Goal: Task Accomplishment & Management: Manage account settings

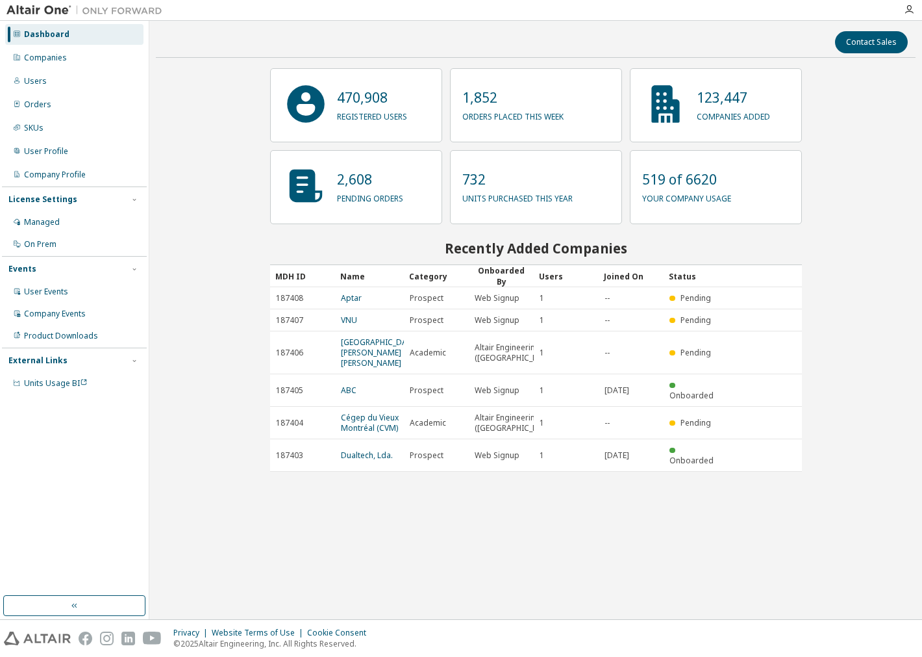
click at [640, 585] on div "Contact Sales 470,908 registered users 1,852 orders placed this week 123,447 co…" at bounding box center [536, 319] width 760 height 585
click at [53, 66] on div "Companies" at bounding box center [74, 57] width 138 height 21
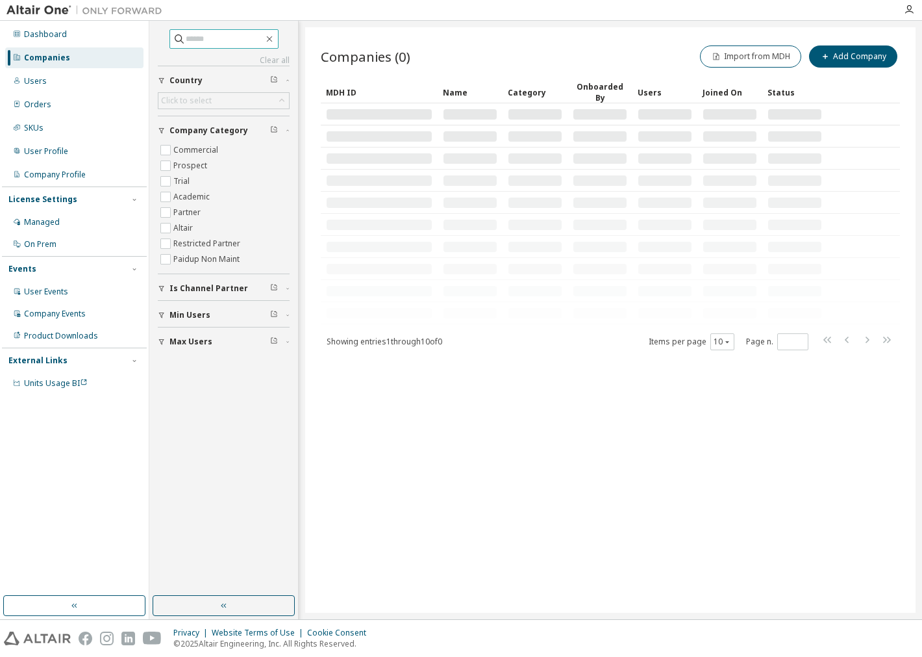
click at [195, 43] on input "text" at bounding box center [225, 38] width 78 height 13
type input "*********"
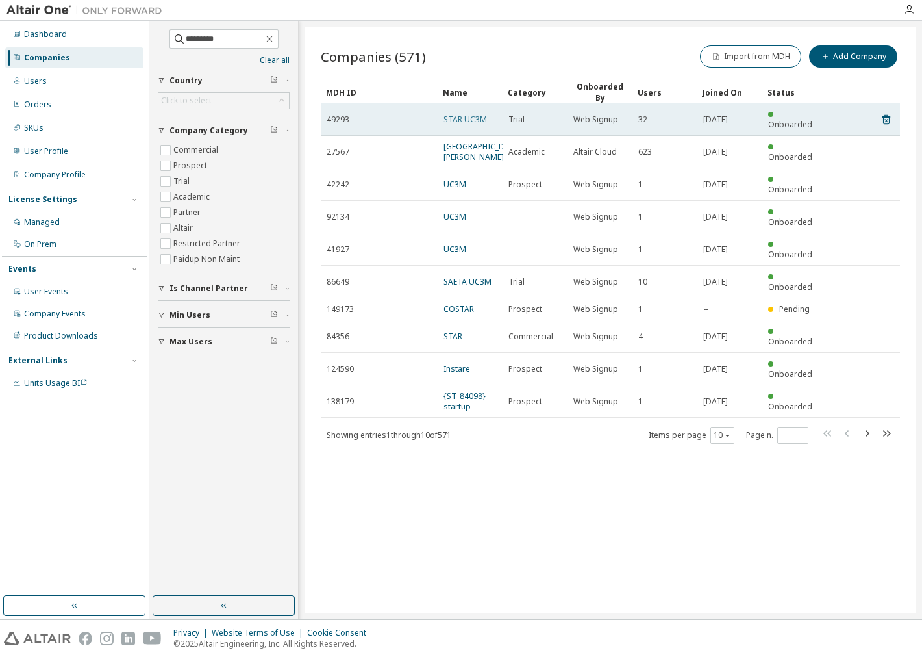
click at [452, 114] on link "STAR UC3M" at bounding box center [466, 119] width 44 height 11
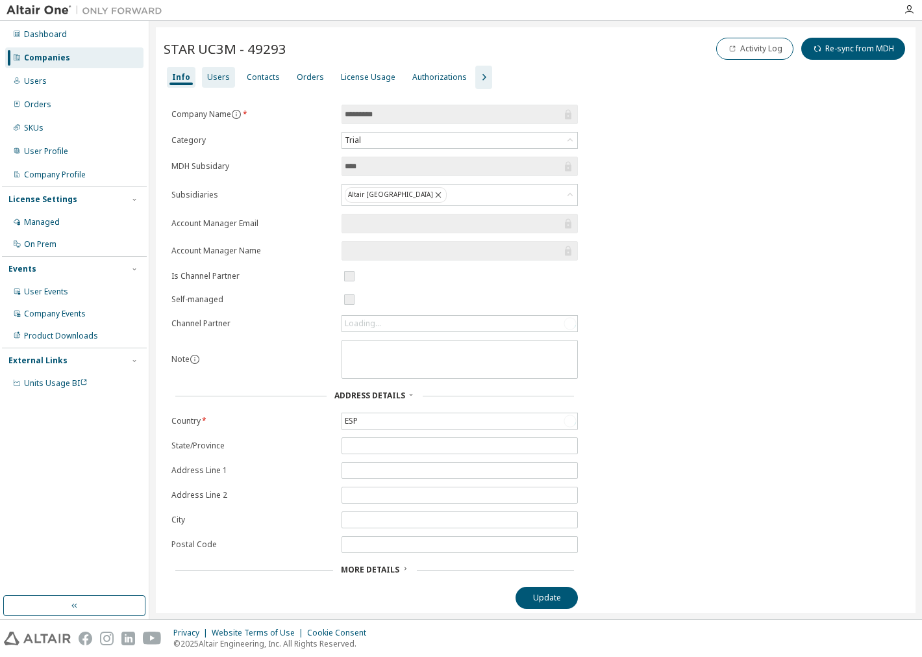
click at [206, 87] on div "Users" at bounding box center [218, 77] width 33 height 21
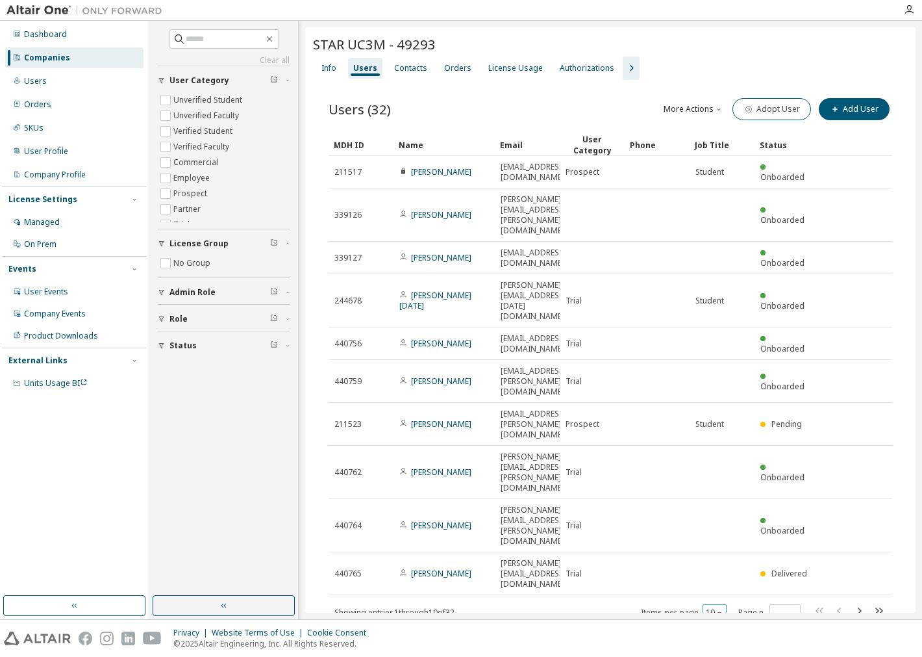
click at [722, 608] on icon "button" at bounding box center [720, 612] width 8 height 8
click at [731, 475] on div "100" at bounding box center [755, 474] width 104 height 16
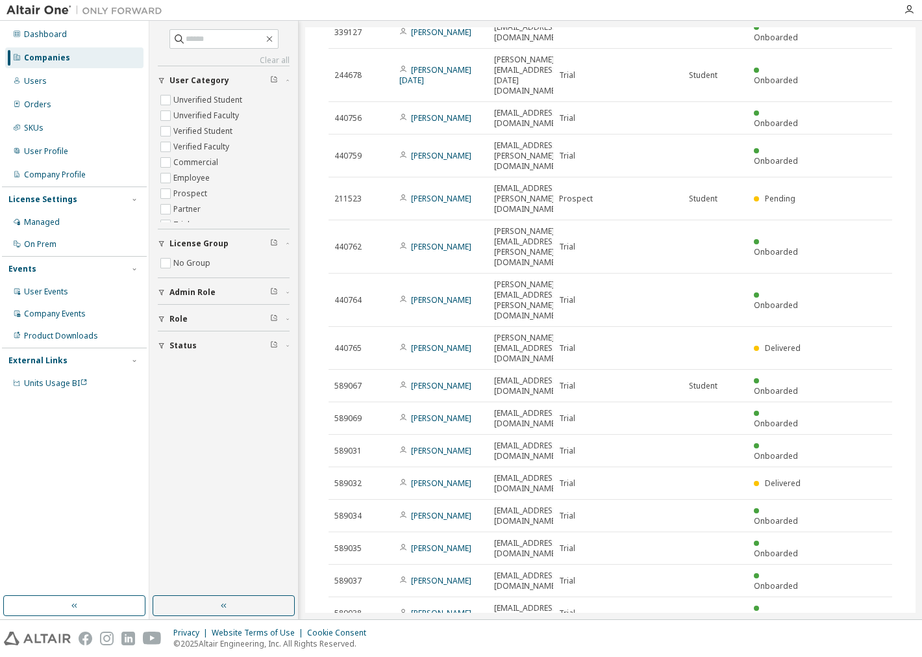
scroll to position [39, 0]
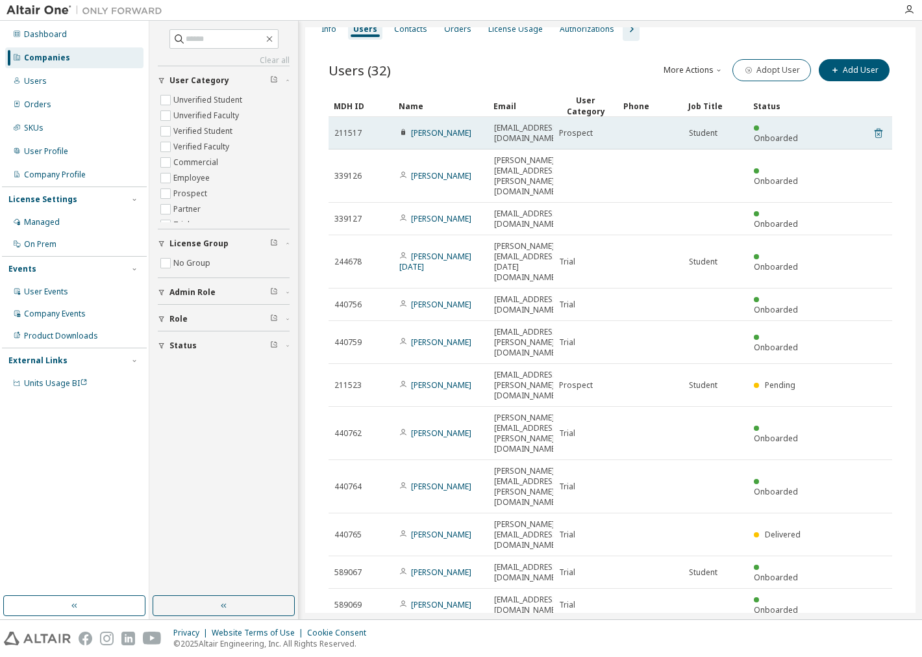
click at [874, 125] on icon at bounding box center [879, 133] width 12 height 16
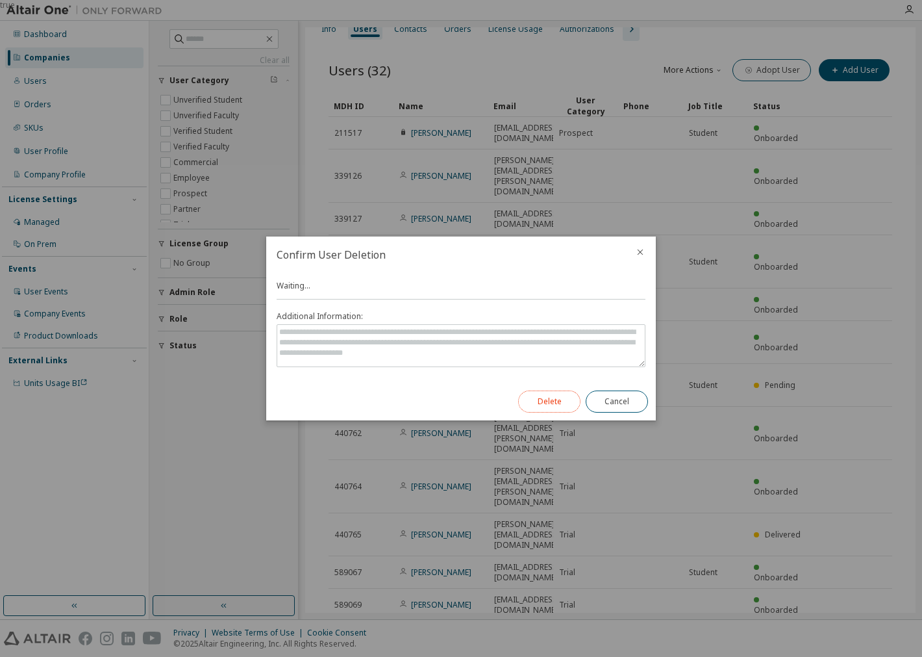
click at [533, 403] on button "Delete" at bounding box center [549, 401] width 62 height 22
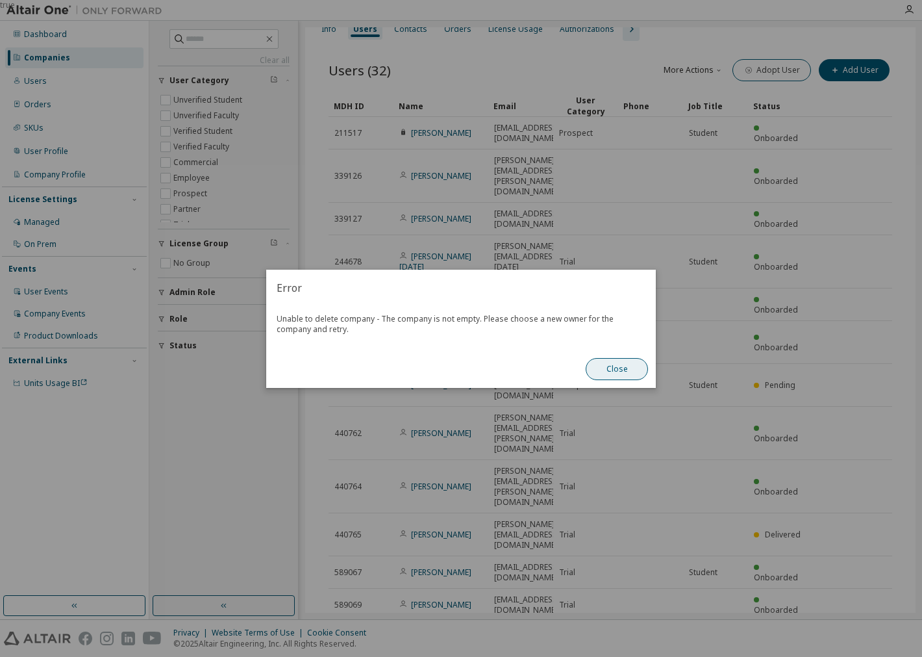
click at [625, 367] on button "Close" at bounding box center [617, 369] width 62 height 22
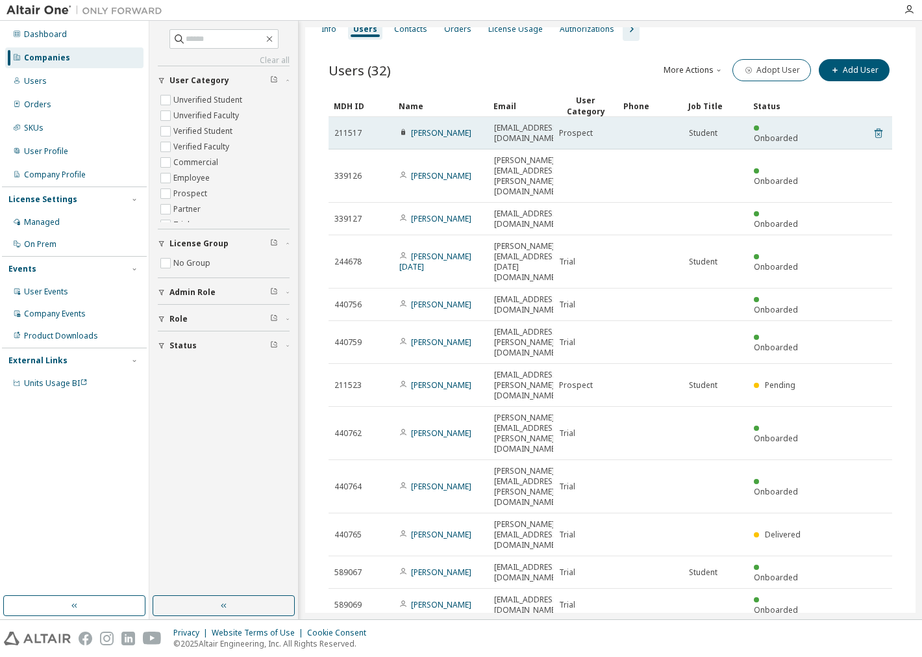
click at [875, 125] on icon at bounding box center [879, 133] width 12 height 16
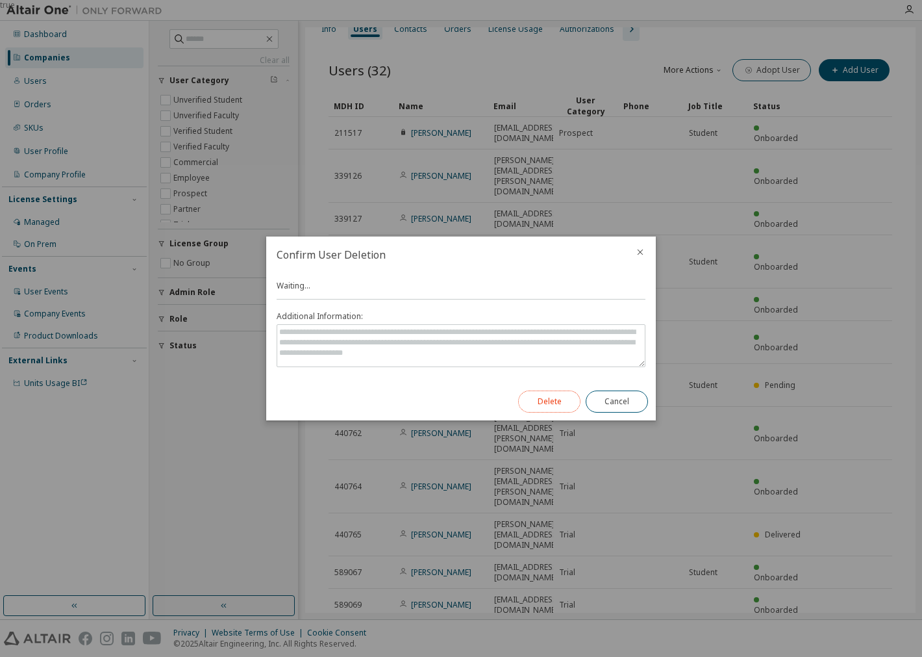
click at [549, 404] on button "Delete" at bounding box center [549, 401] width 62 height 22
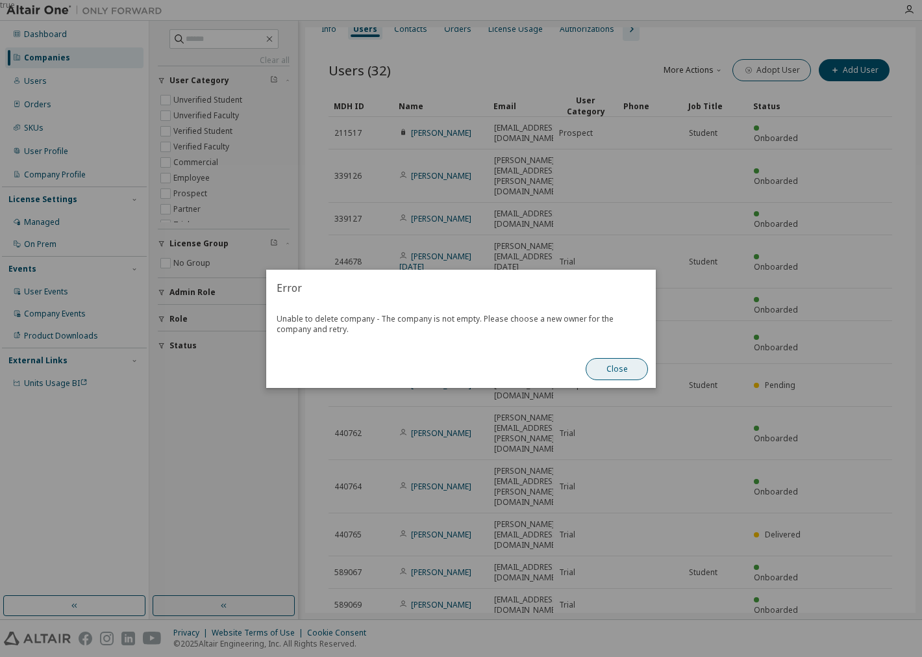
click at [618, 378] on button "Close" at bounding box center [617, 369] width 62 height 22
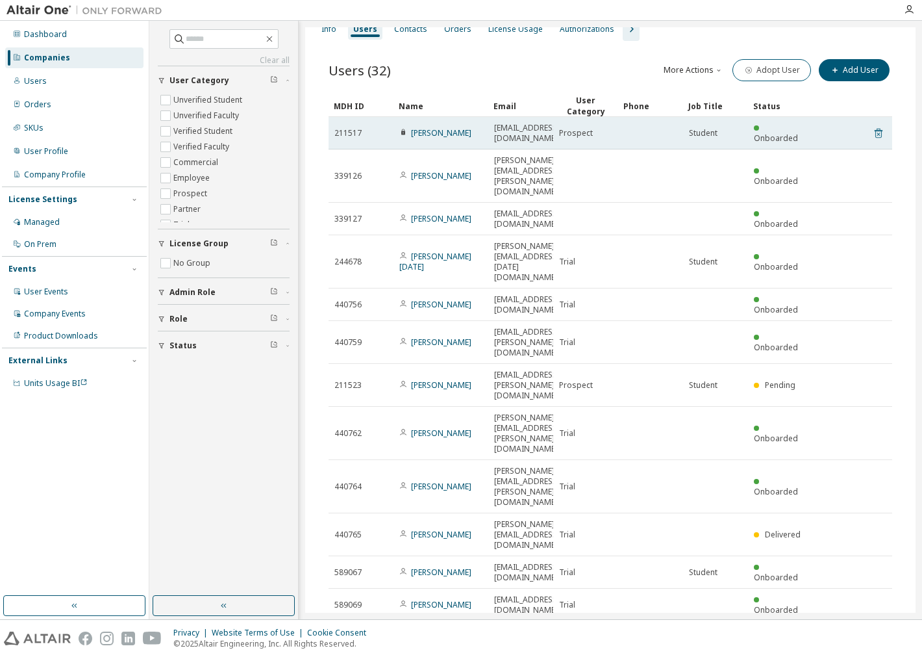
click at [875, 125] on icon at bounding box center [879, 133] width 12 height 16
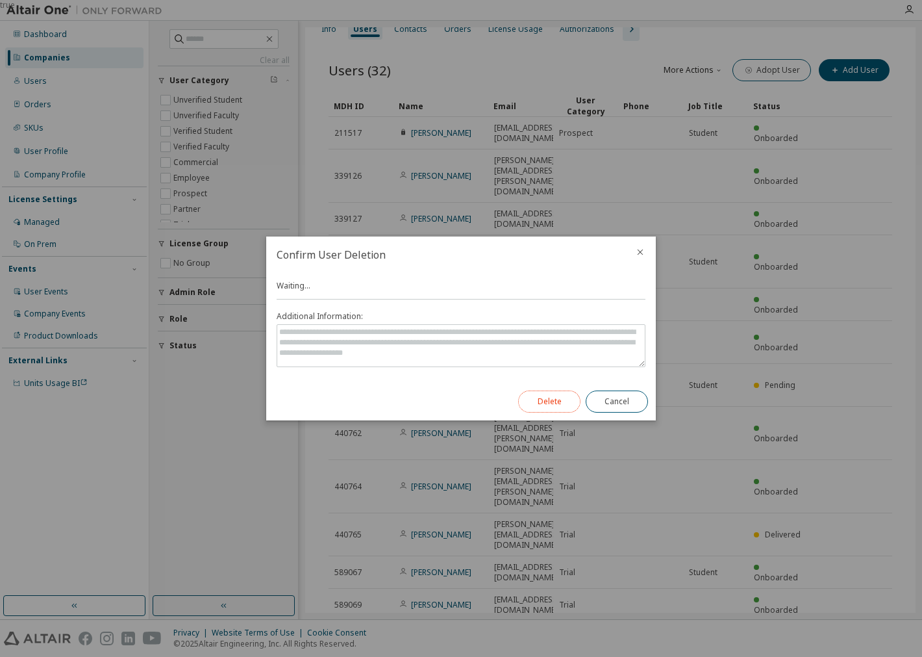
click at [572, 397] on button "Delete" at bounding box center [549, 401] width 62 height 22
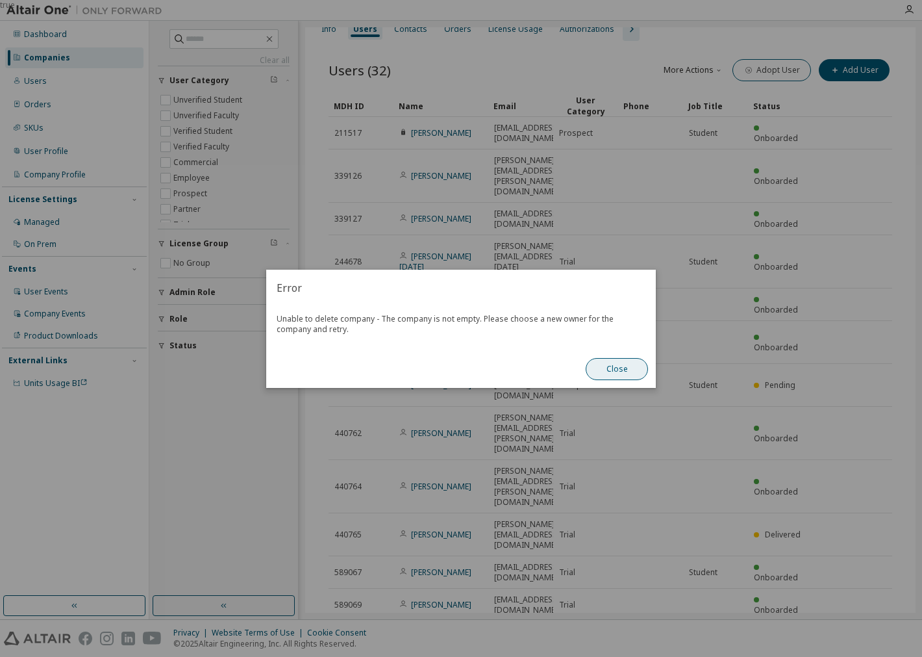
click at [638, 360] on button "Close" at bounding box center [617, 369] width 62 height 22
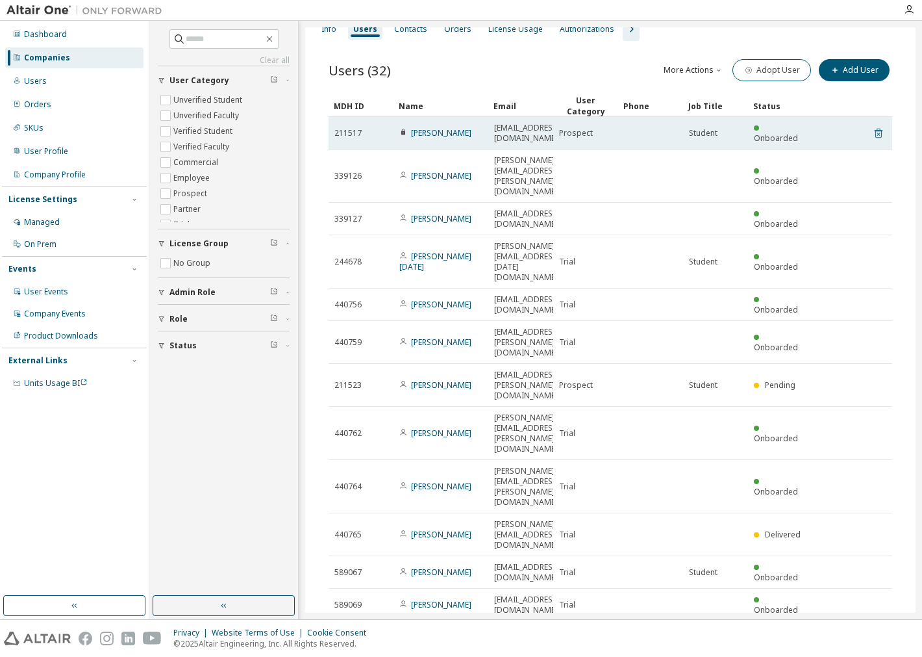
click at [873, 129] on icon at bounding box center [879, 133] width 12 height 16
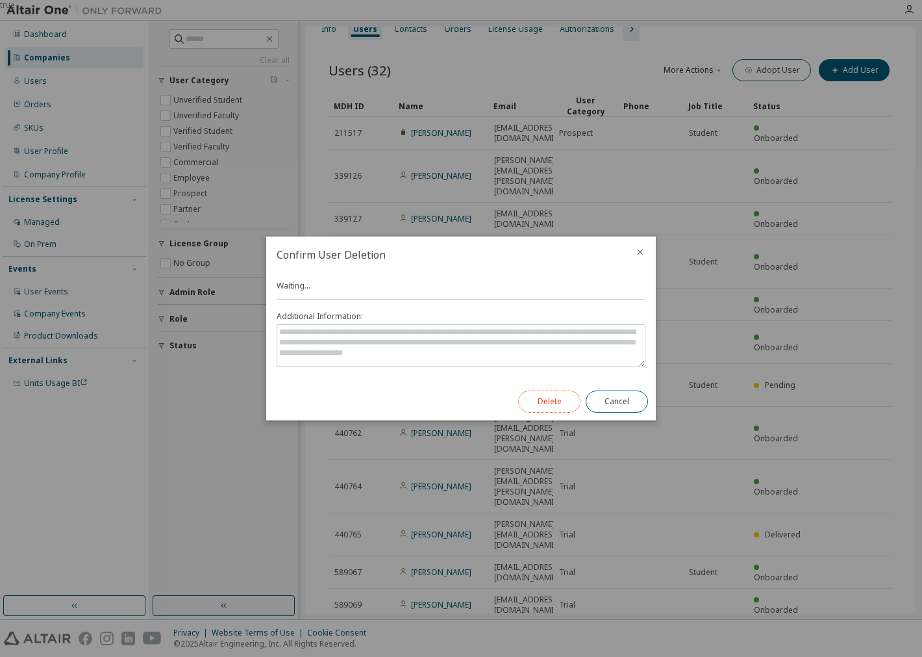
click at [560, 390] on button "Delete" at bounding box center [549, 401] width 62 height 22
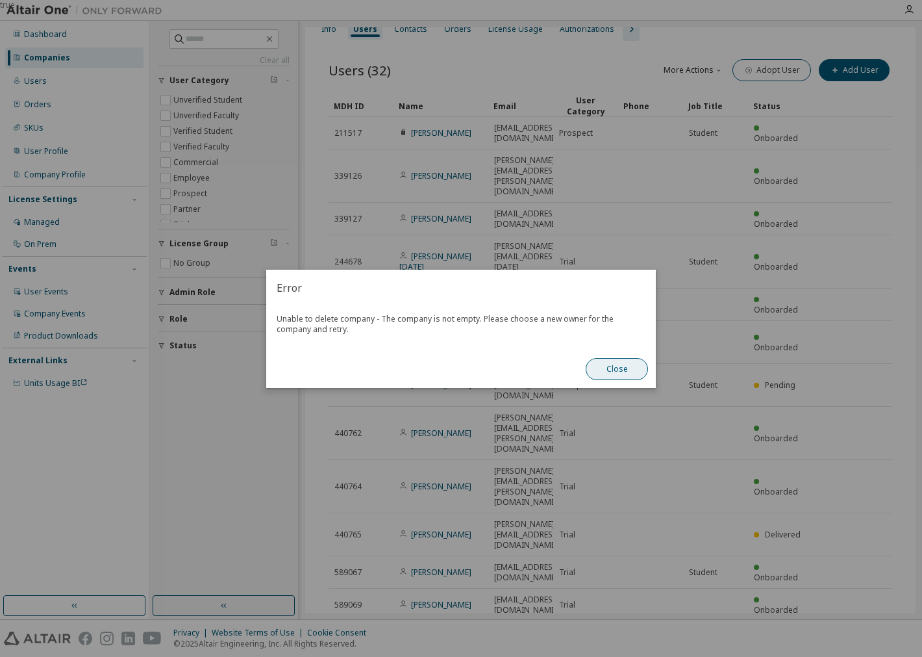
click at [619, 370] on button "Close" at bounding box center [617, 369] width 62 height 22
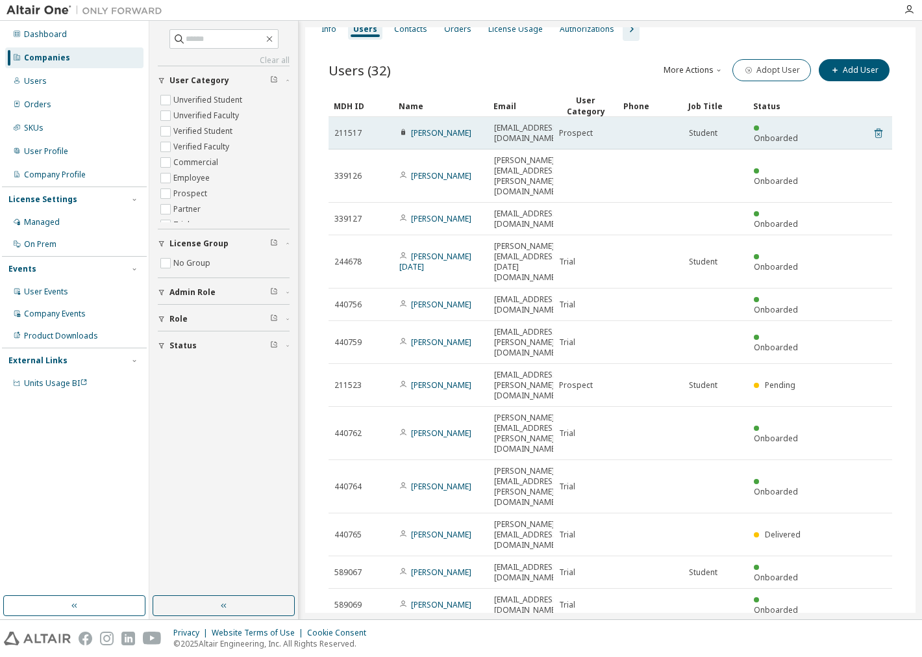
click at [873, 125] on icon at bounding box center [879, 133] width 12 height 16
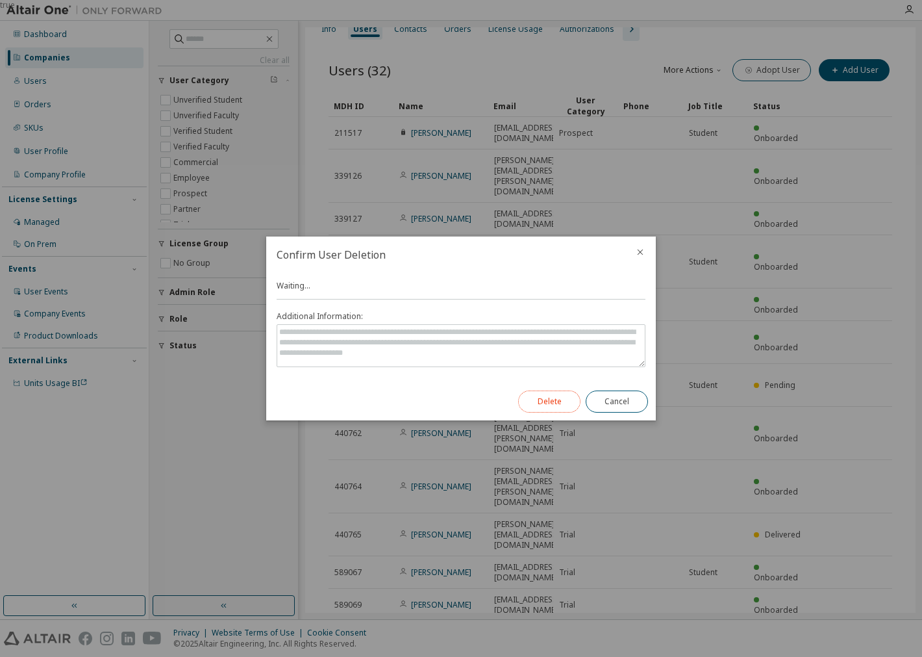
click at [563, 394] on button "Delete" at bounding box center [549, 401] width 62 height 22
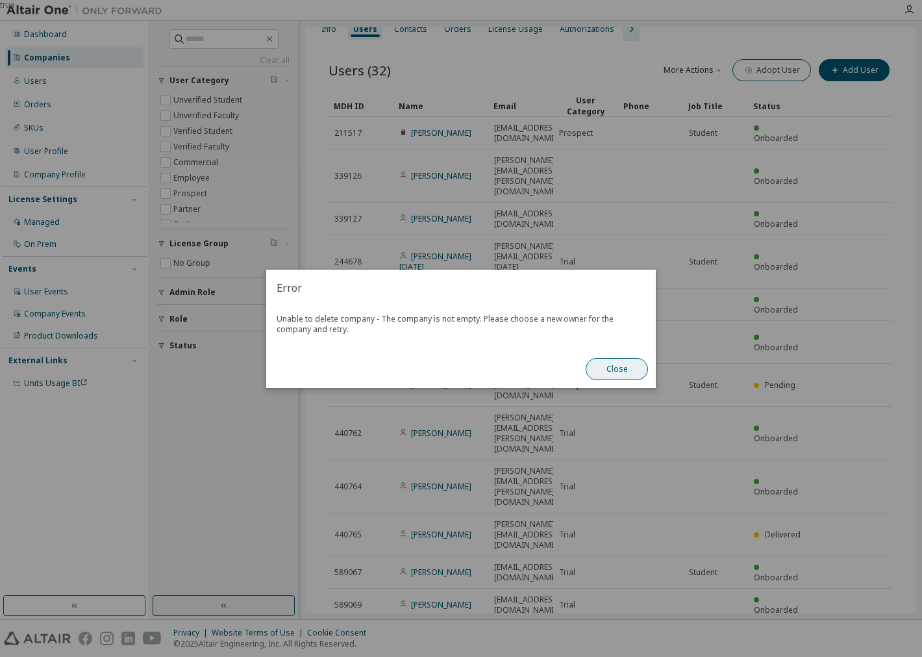
click at [626, 375] on button "Close" at bounding box center [617, 369] width 62 height 22
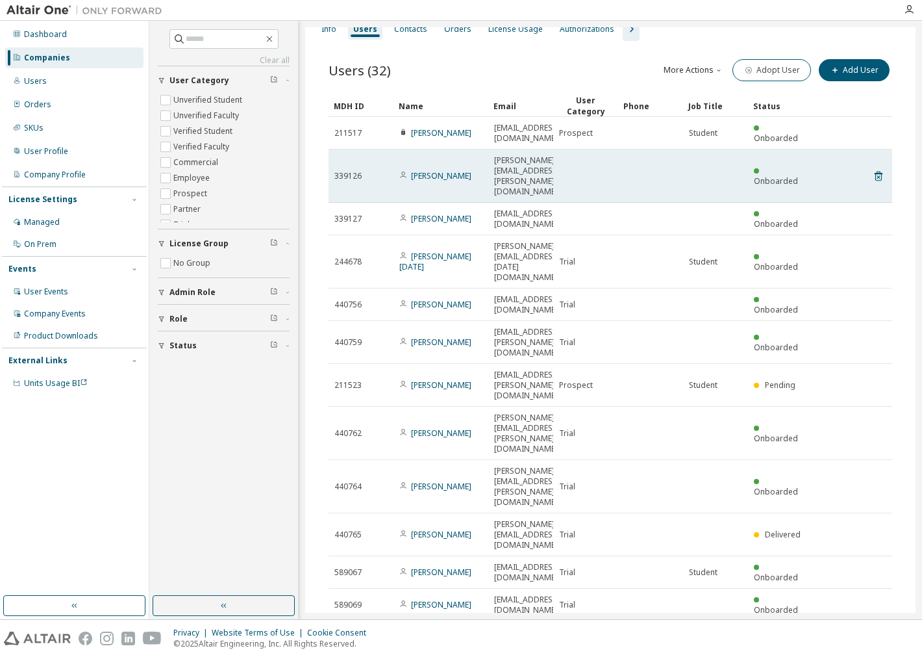
click at [878, 149] on tr "339126 Eduardo Sanz eduardo.s.lopez@alumnos.uc3m.es Onboarded" at bounding box center [611, 175] width 564 height 53
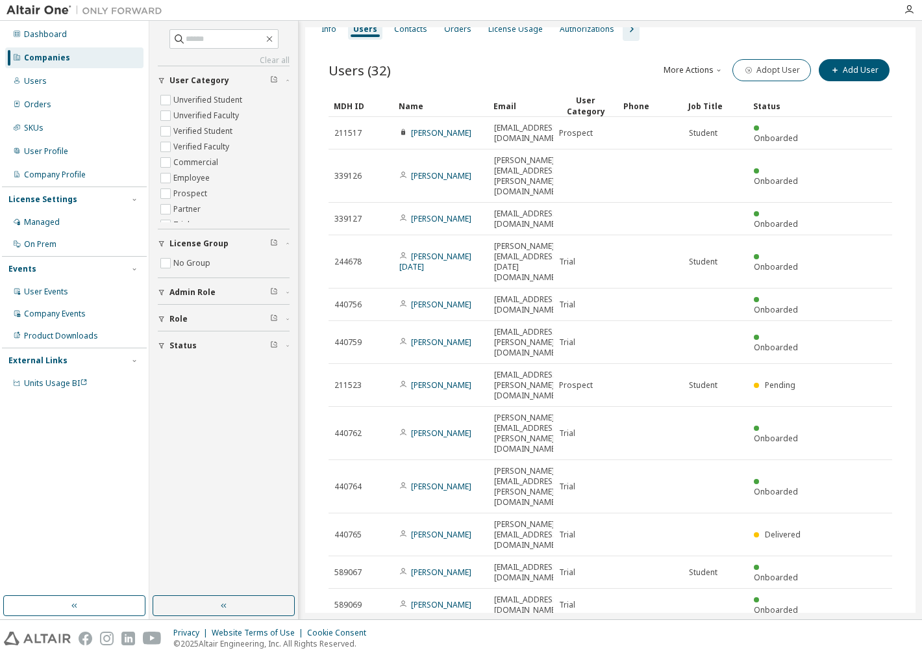
scroll to position [327, 0]
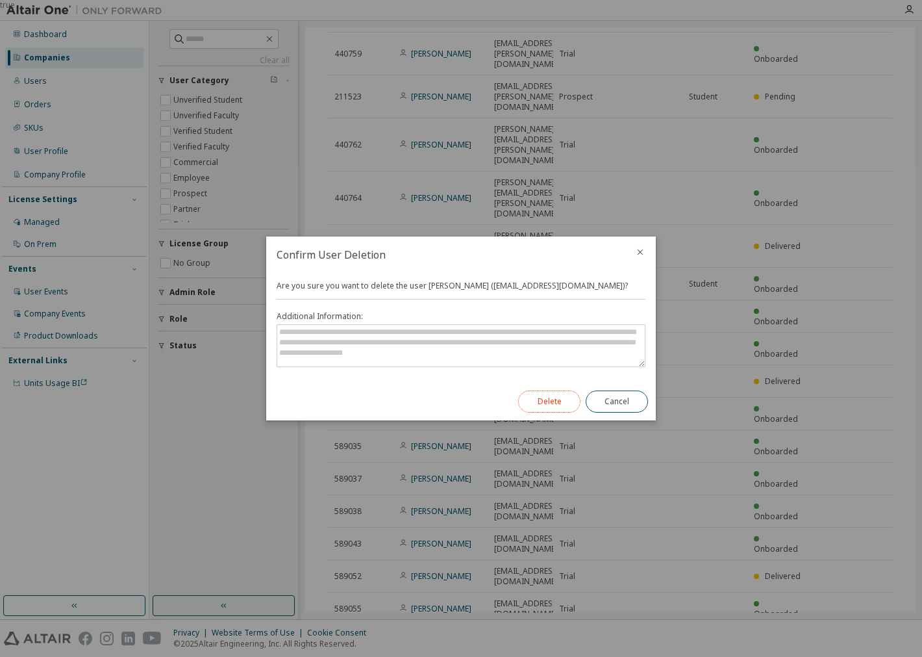
click at [547, 390] on button "Delete" at bounding box center [549, 401] width 62 height 22
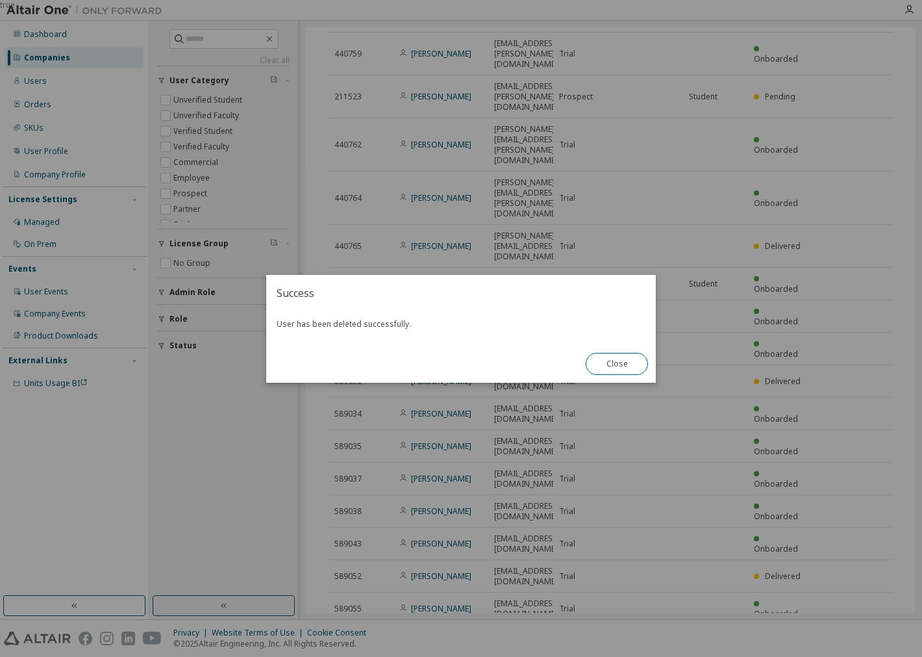
scroll to position [306, 0]
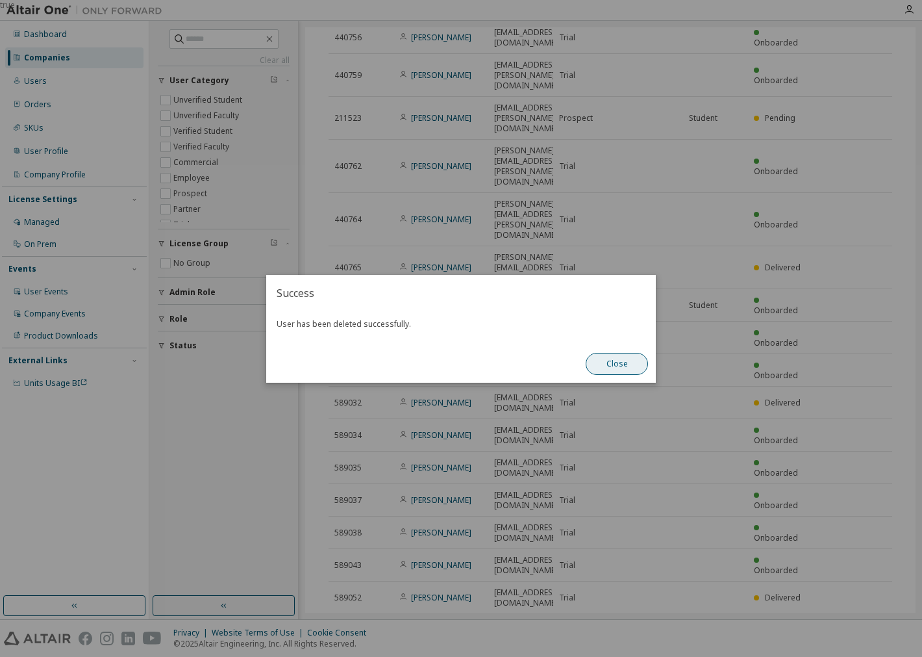
click at [633, 371] on button "Close" at bounding box center [617, 364] width 62 height 22
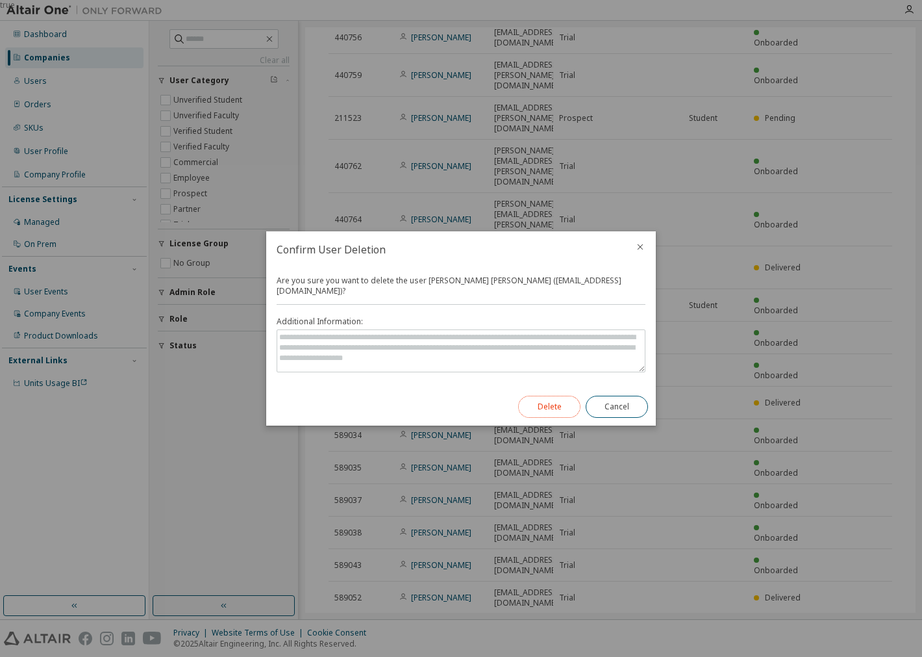
click at [538, 401] on button "Delete" at bounding box center [549, 406] width 62 height 22
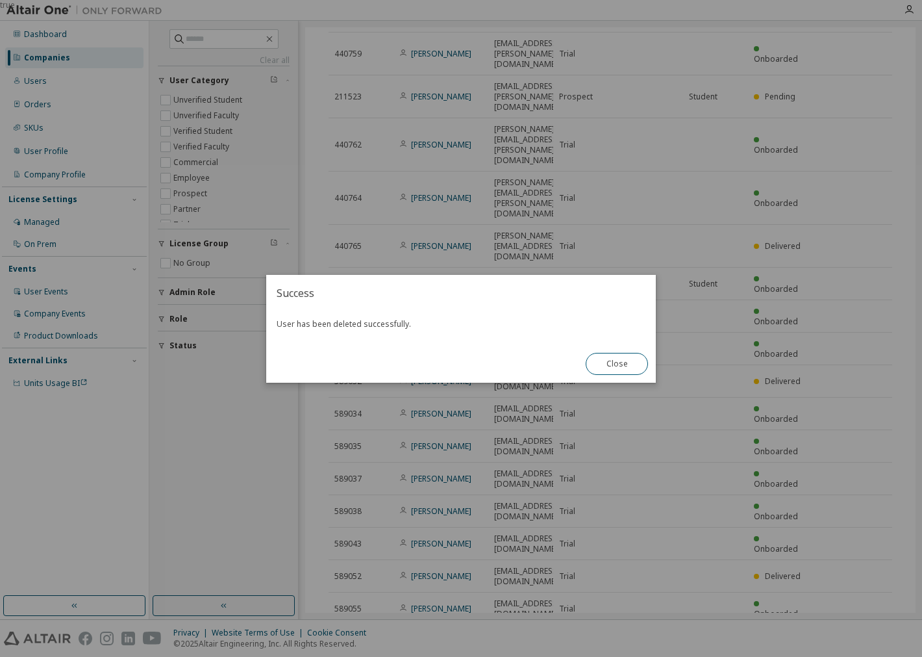
scroll to position [283, 0]
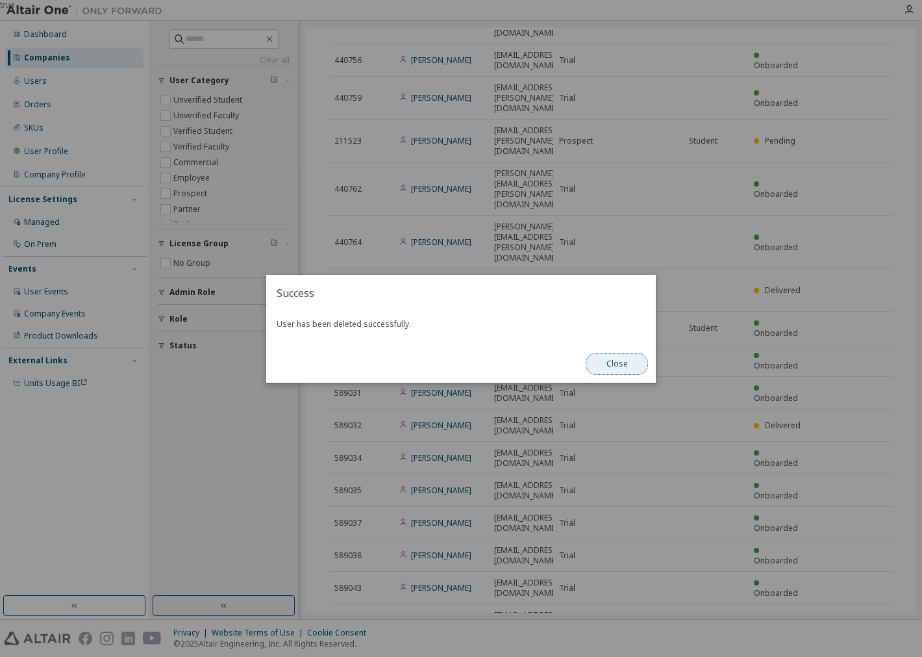
click at [635, 369] on button "Close" at bounding box center [617, 364] width 62 height 22
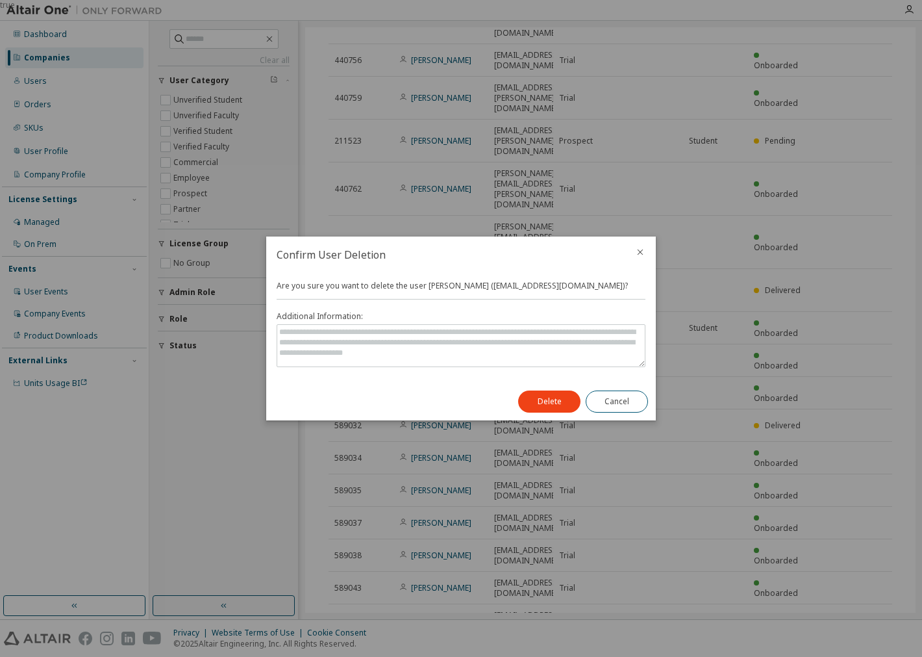
click at [533, 412] on div "Delete Cancel" at bounding box center [582, 401] width 145 height 38
click at [542, 401] on button "Delete" at bounding box center [549, 401] width 62 height 22
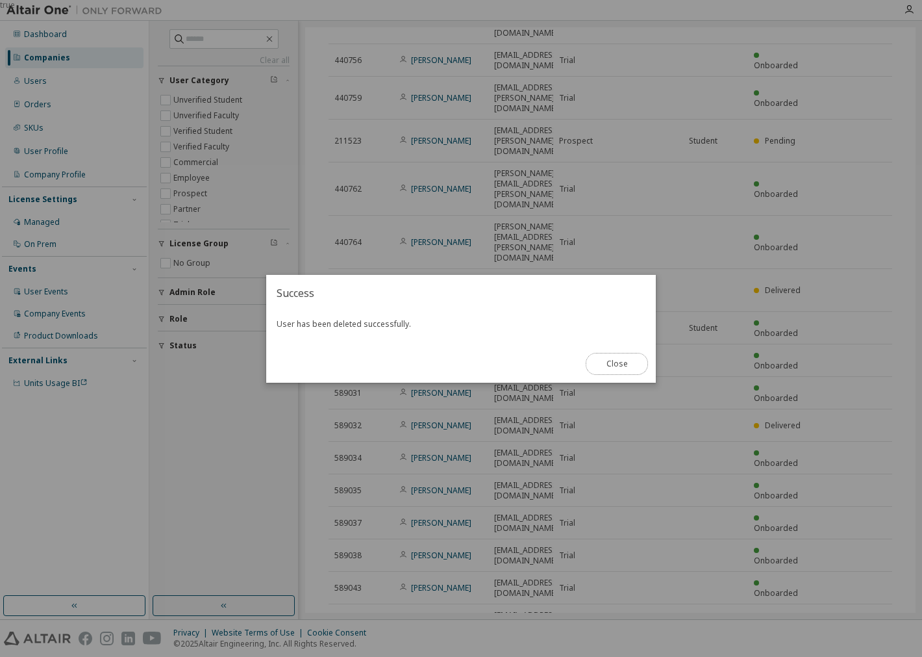
scroll to position [261, 0]
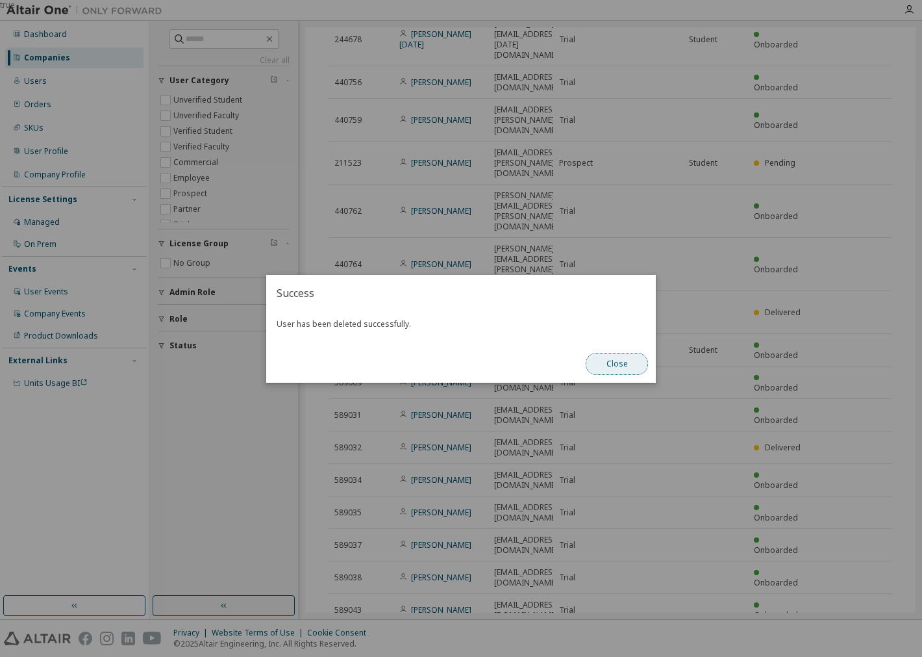
click at [621, 372] on button "Close" at bounding box center [617, 364] width 62 height 22
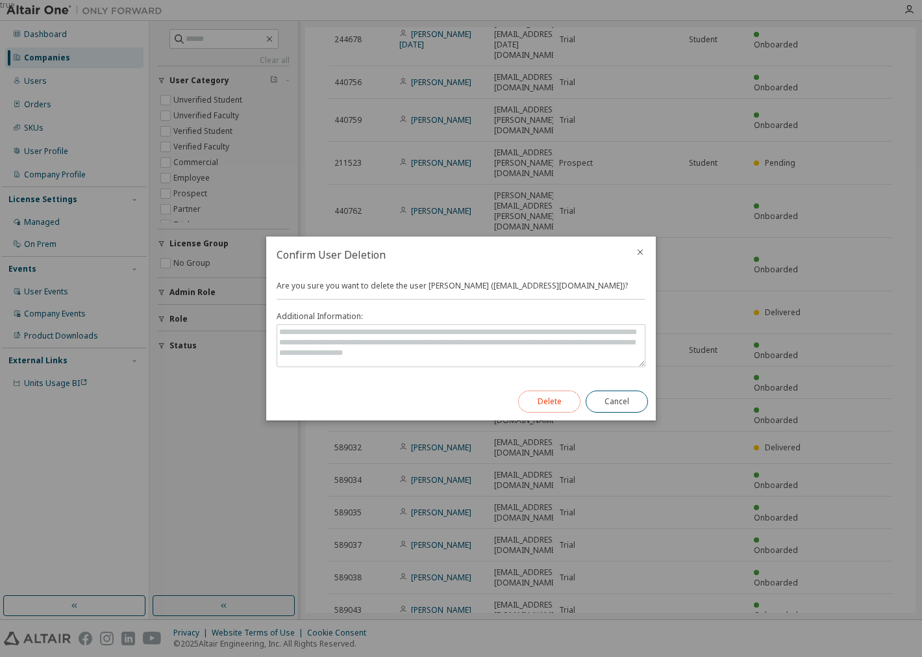
click at [548, 406] on button "Delete" at bounding box center [549, 401] width 62 height 22
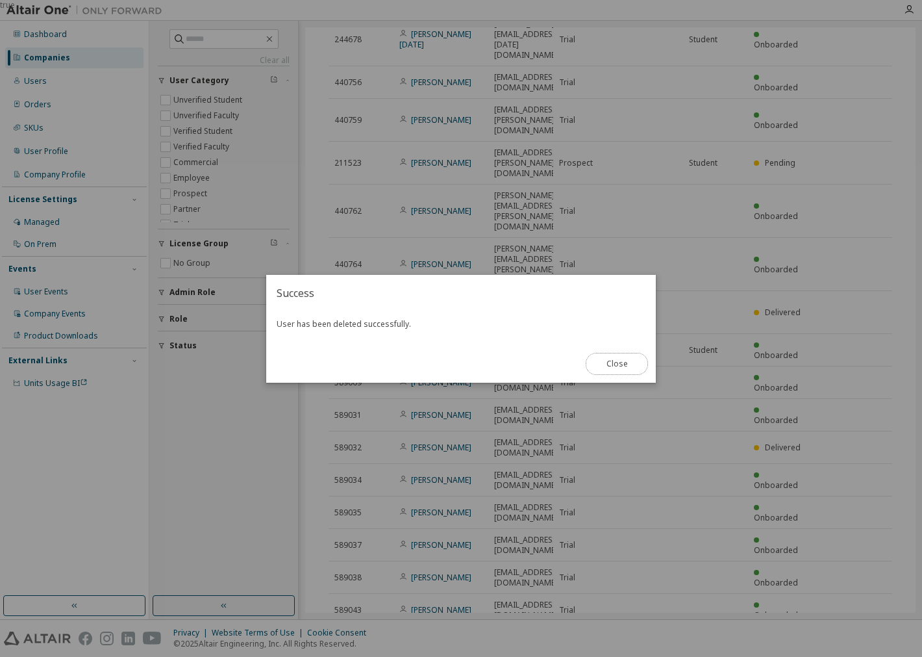
scroll to position [239, 0]
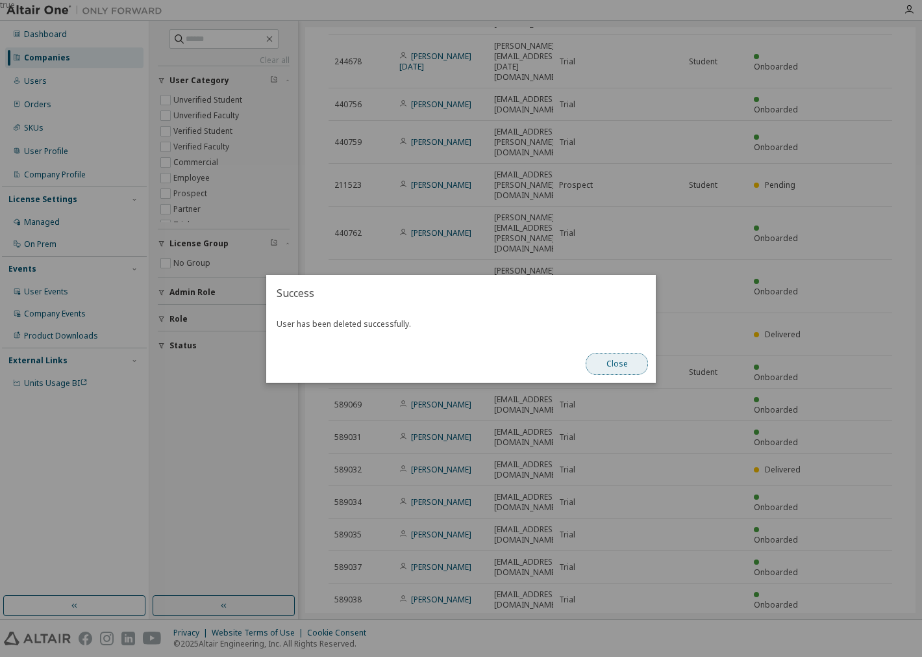
click at [626, 359] on button "Close" at bounding box center [617, 364] width 62 height 22
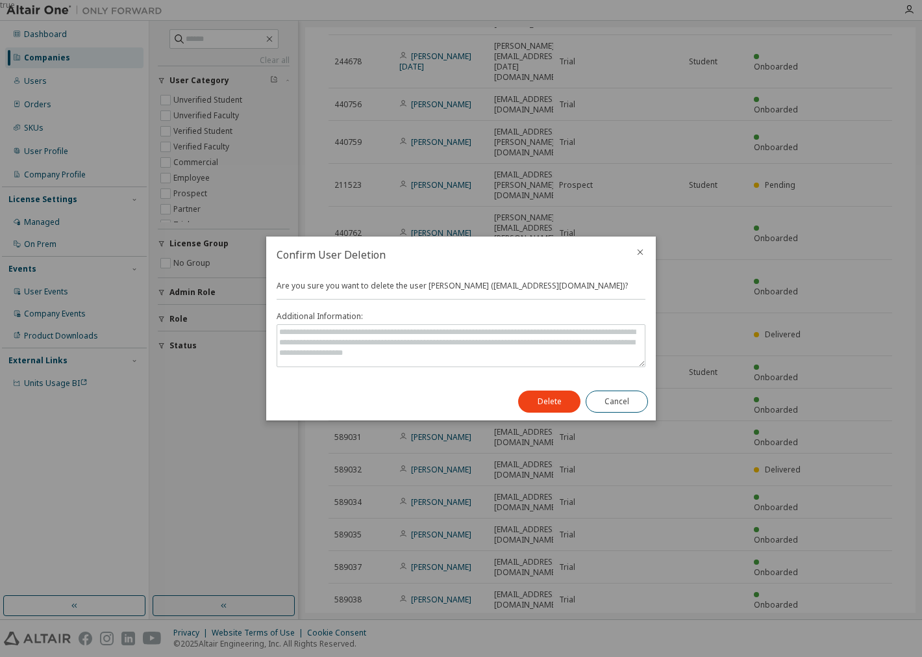
click at [549, 388] on div "Delete Cancel" at bounding box center [582, 401] width 145 height 38
click at [559, 408] on button "Delete" at bounding box center [549, 401] width 62 height 22
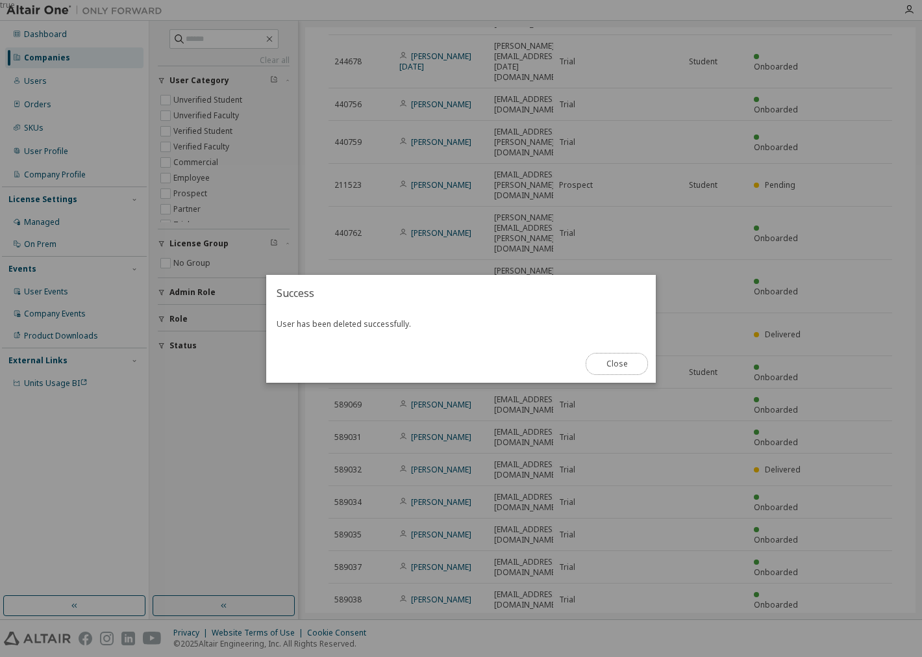
scroll to position [217, 0]
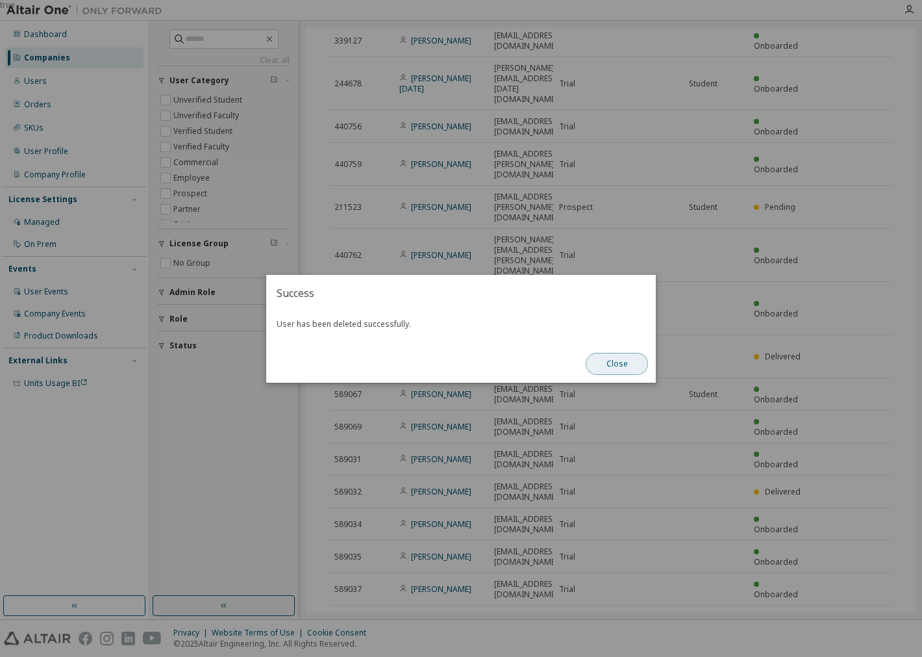
click at [623, 355] on button "Close" at bounding box center [617, 364] width 62 height 22
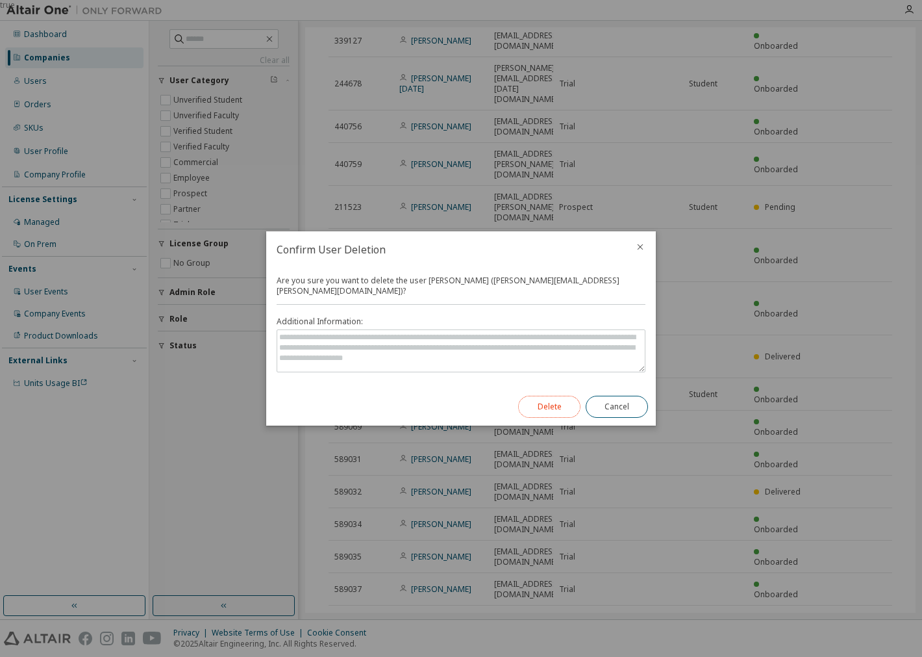
click at [524, 400] on button "Delete" at bounding box center [549, 406] width 62 height 22
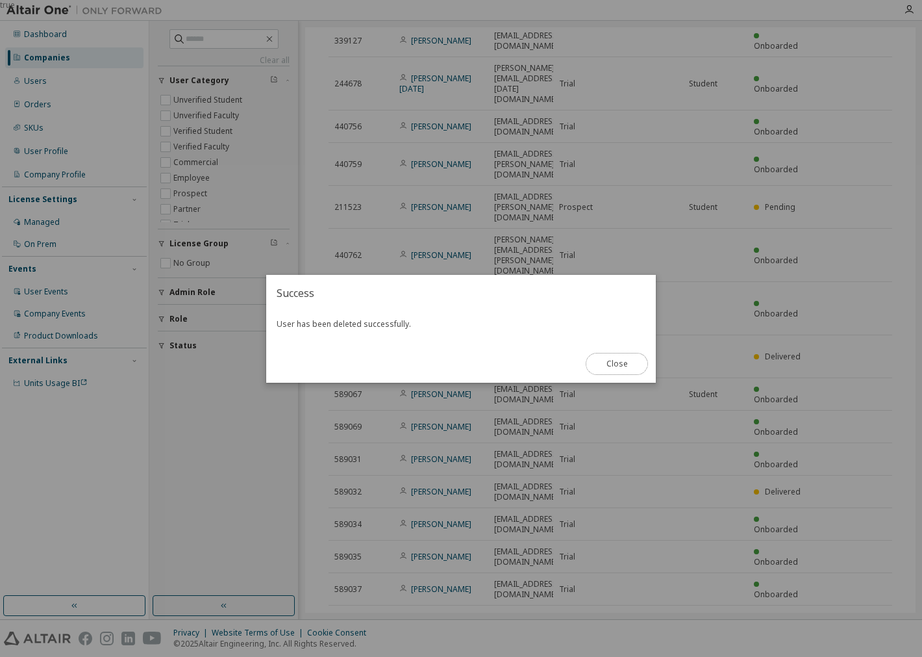
scroll to position [195, 0]
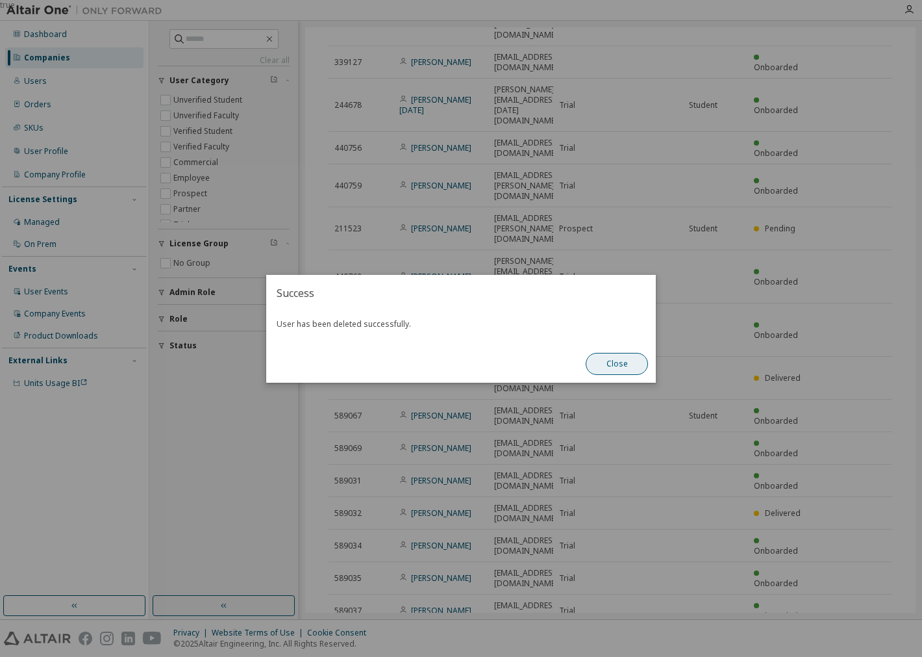
click at [627, 373] on div "Close" at bounding box center [617, 364] width 78 height 38
click at [619, 361] on button "Close" at bounding box center [617, 364] width 62 height 22
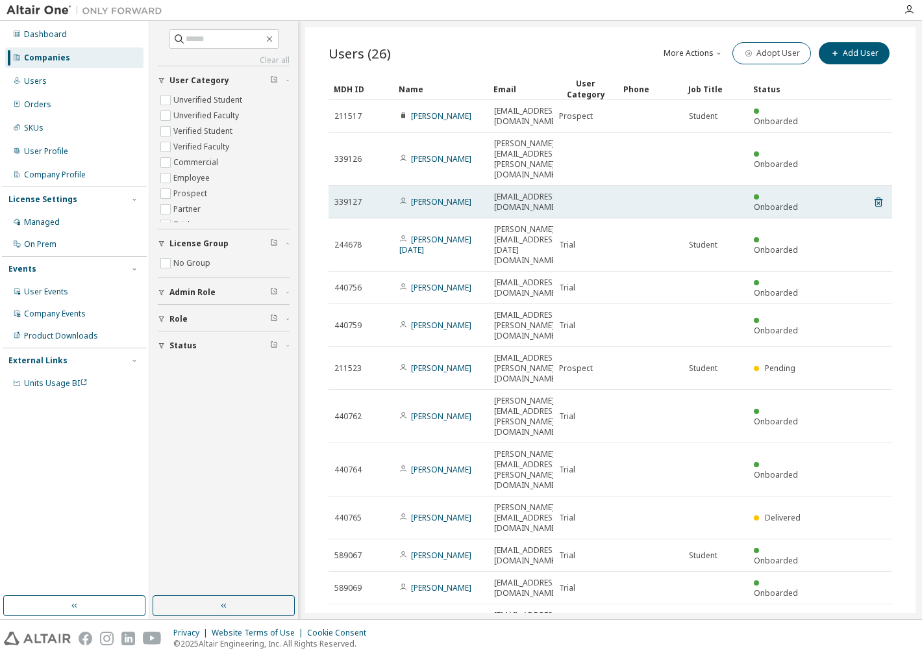
scroll to position [51, 0]
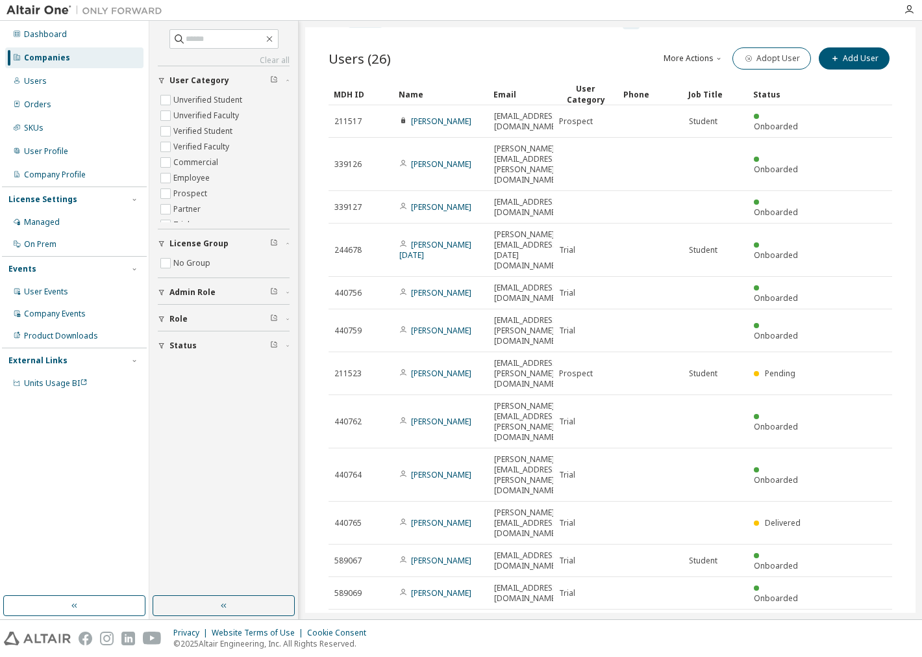
click at [775, 90] on div "Status" at bounding box center [780, 94] width 55 height 21
click at [775, 91] on div "Status" at bounding box center [780, 94] width 55 height 21
click at [404, 91] on div "Name" at bounding box center [441, 94] width 84 height 21
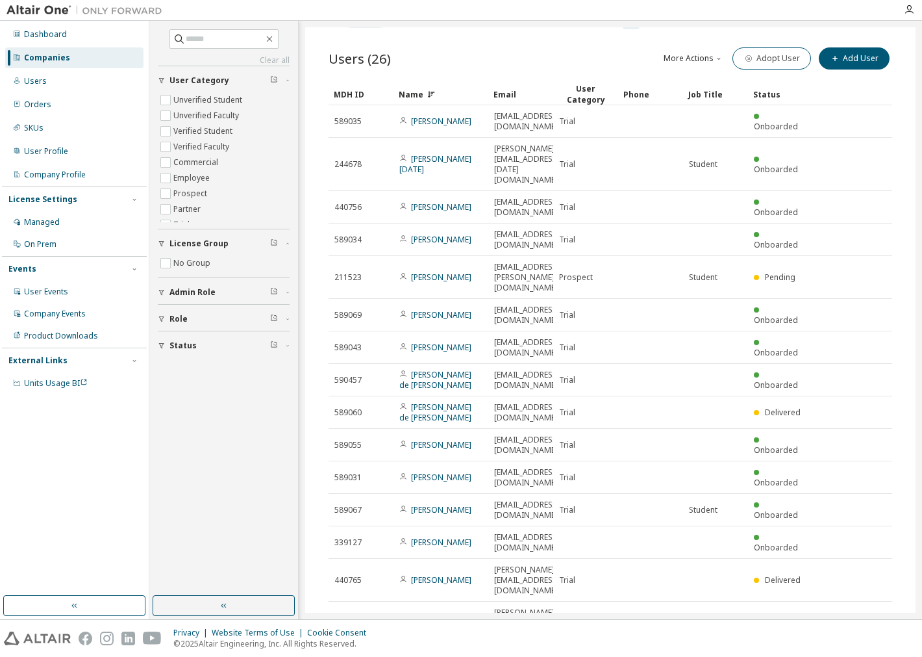
click at [425, 89] on div "Name" at bounding box center [441, 94] width 84 height 21
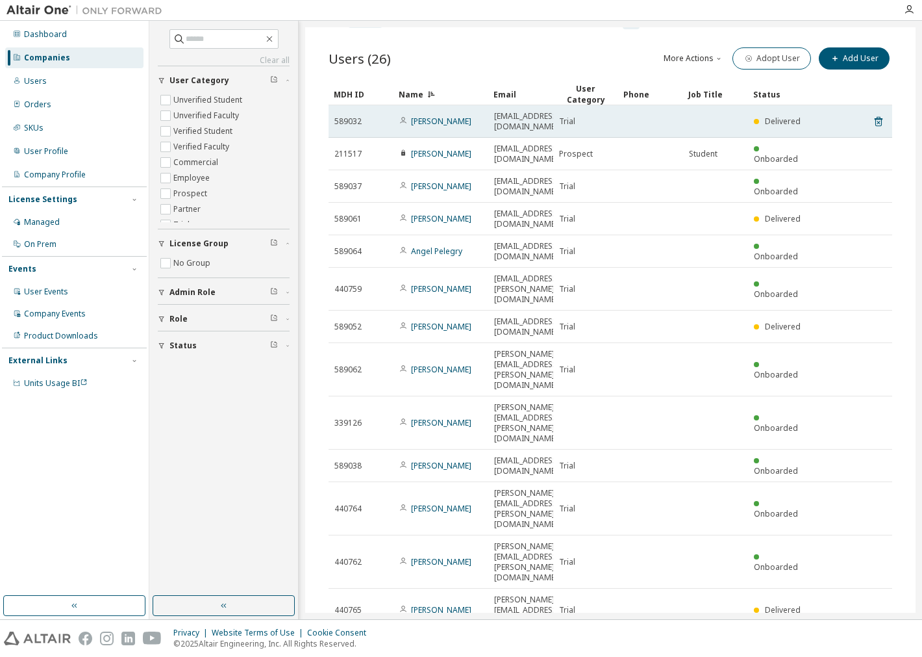
click at [882, 113] on tr "589032 Alejandro Magaña 100495496@alumnos.uc3m.es Trial Delivered" at bounding box center [611, 121] width 564 height 32
click at [878, 112] on tr "589032 Alejandro Magaña 100495496@alumnos.uc3m.es Trial Delivered" at bounding box center [611, 121] width 564 height 32
click at [875, 117] on icon at bounding box center [879, 122] width 8 height 10
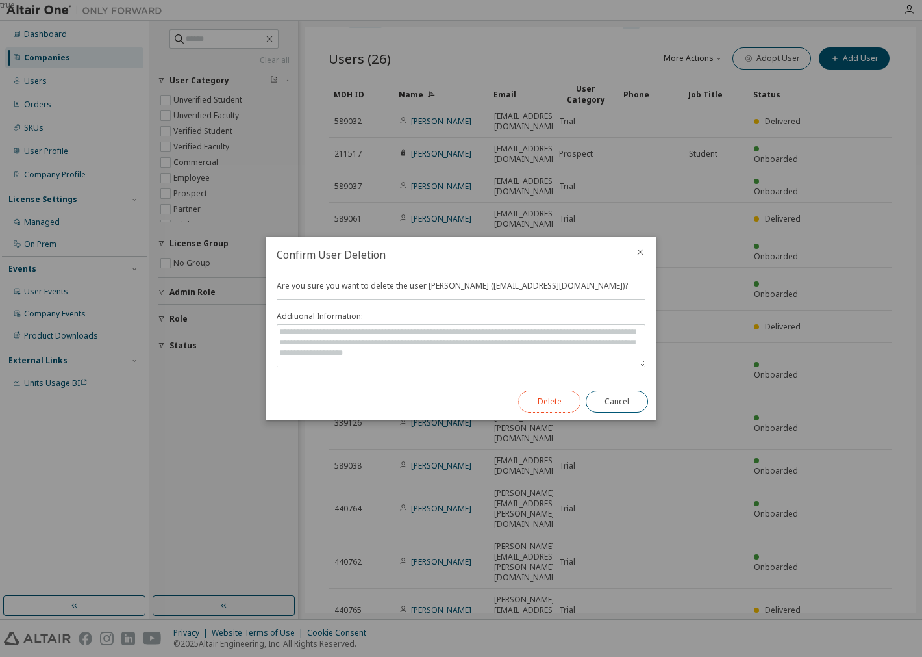
click at [565, 405] on button "Delete" at bounding box center [549, 401] width 62 height 22
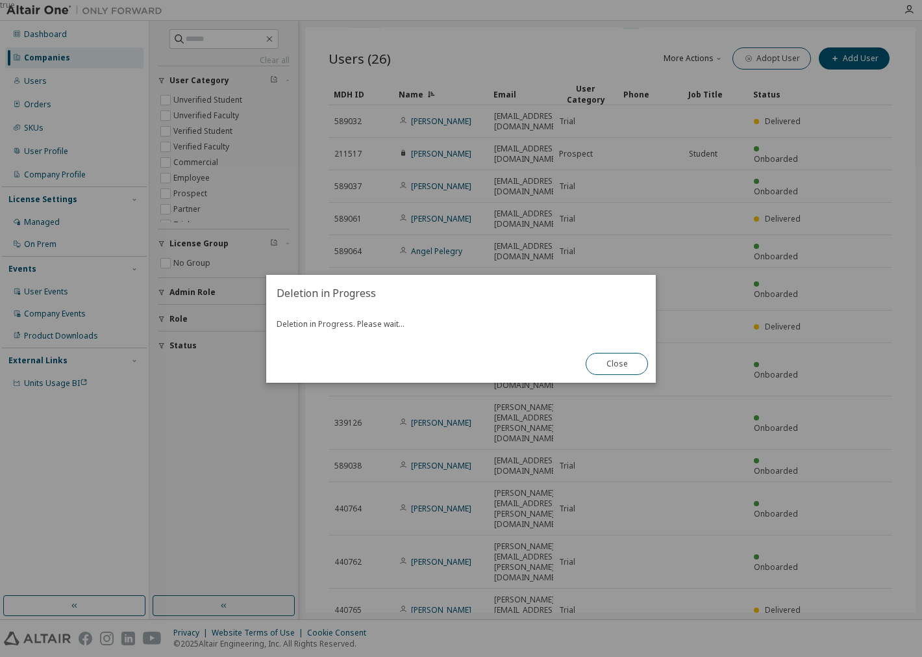
drag, startPoint x: 633, startPoint y: 351, endPoint x: 430, endPoint y: 334, distance: 204.0
click at [632, 353] on button "Close" at bounding box center [617, 364] width 62 height 22
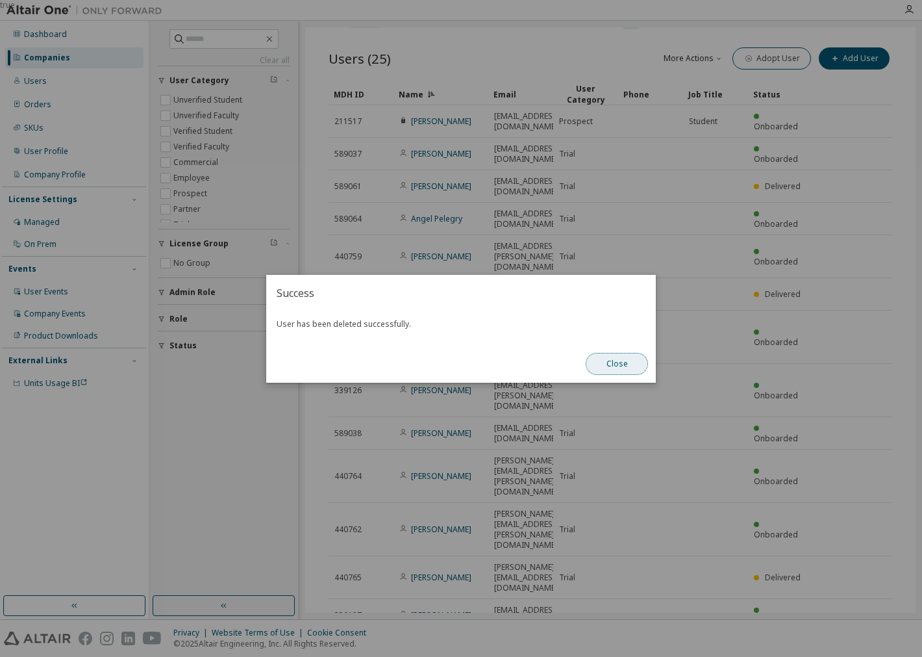
click at [618, 358] on button "Close" at bounding box center [617, 364] width 62 height 22
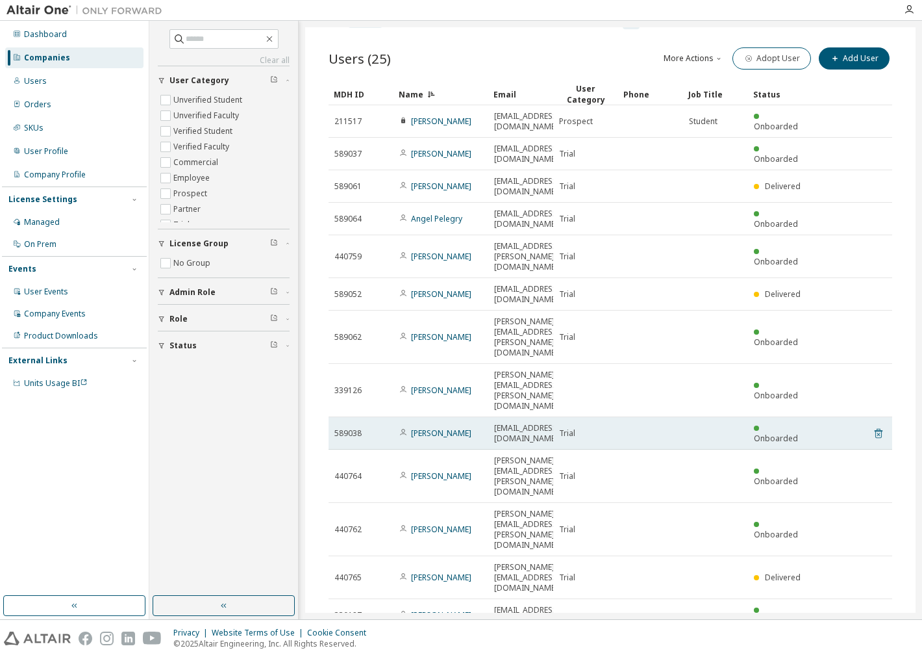
click at [873, 425] on icon at bounding box center [879, 433] width 12 height 16
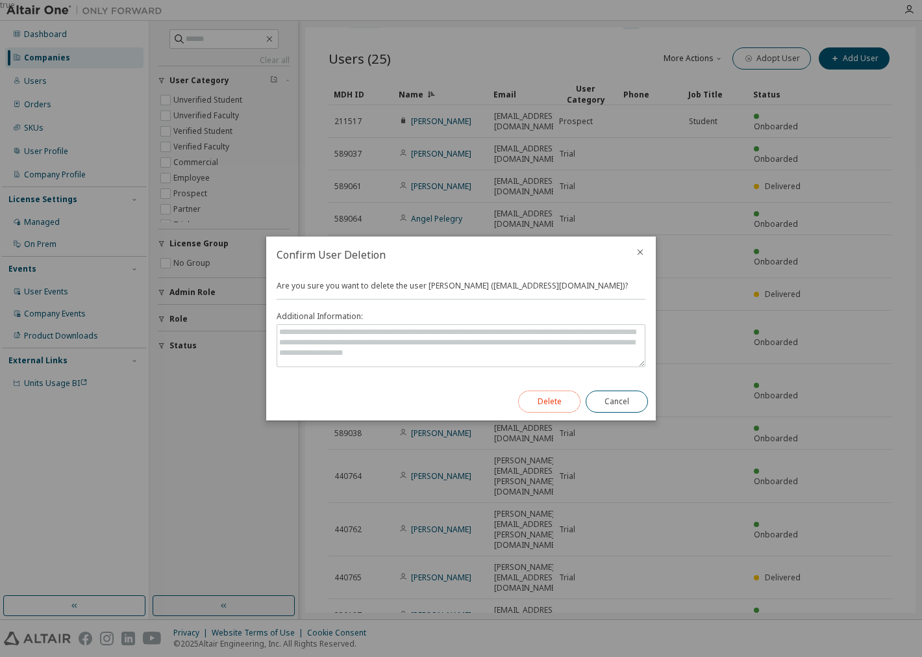
click at [557, 404] on button "Delete" at bounding box center [549, 401] width 62 height 22
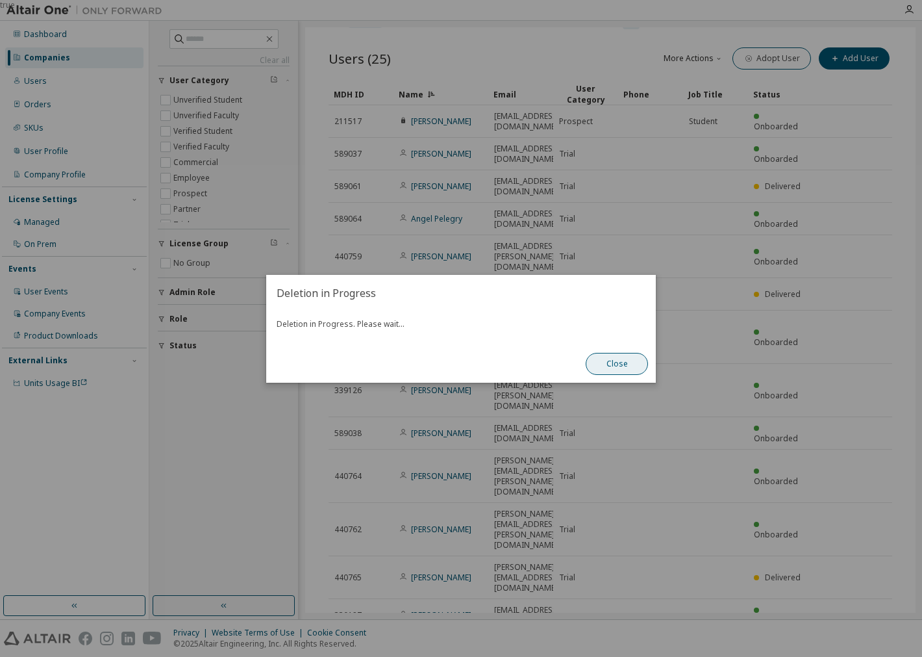
click at [637, 362] on button "Close" at bounding box center [617, 364] width 62 height 22
drag, startPoint x: 616, startPoint y: 358, endPoint x: 673, endPoint y: 366, distance: 58.2
click at [619, 358] on button "Close" at bounding box center [617, 364] width 62 height 22
click at [806, 422] on div "true" at bounding box center [461, 328] width 922 height 657
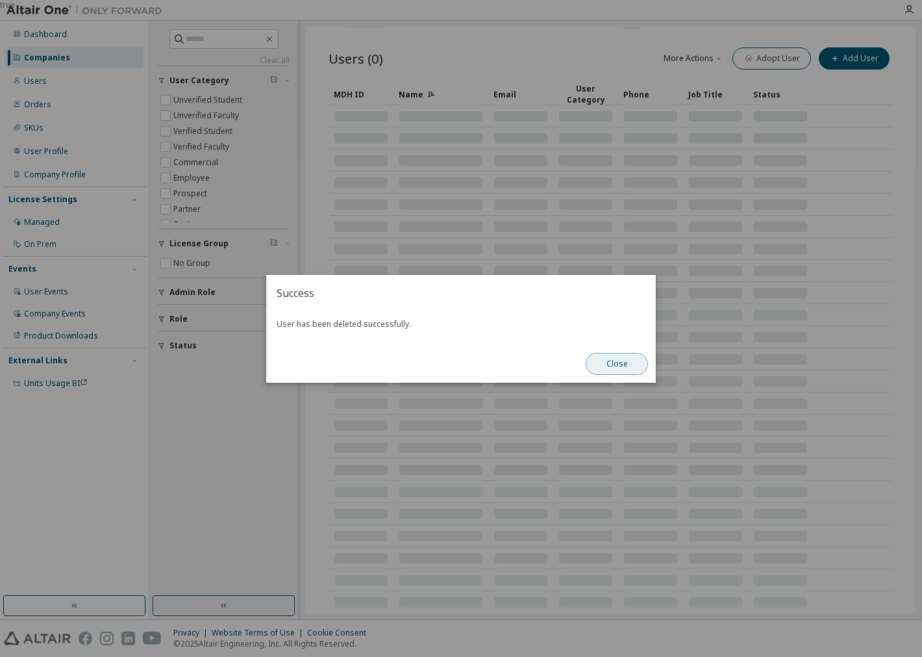
click at [615, 364] on button "Close" at bounding box center [617, 364] width 62 height 22
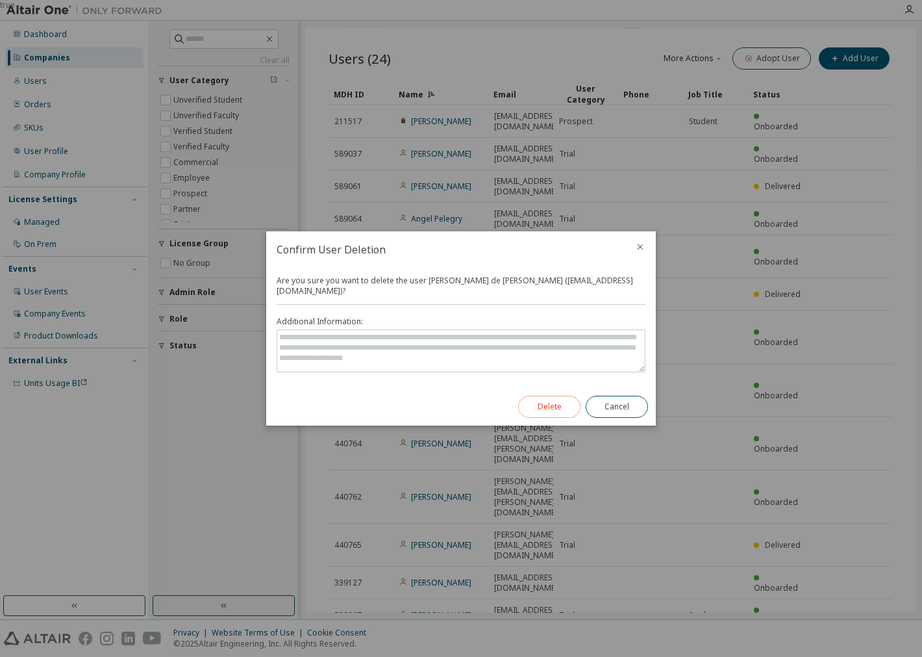
click at [544, 395] on button "Delete" at bounding box center [549, 406] width 62 height 22
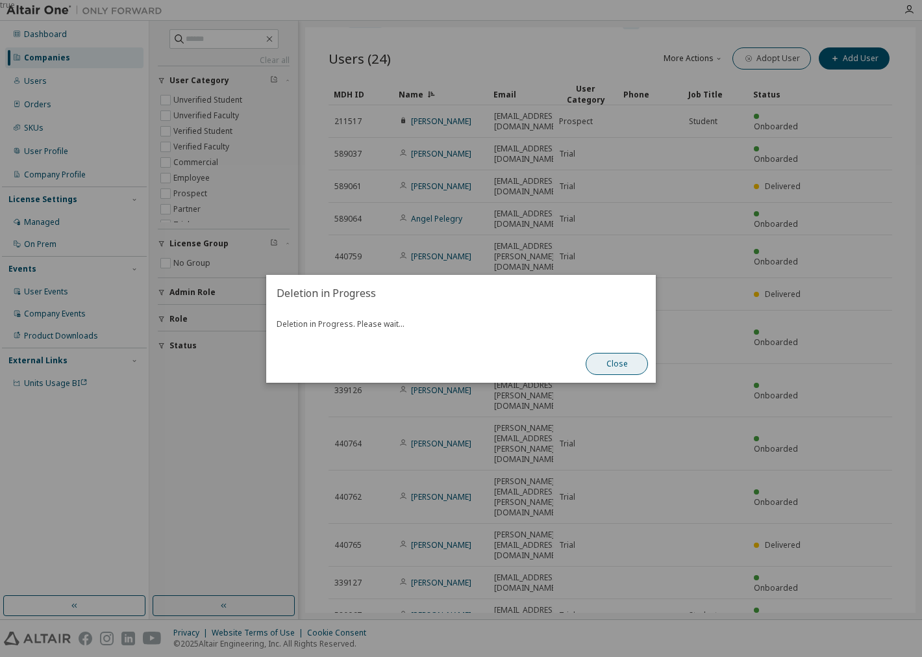
click at [606, 371] on button "Close" at bounding box center [617, 364] width 62 height 22
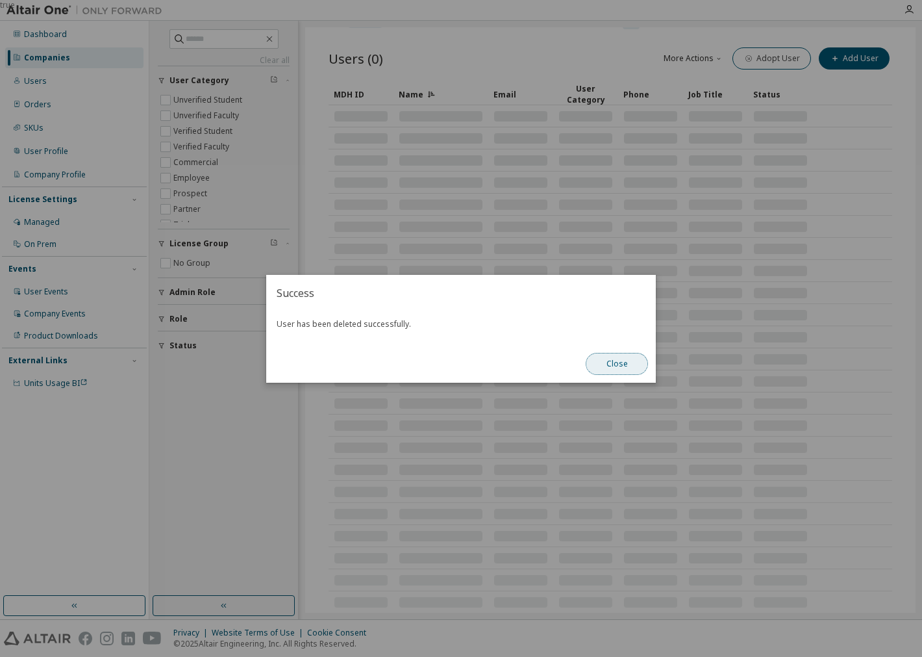
click at [627, 366] on button "Close" at bounding box center [617, 364] width 62 height 22
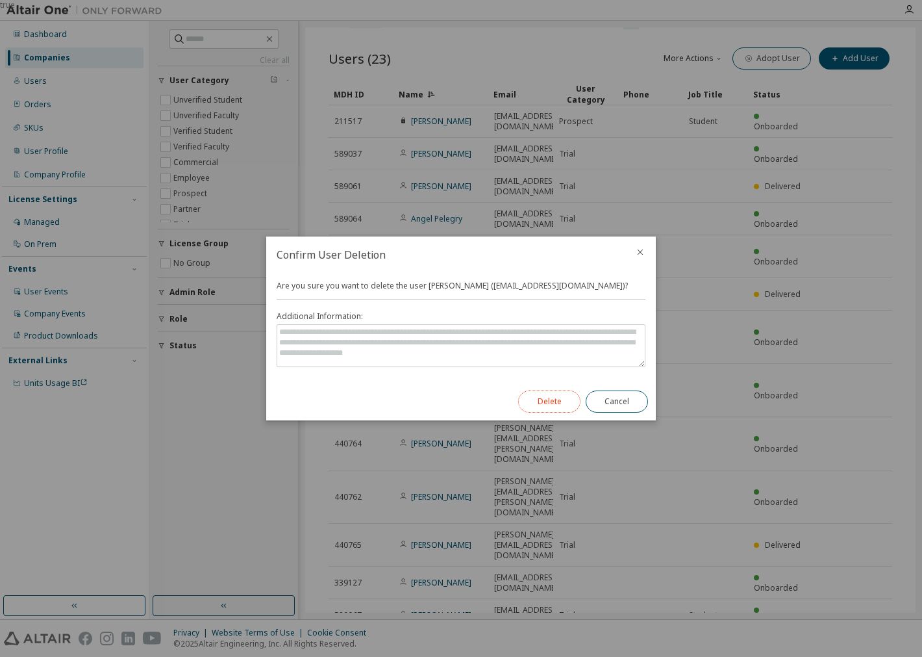
click at [551, 400] on button "Delete" at bounding box center [549, 401] width 62 height 22
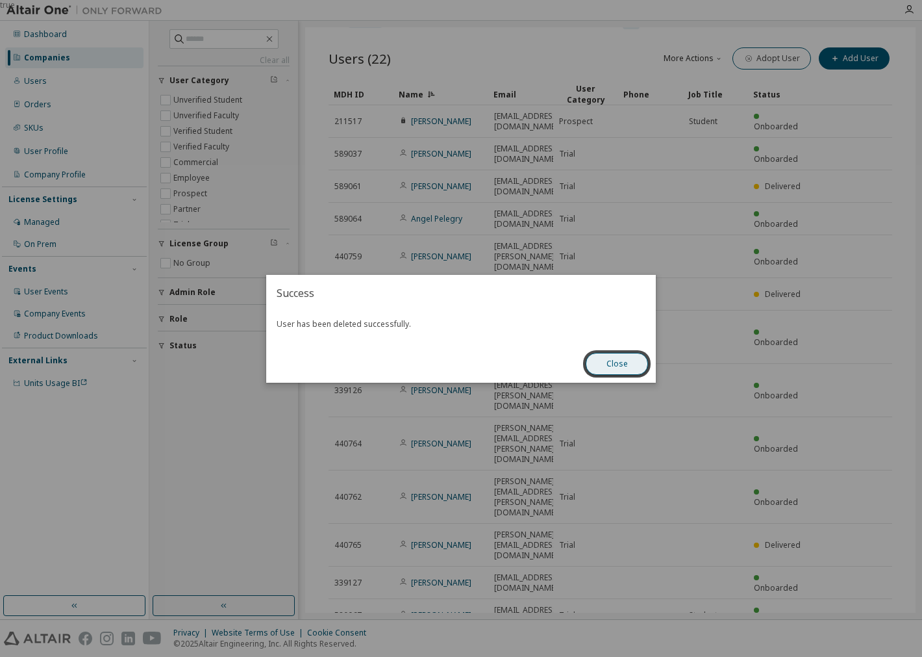
click at [632, 353] on button "Close" at bounding box center [617, 364] width 62 height 22
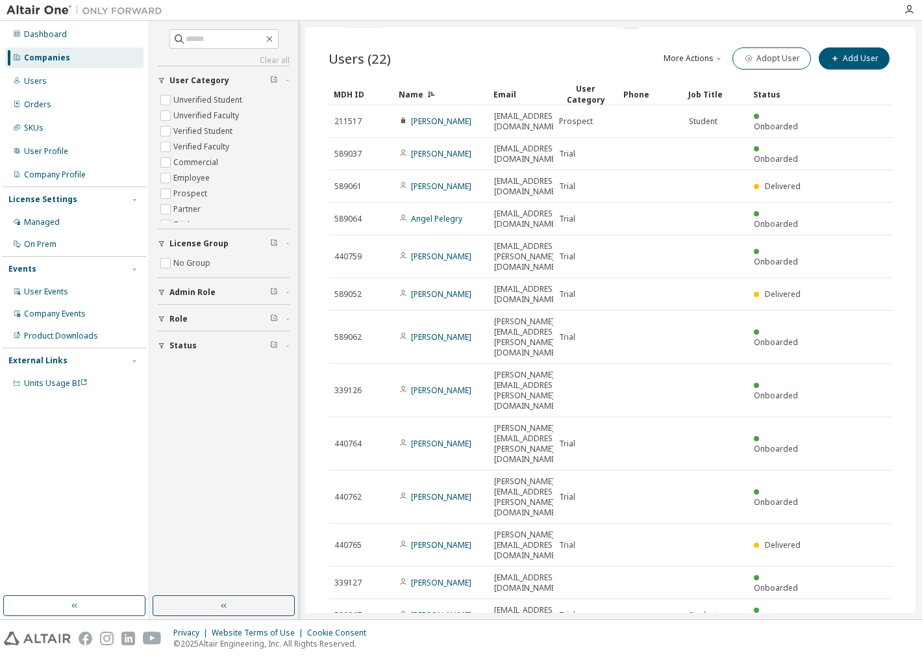
click at [203, 494] on div "Clear all Status Role Admin Role License Group No Group User Category Unverifie…" at bounding box center [223, 308] width 145 height 571
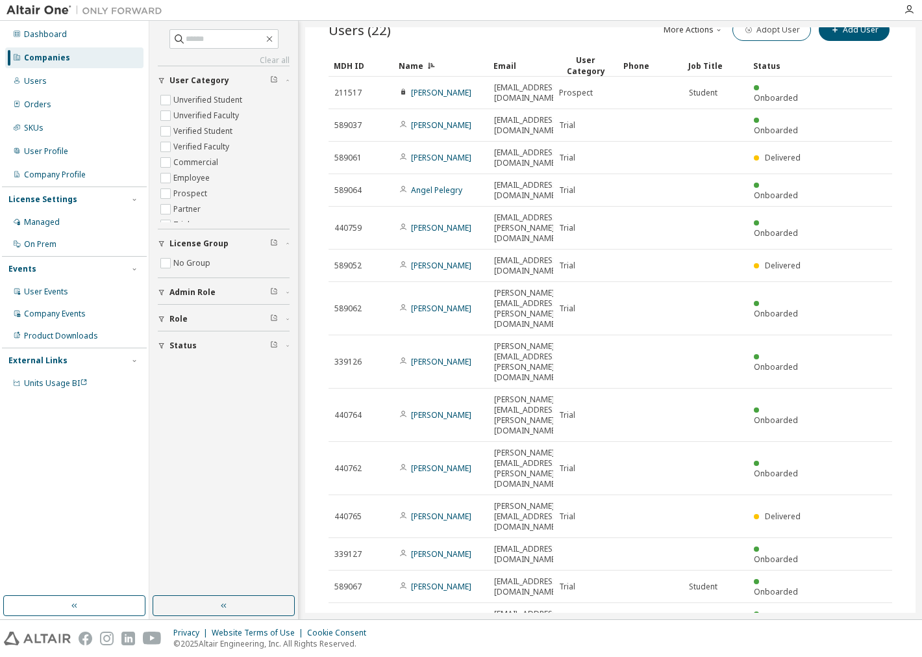
scroll to position [107, 0]
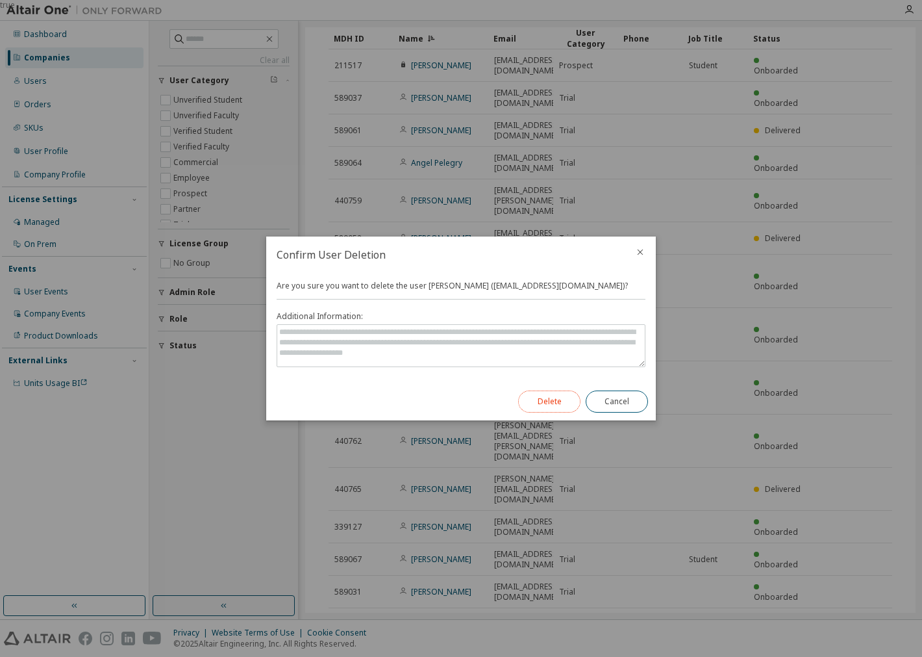
click at [555, 399] on button "Delete" at bounding box center [549, 401] width 62 height 22
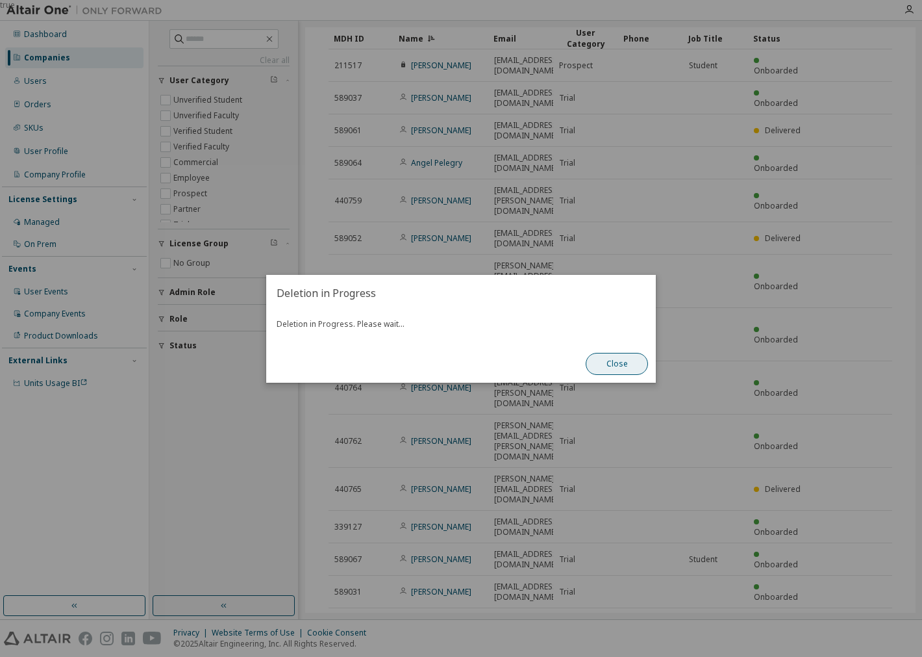
click at [624, 360] on button "Close" at bounding box center [617, 364] width 62 height 22
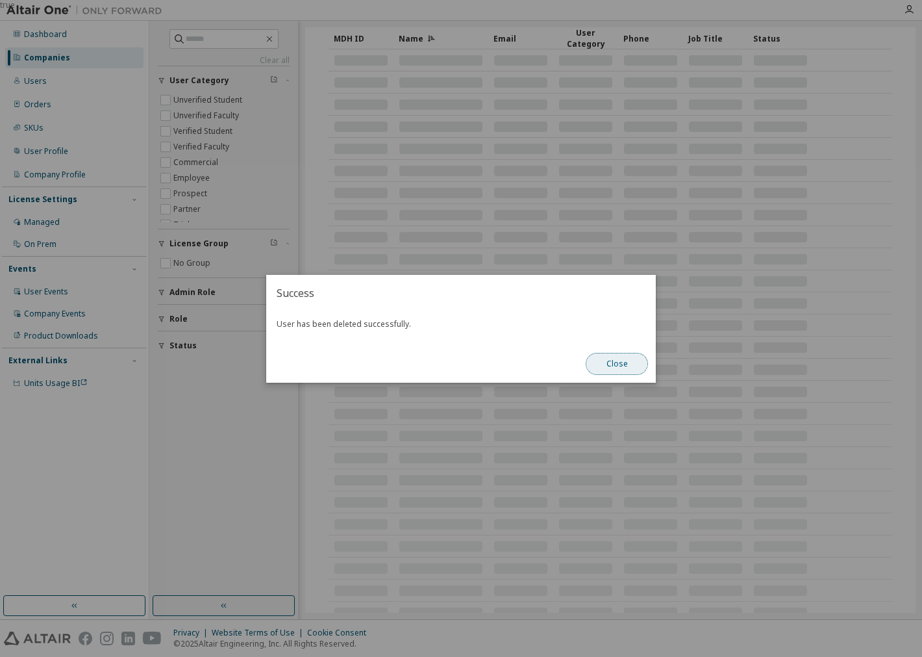
click at [616, 366] on button "Close" at bounding box center [617, 364] width 62 height 22
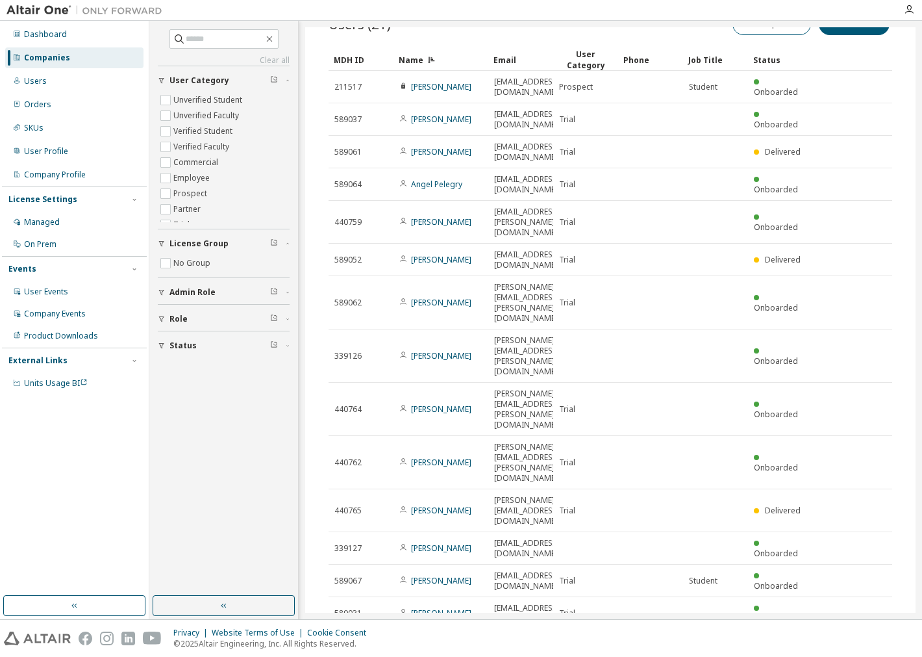
scroll to position [84, 0]
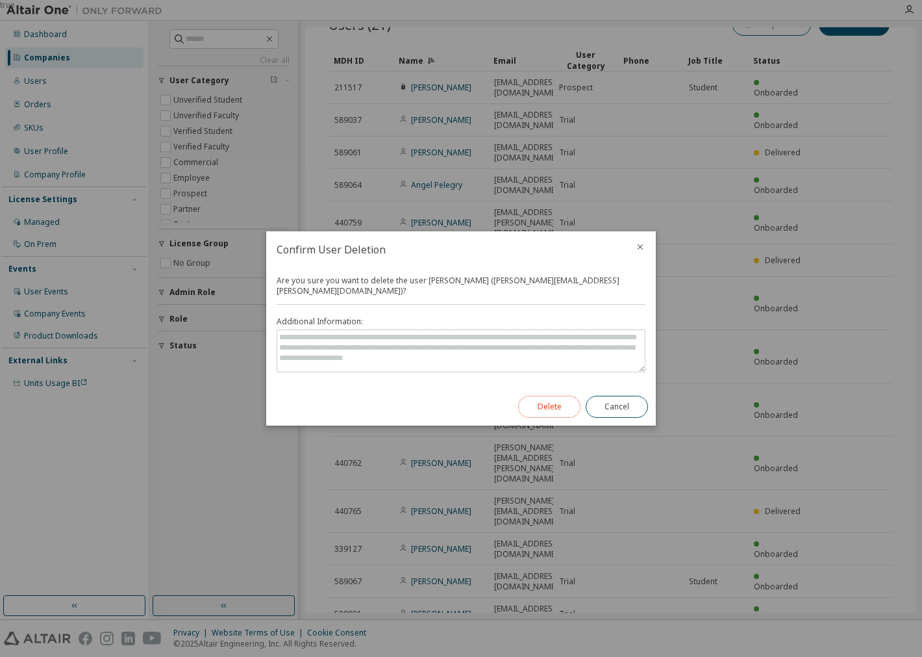
click at [566, 397] on button "Delete" at bounding box center [549, 406] width 62 height 22
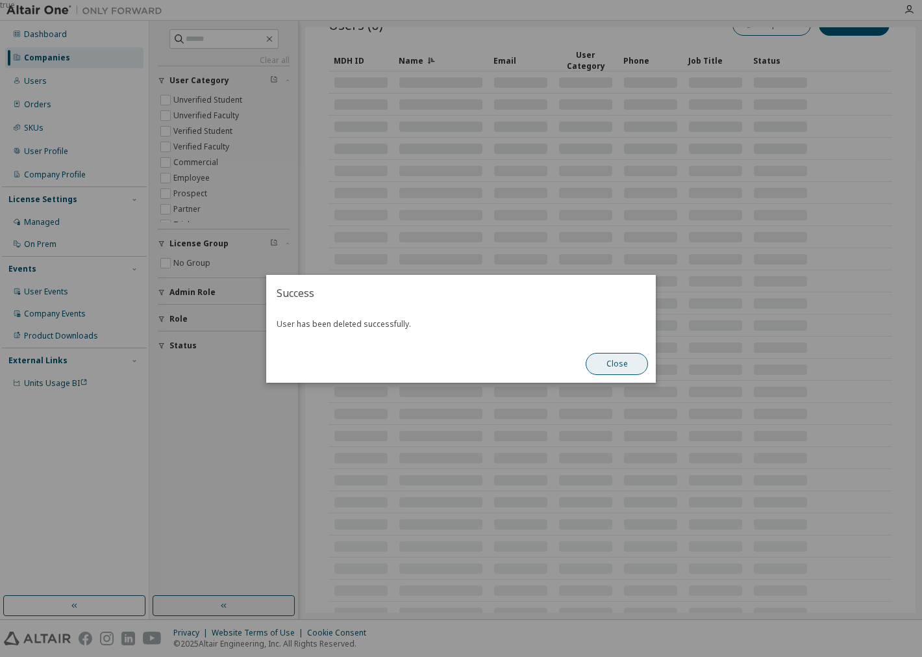
scroll to position [62, 0]
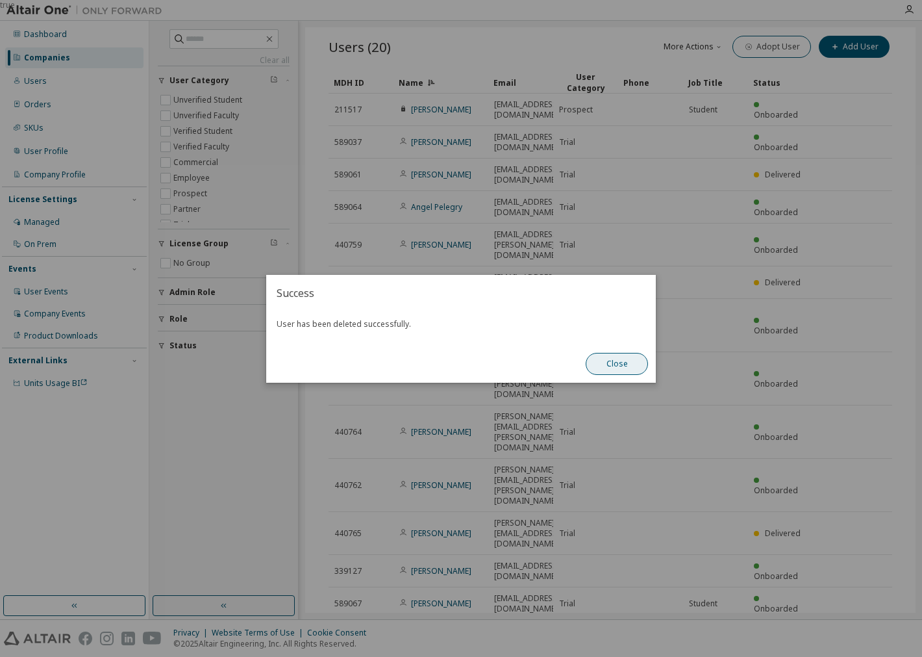
click at [622, 353] on button "Close" at bounding box center [617, 364] width 62 height 22
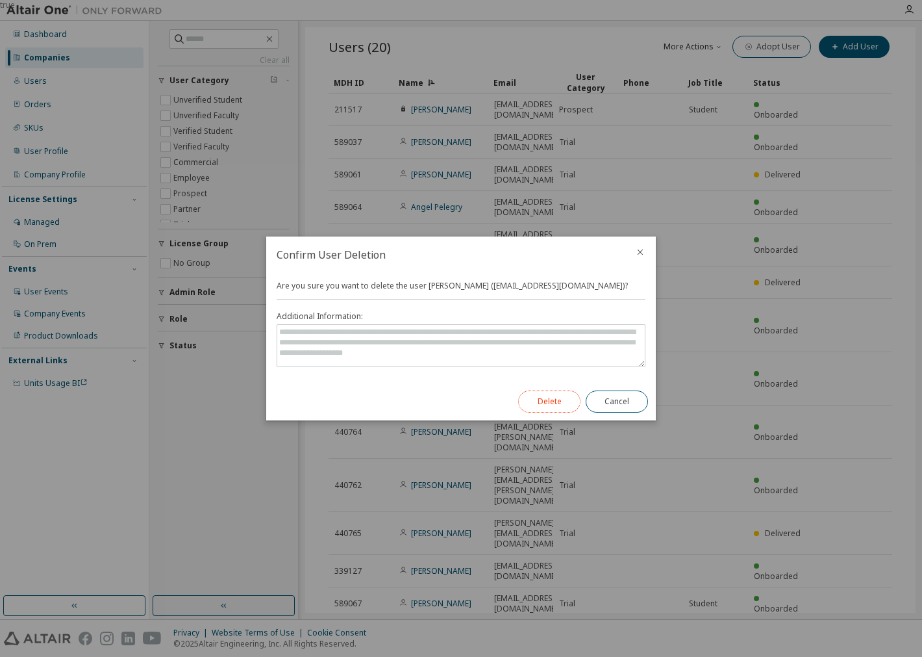
click at [565, 405] on button "Delete" at bounding box center [549, 401] width 62 height 22
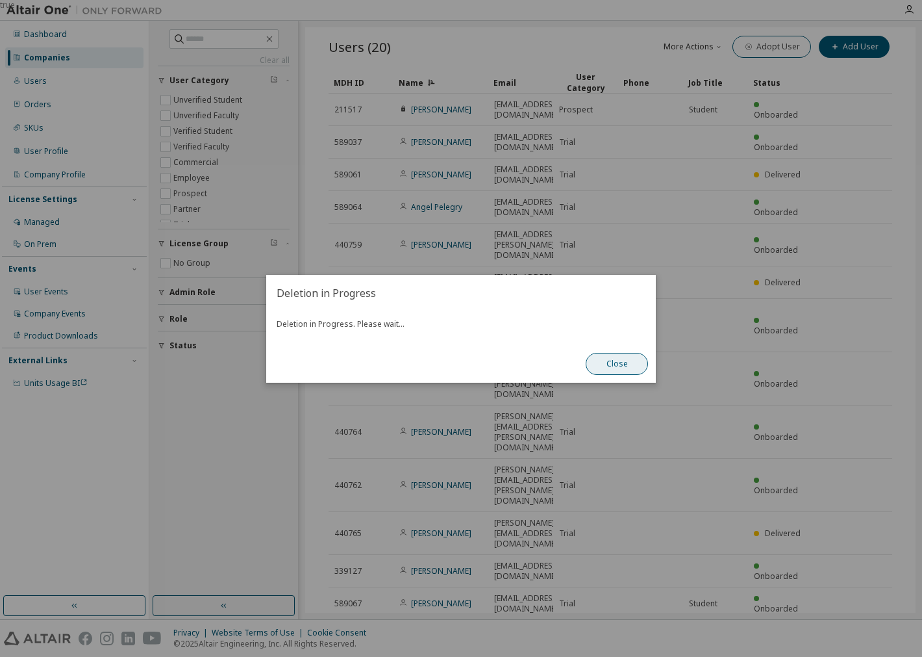
click at [586, 359] on button "Close" at bounding box center [617, 364] width 62 height 22
click at [621, 365] on button "Close" at bounding box center [617, 364] width 62 height 22
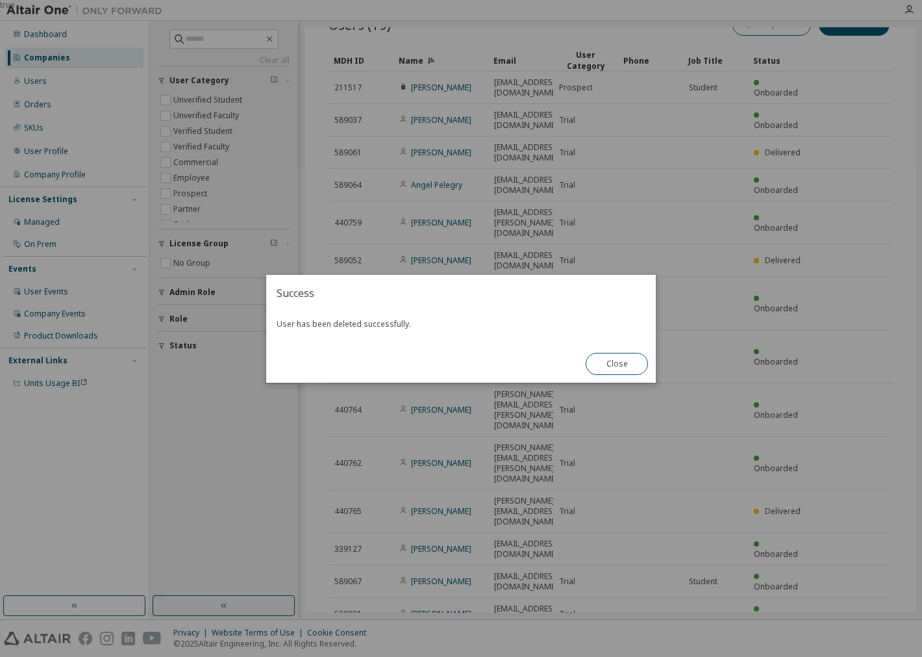
scroll to position [40, 0]
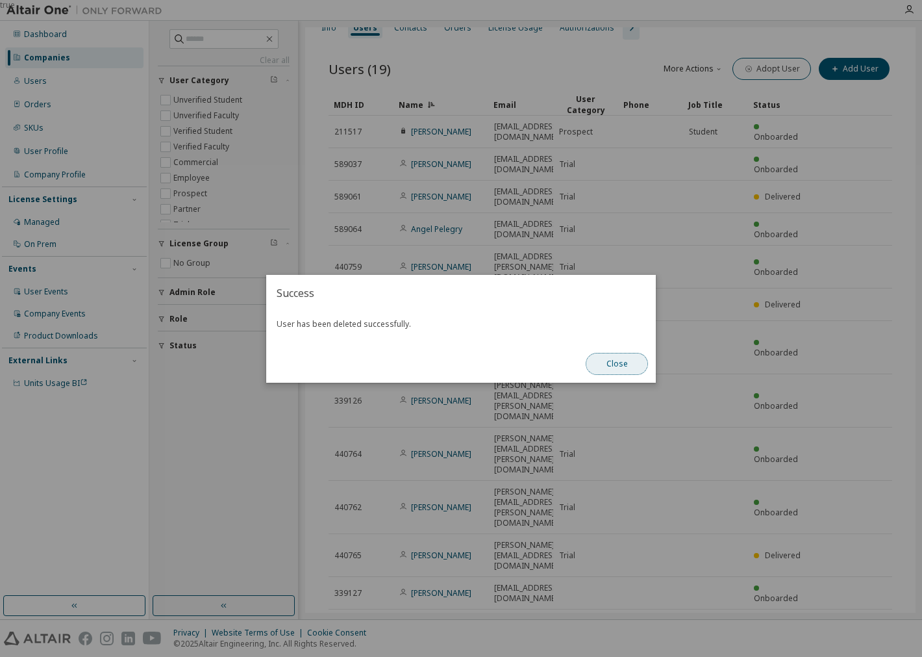
click at [619, 366] on button "Close" at bounding box center [617, 364] width 62 height 22
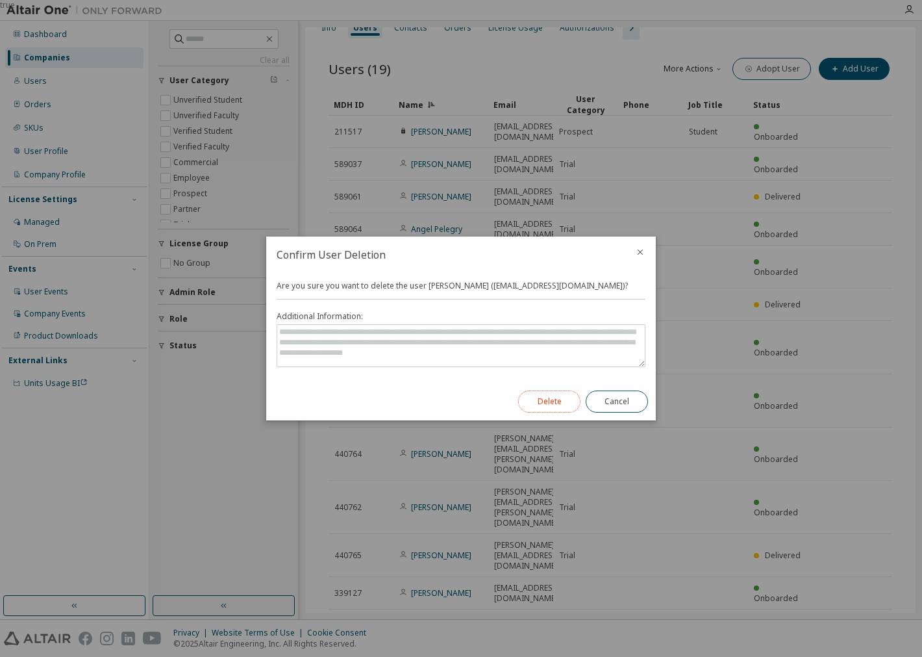
click at [534, 404] on button "Delete" at bounding box center [549, 401] width 62 height 22
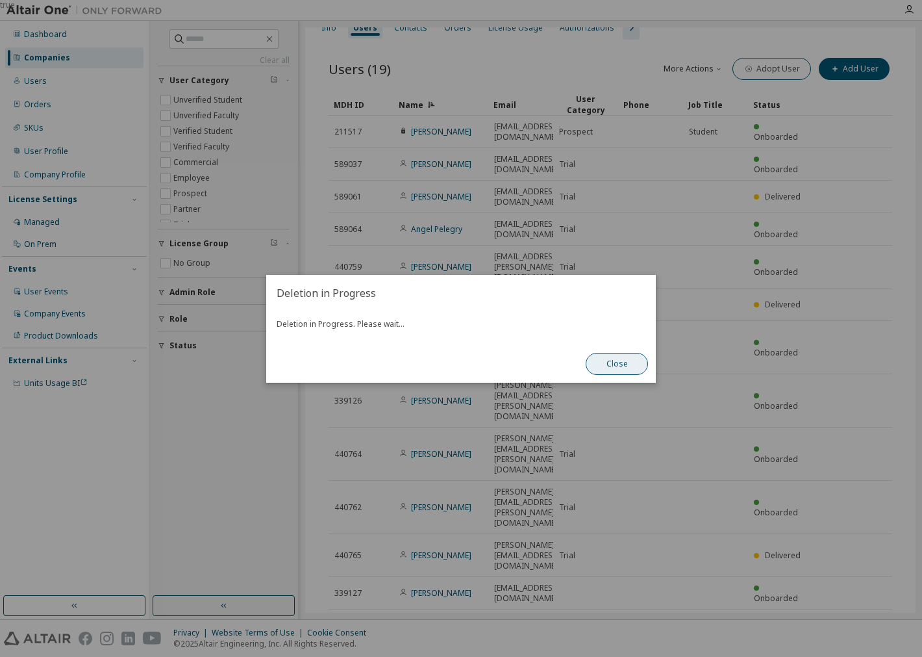
click at [625, 362] on button "Close" at bounding box center [617, 364] width 62 height 22
click at [631, 360] on button "Close" at bounding box center [617, 364] width 62 height 22
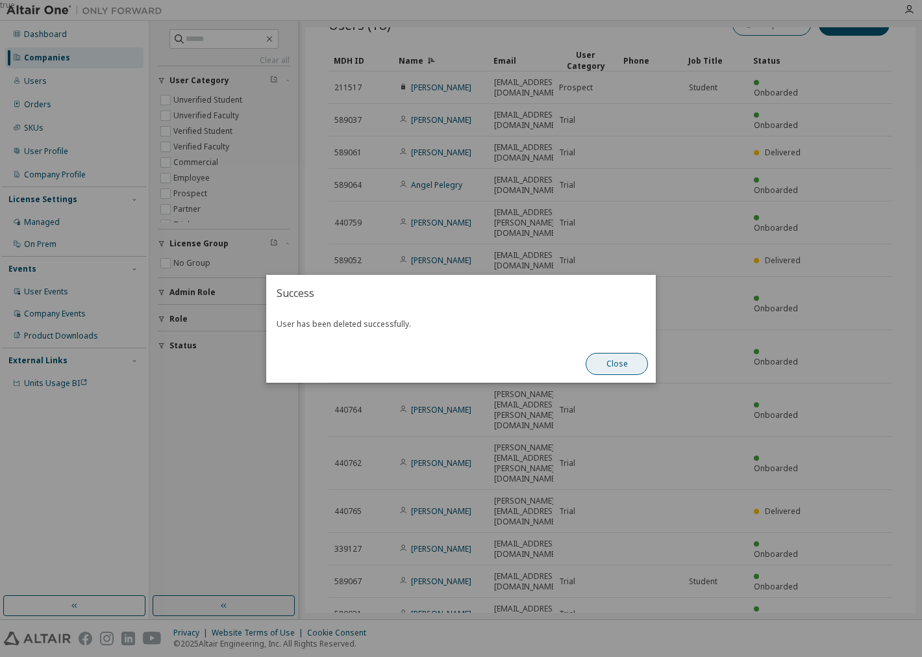
scroll to position [18, 0]
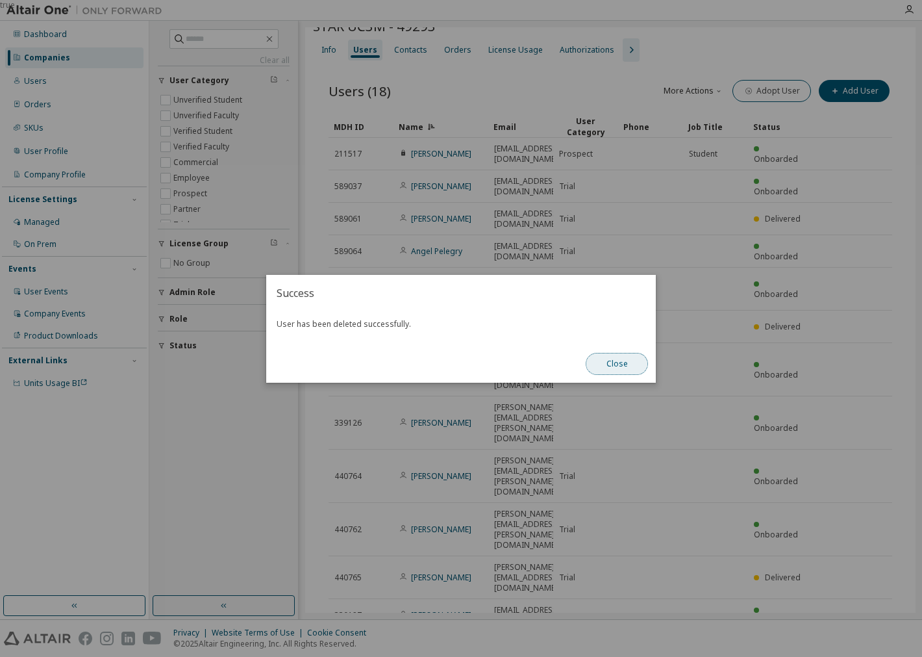
click at [639, 360] on button "Close" at bounding box center [617, 364] width 62 height 22
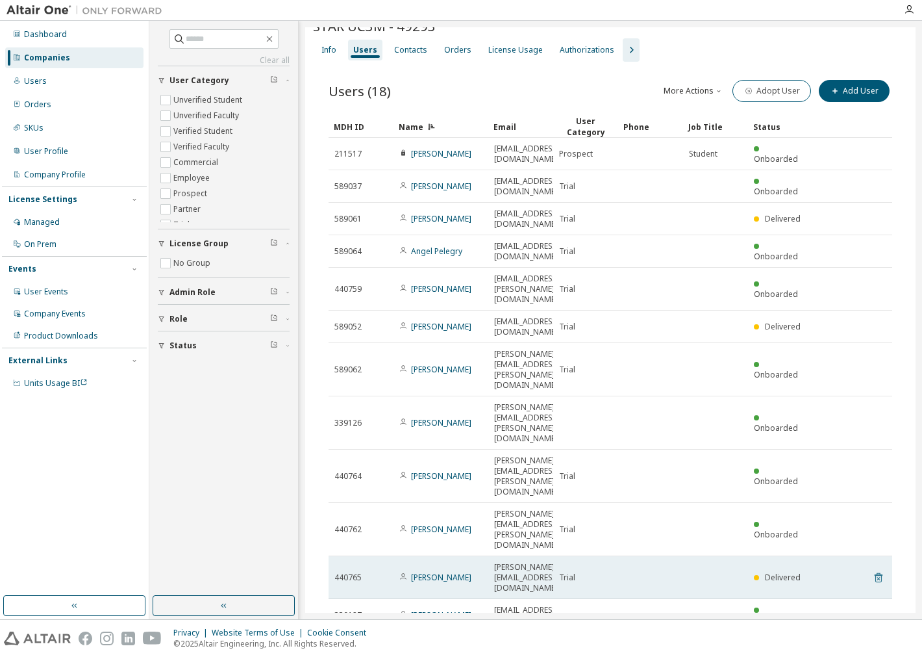
click at [873, 570] on icon at bounding box center [879, 578] width 12 height 16
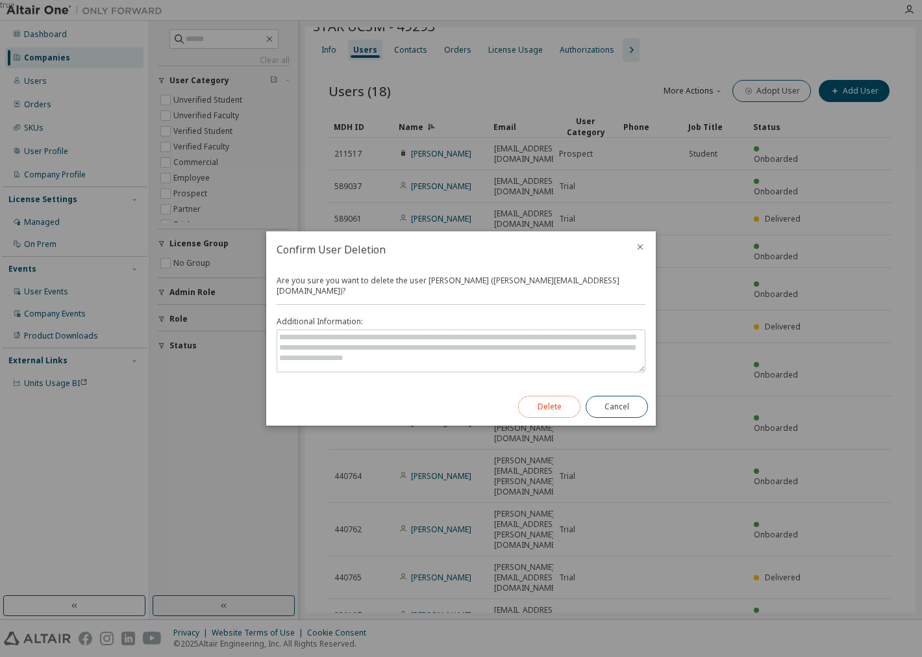
click at [545, 407] on button "Delete" at bounding box center [549, 406] width 62 height 22
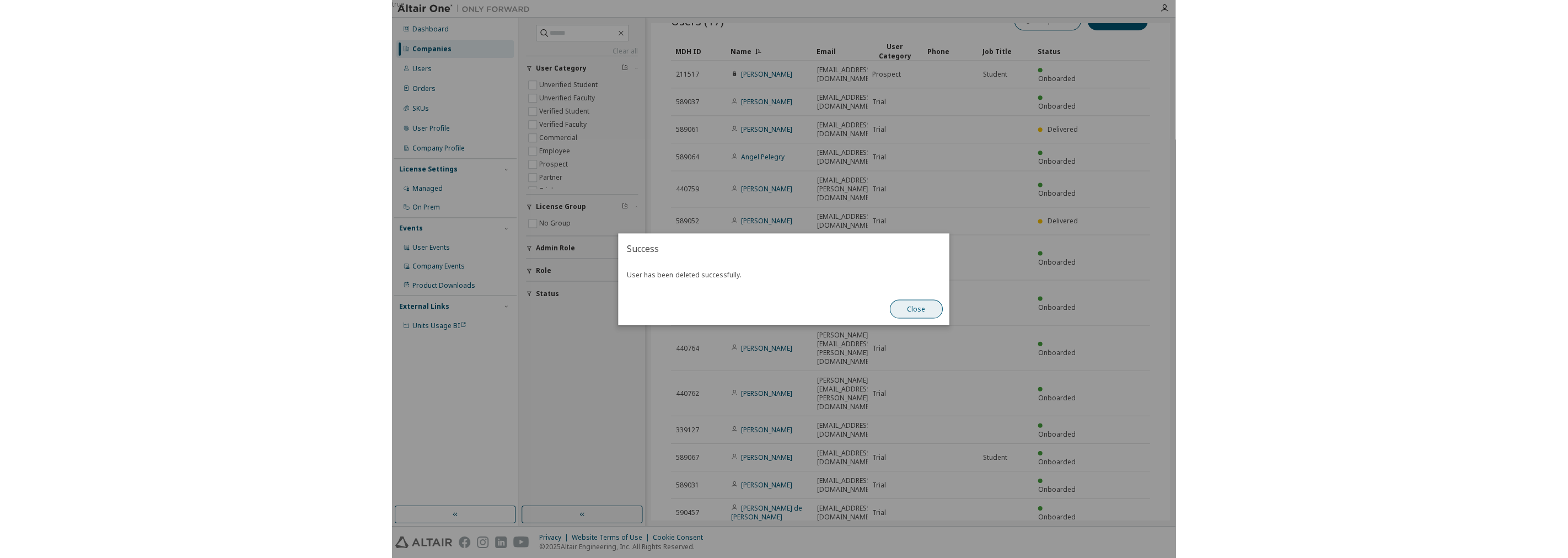
scroll to position [0, 0]
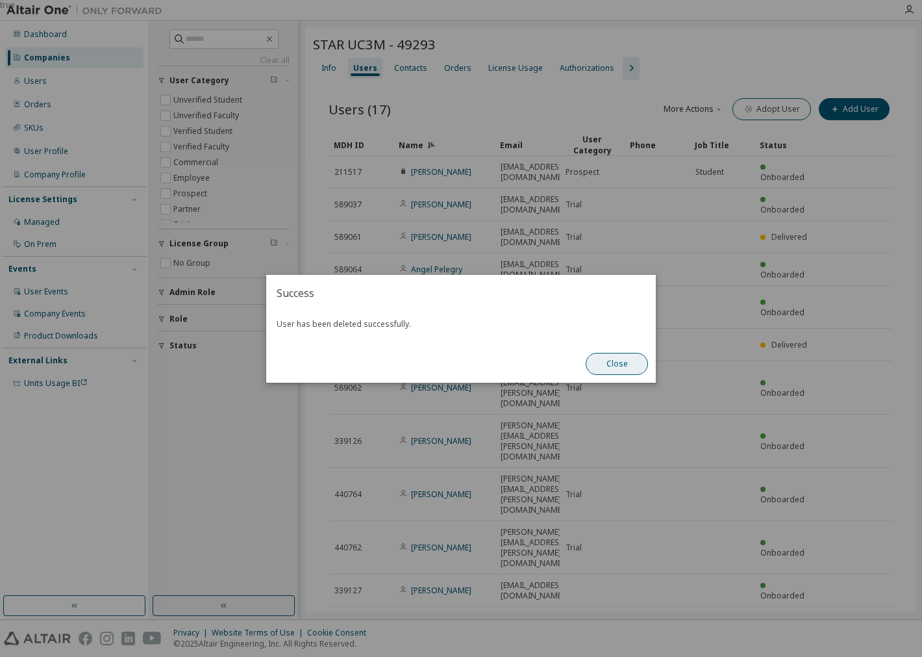
click at [618, 366] on button "Close" at bounding box center [617, 364] width 62 height 22
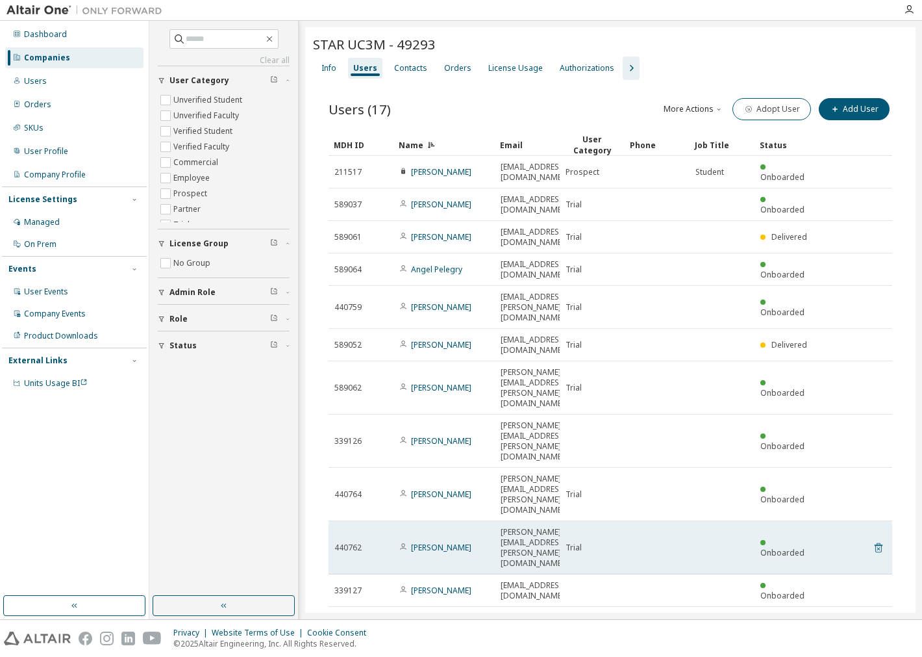
click at [877, 540] on icon at bounding box center [879, 548] width 12 height 16
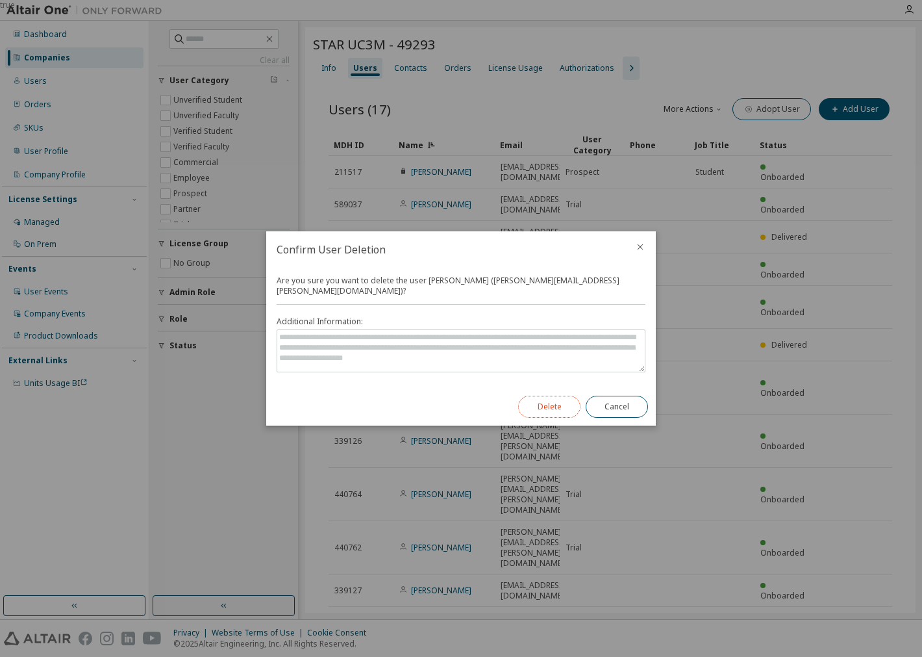
click at [542, 406] on button "Delete" at bounding box center [549, 406] width 62 height 22
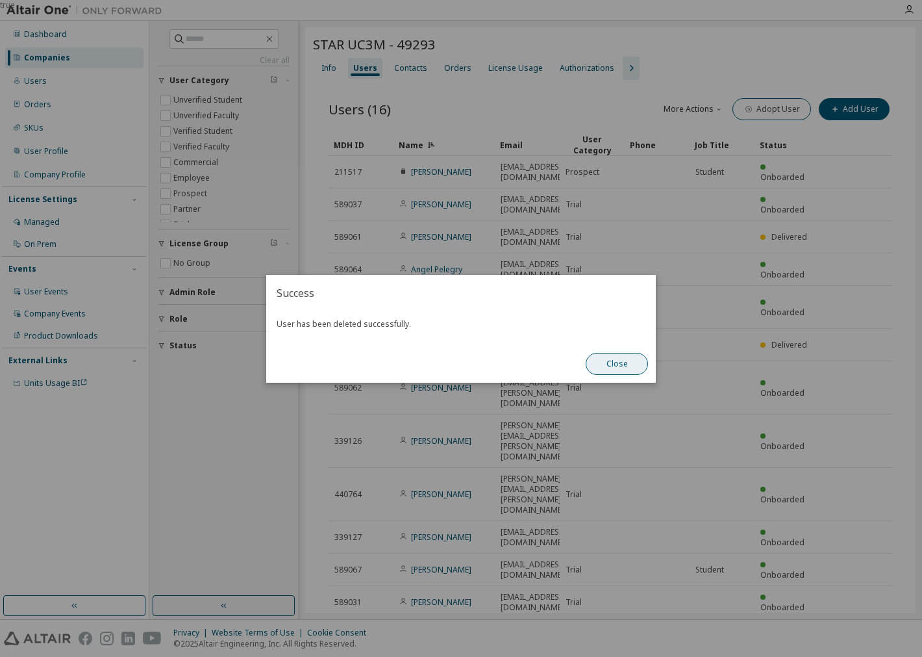
click at [634, 360] on button "Close" at bounding box center [617, 364] width 62 height 22
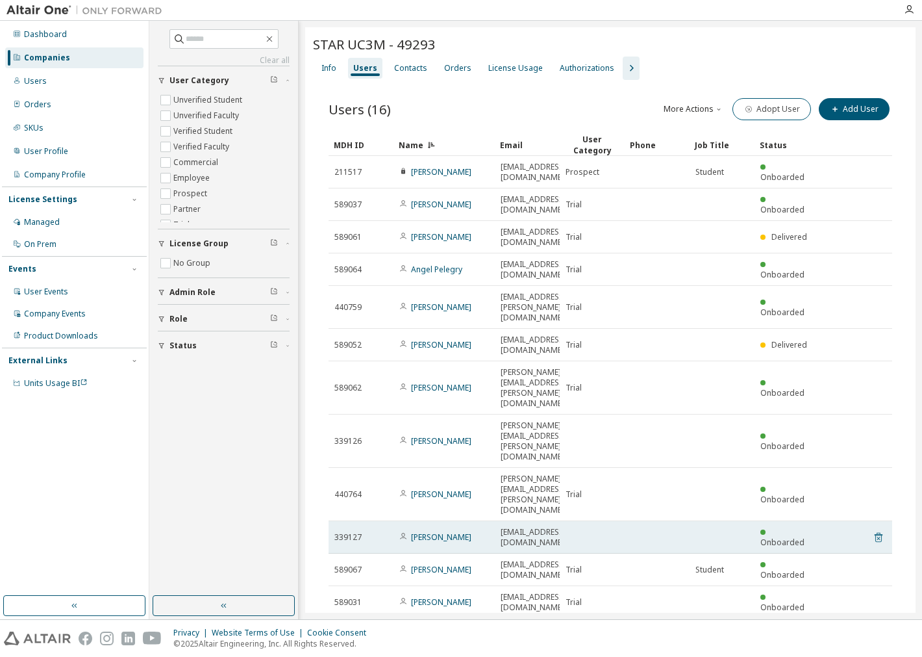
click at [874, 529] on icon at bounding box center [879, 537] width 12 height 16
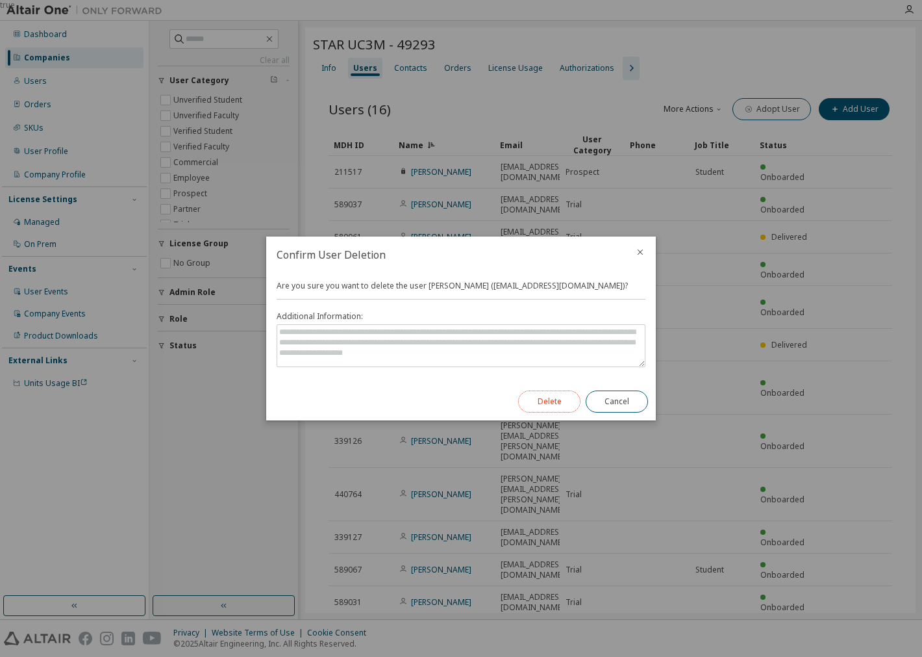
click at [562, 403] on button "Delete" at bounding box center [549, 401] width 62 height 22
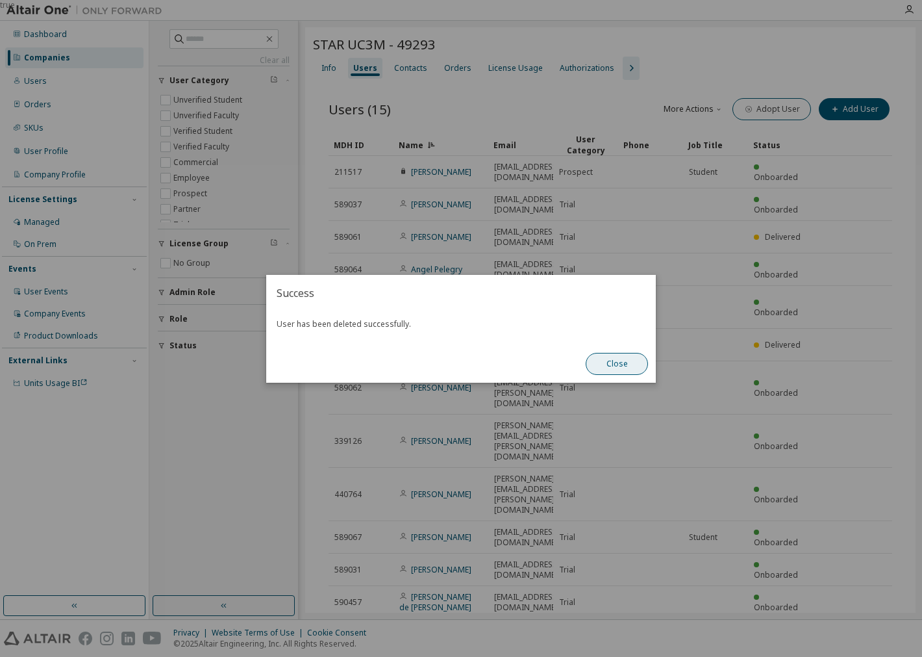
click at [633, 364] on button "Close" at bounding box center [617, 364] width 62 height 22
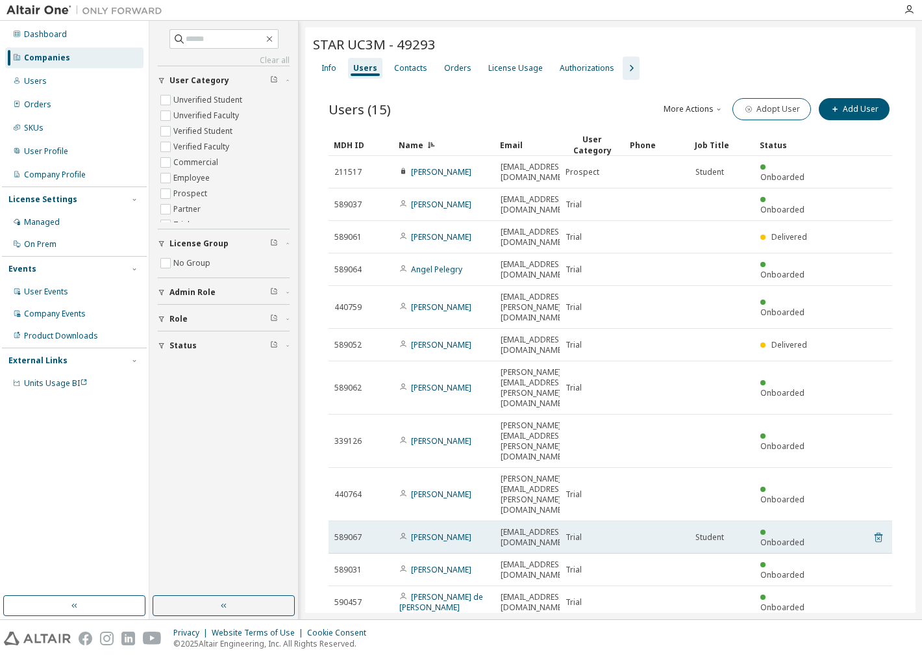
click at [875, 529] on icon at bounding box center [879, 537] width 12 height 16
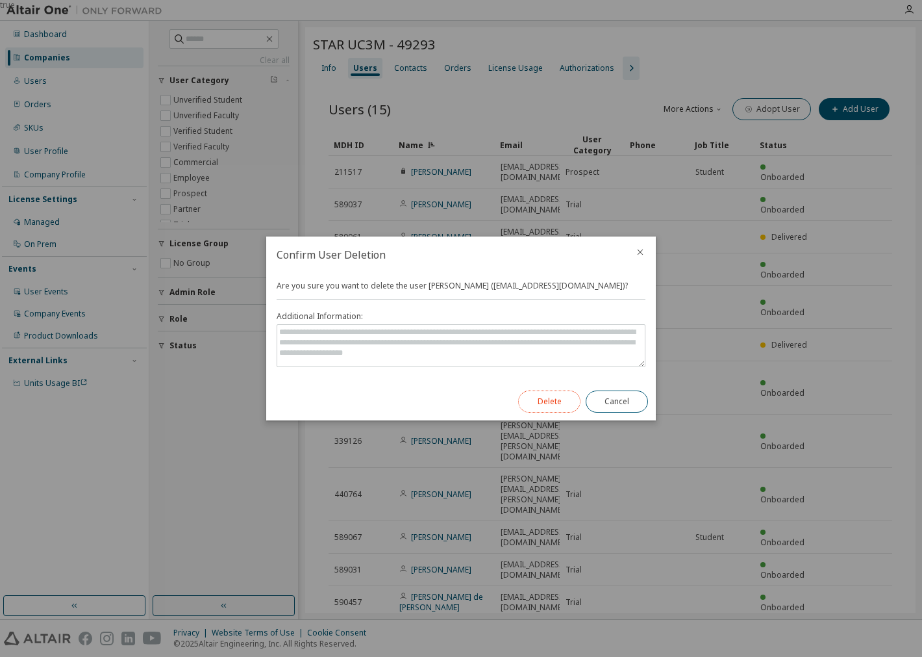
click at [549, 405] on button "Delete" at bounding box center [549, 401] width 62 height 22
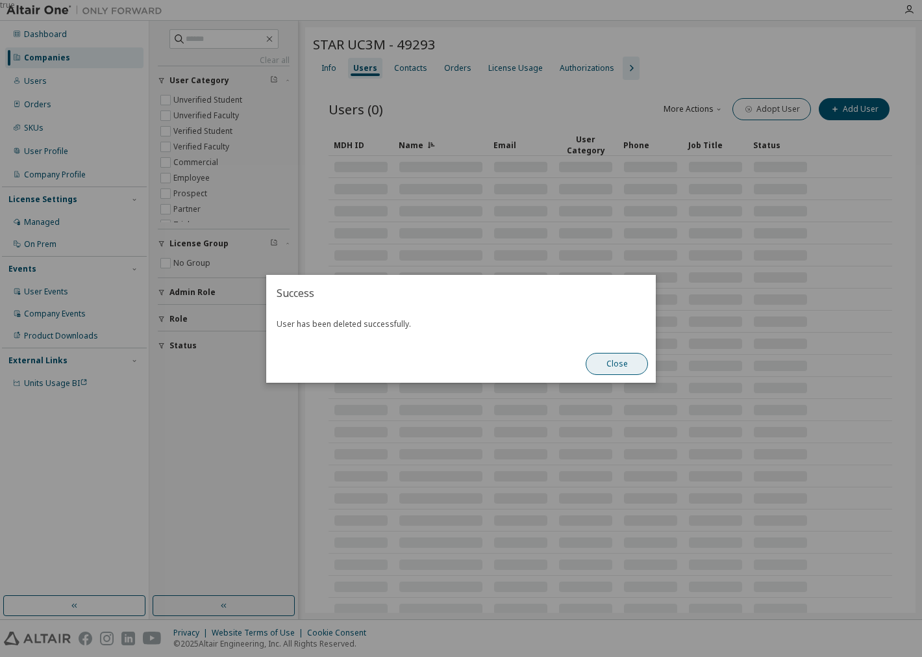
click at [621, 365] on button "Close" at bounding box center [617, 364] width 62 height 22
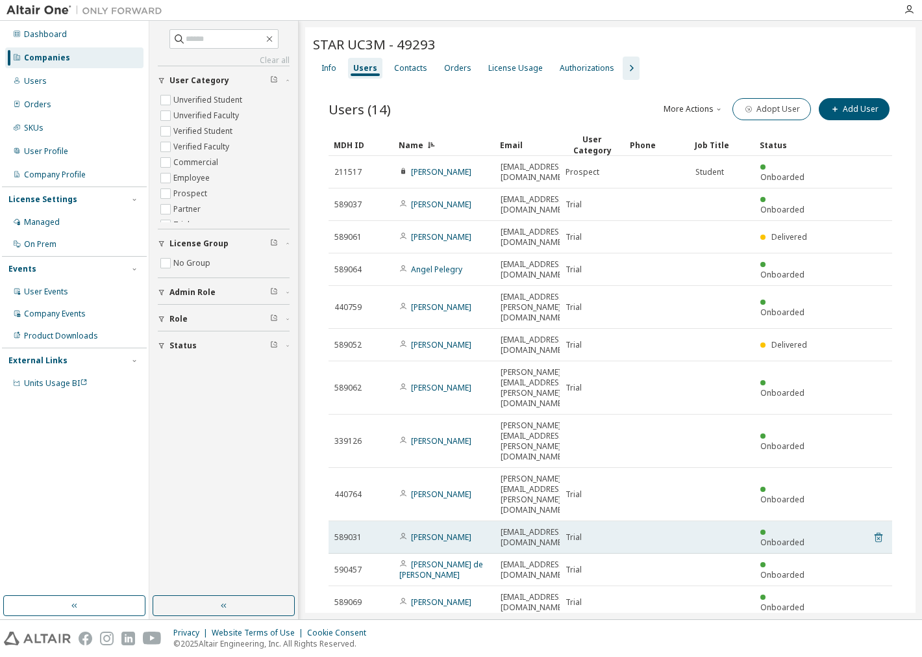
click at [879, 536] on icon at bounding box center [878, 537] width 3 height 3
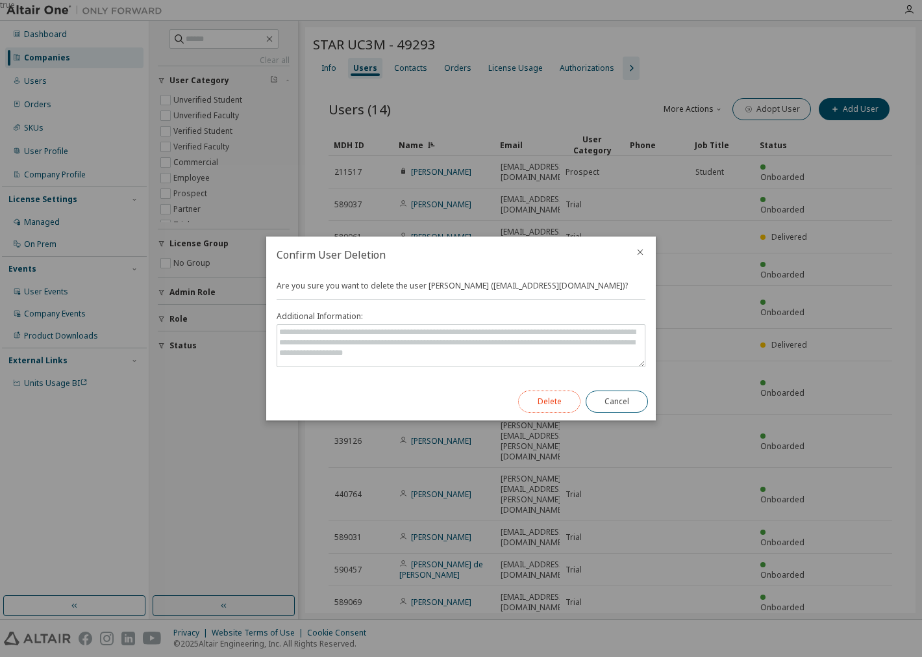
click at [559, 394] on button "Delete" at bounding box center [549, 401] width 62 height 22
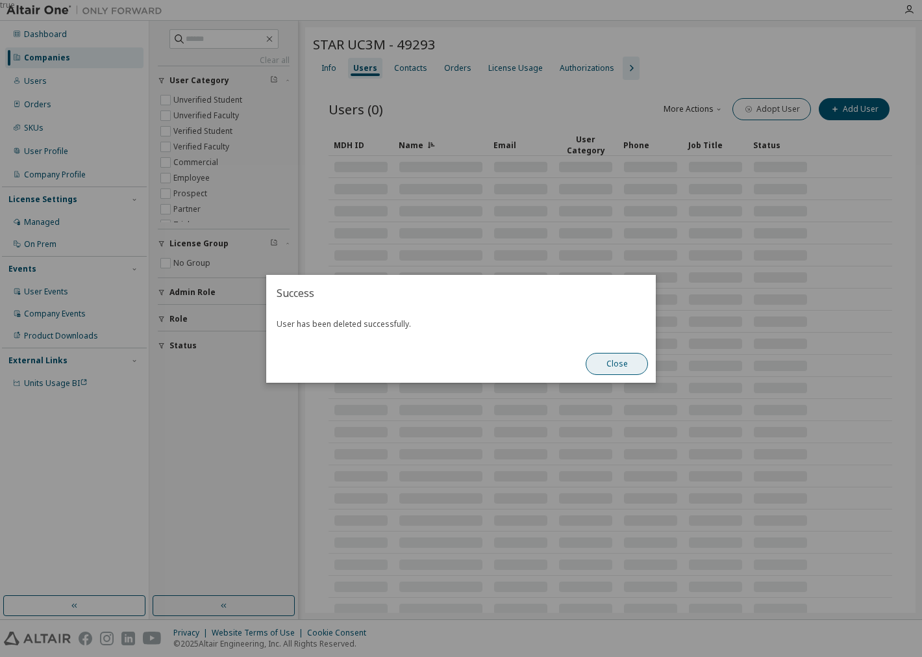
click at [612, 366] on button "Close" at bounding box center [617, 364] width 62 height 22
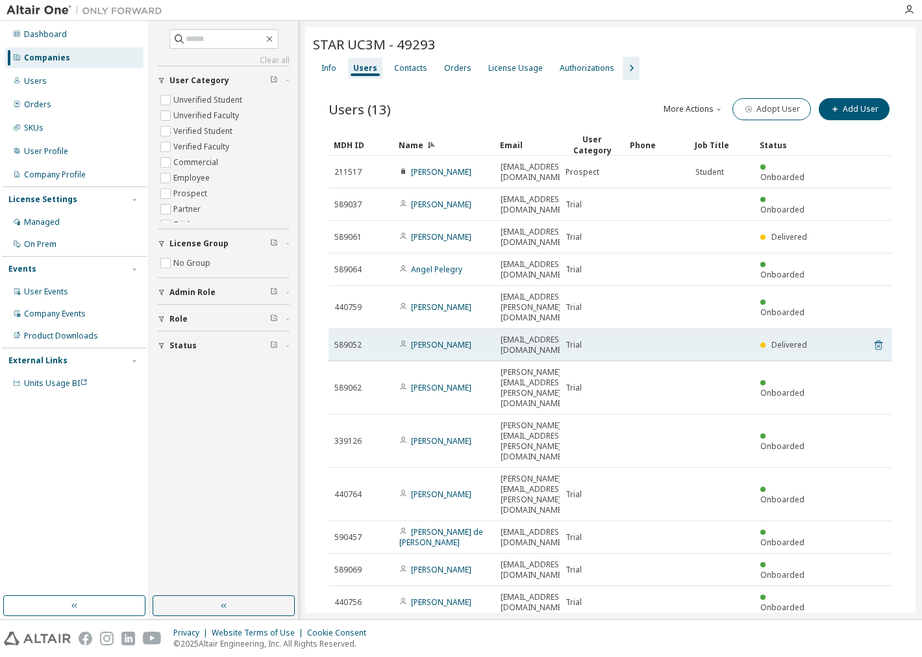
click at [877, 344] on icon at bounding box center [878, 345] width 3 height 3
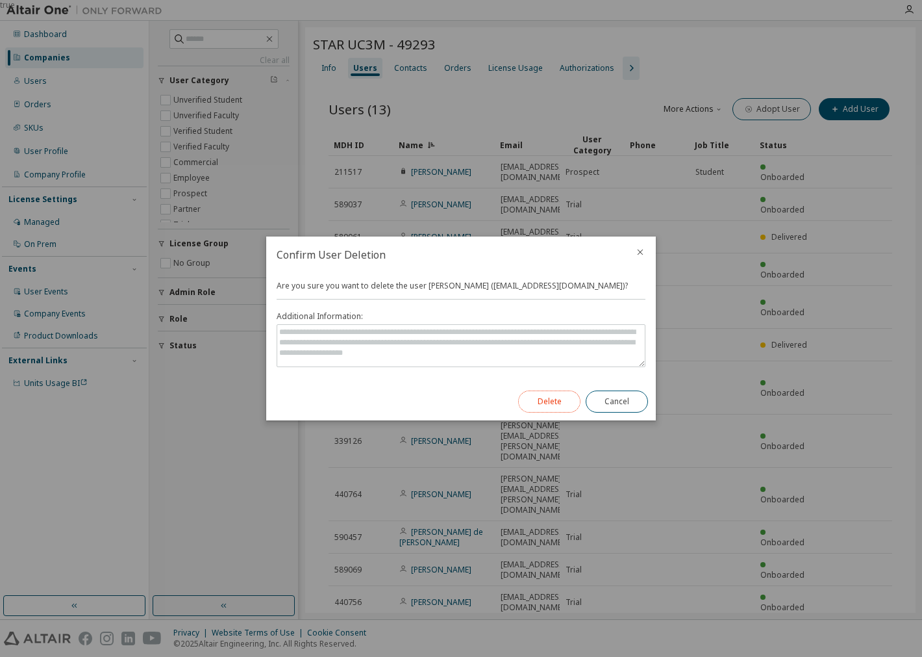
click at [568, 392] on button "Delete" at bounding box center [549, 401] width 62 height 22
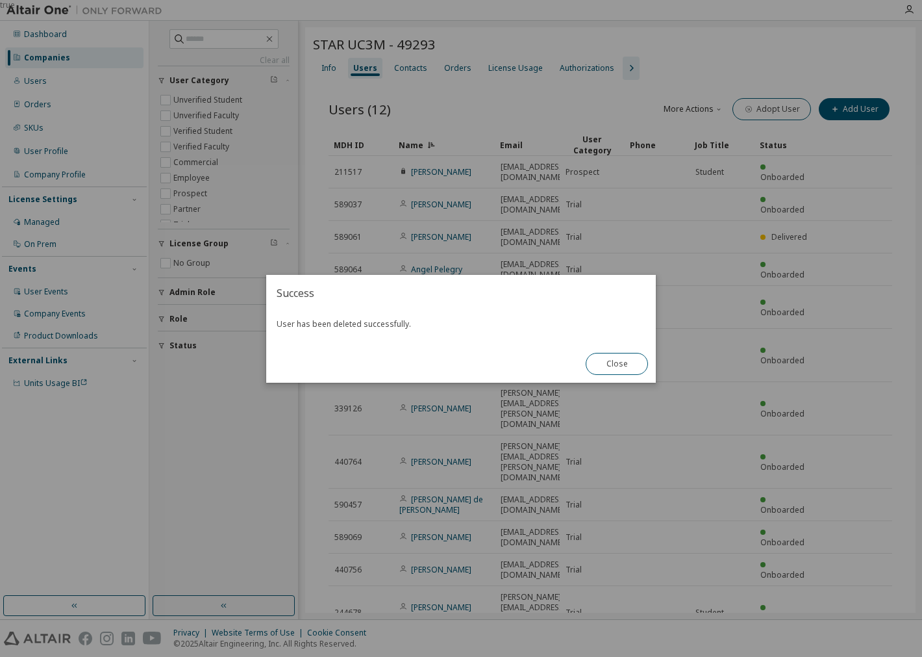
click at [631, 349] on div "Close" at bounding box center [617, 364] width 78 height 38
click at [625, 355] on button "Close" at bounding box center [617, 364] width 62 height 22
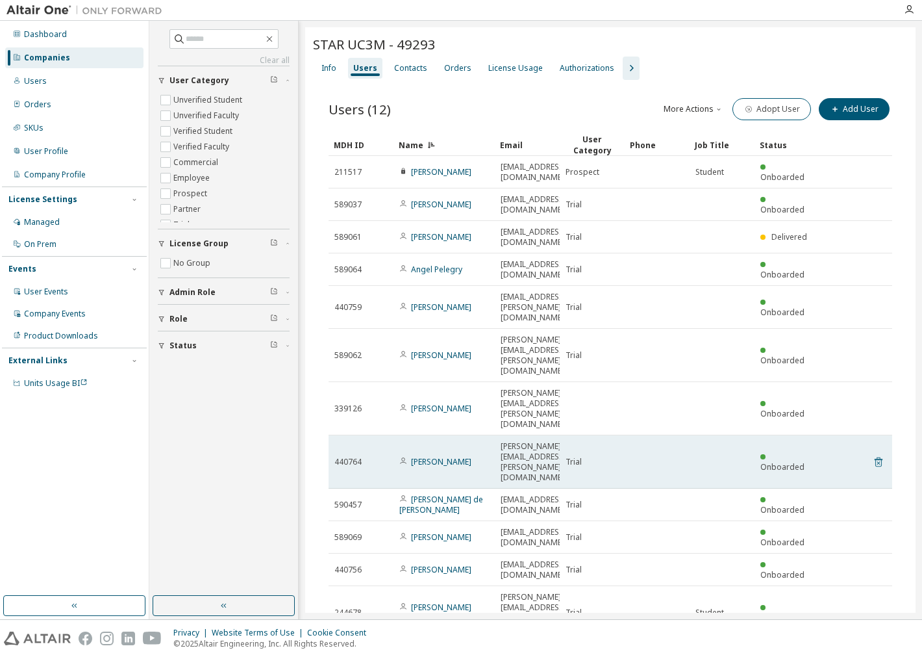
click at [880, 457] on icon at bounding box center [879, 462] width 8 height 10
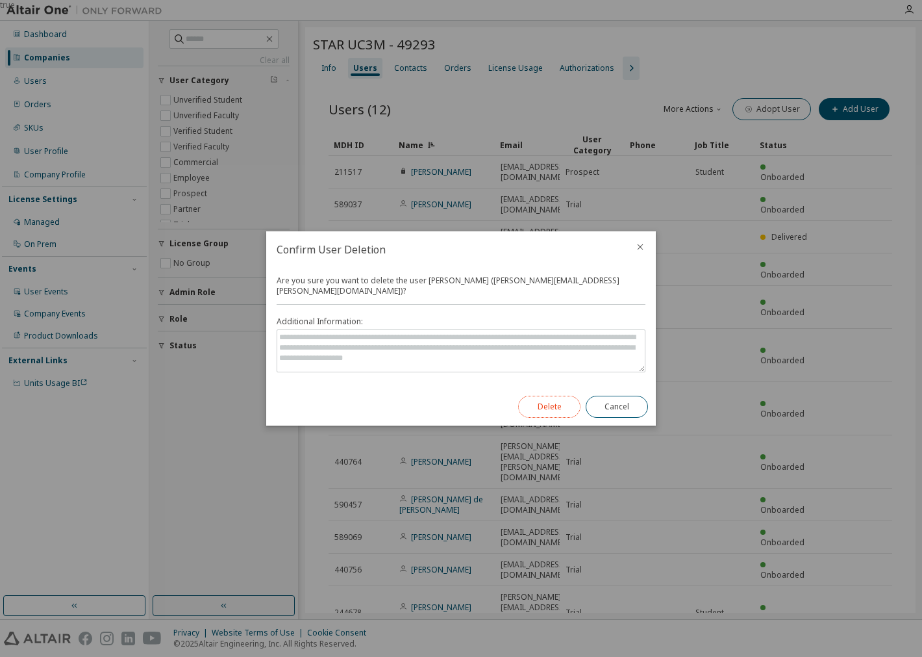
click at [557, 406] on button "Delete" at bounding box center [549, 406] width 62 height 22
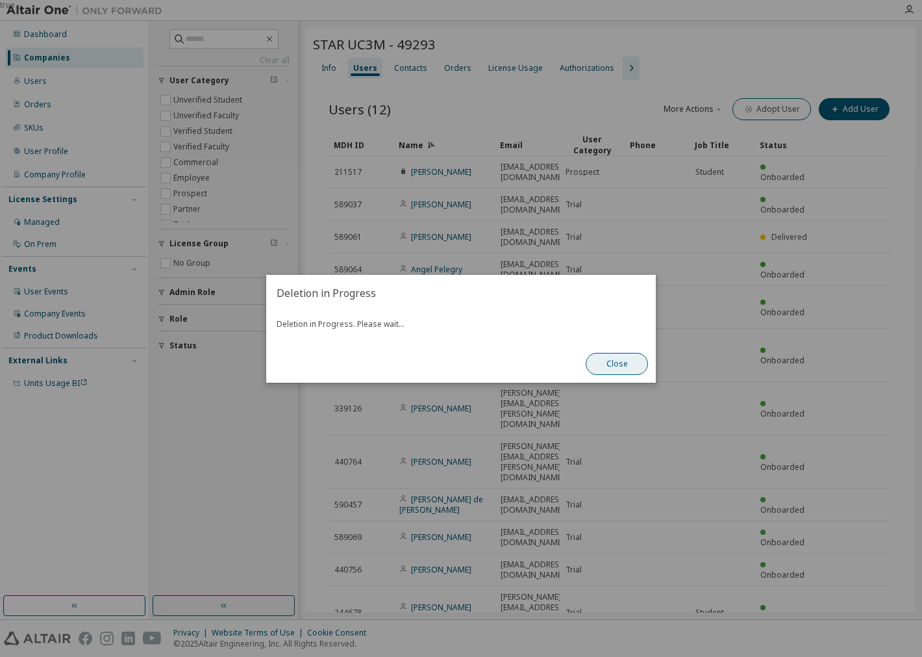
click at [617, 372] on button "Close" at bounding box center [617, 364] width 62 height 22
click at [633, 371] on button "Close" at bounding box center [617, 364] width 62 height 22
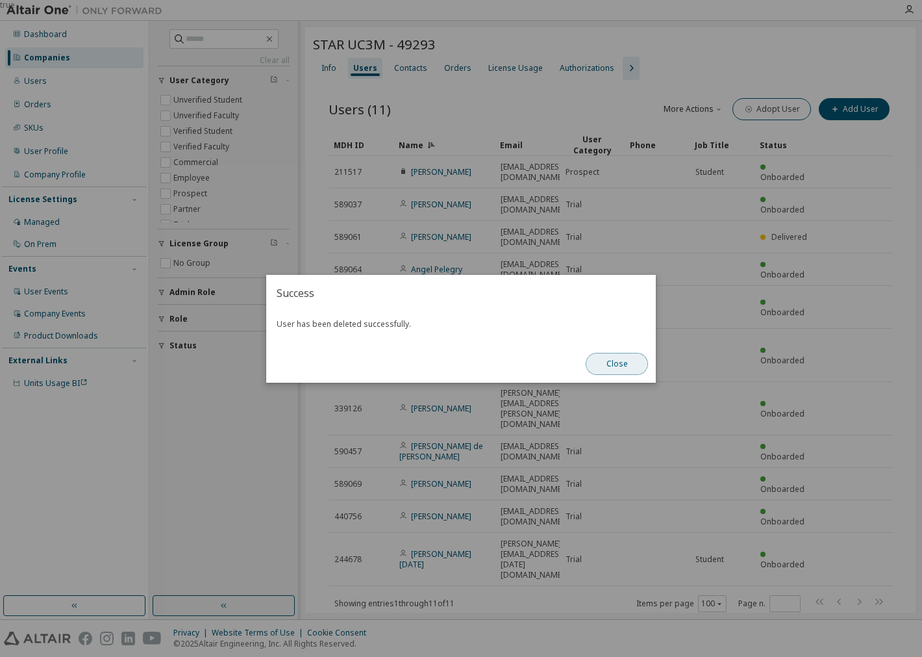
click at [636, 368] on button "Close" at bounding box center [617, 364] width 62 height 22
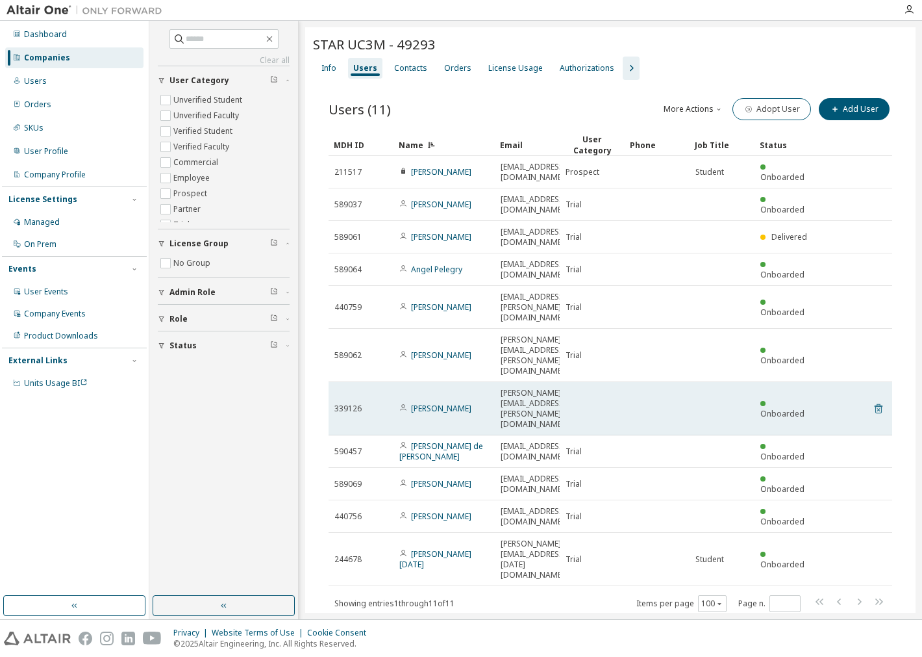
click at [877, 401] on icon at bounding box center [879, 409] width 12 height 16
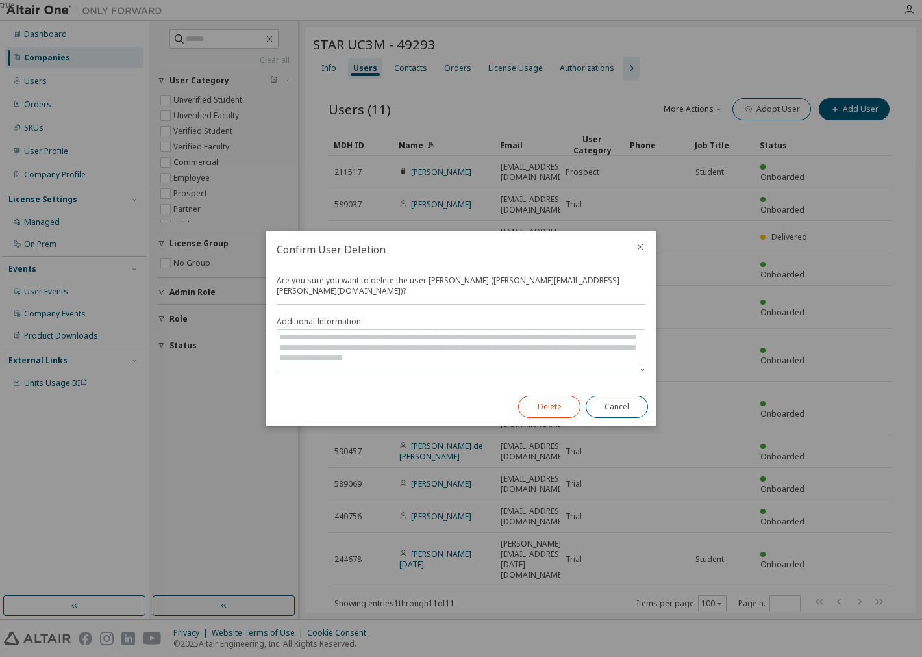
drag, startPoint x: 569, startPoint y: 388, endPoint x: 562, endPoint y: 395, distance: 10.1
click at [562, 395] on div "Delete Cancel" at bounding box center [582, 407] width 145 height 38
click at [562, 396] on button "Delete" at bounding box center [549, 406] width 62 height 22
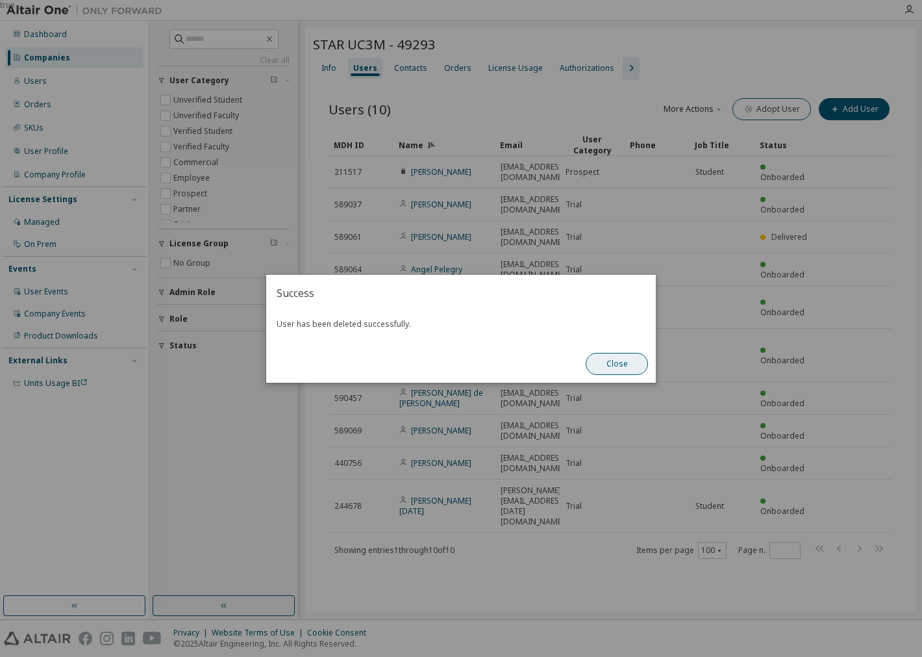
click at [621, 358] on button "Close" at bounding box center [617, 364] width 62 height 22
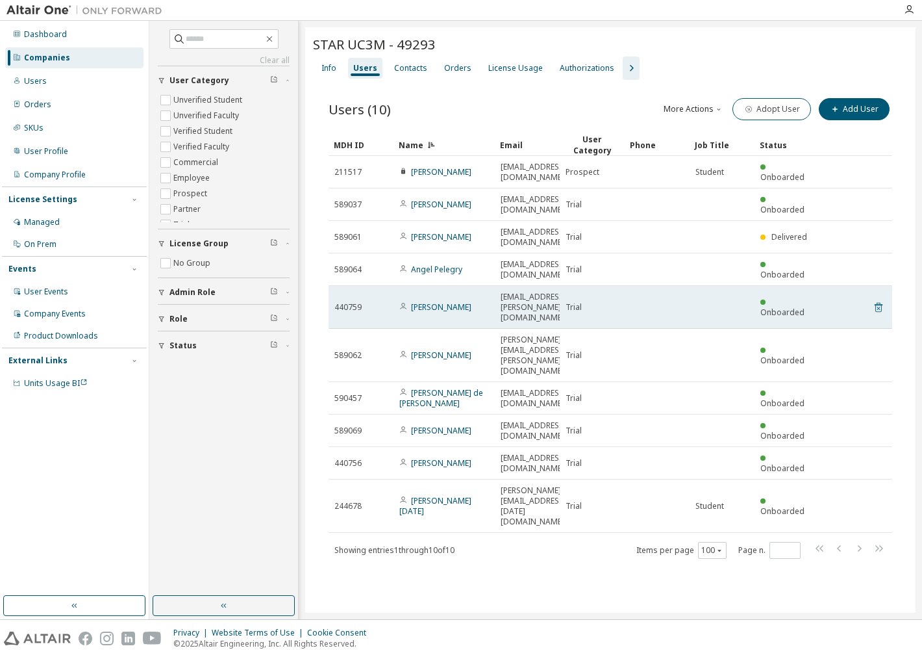
click at [879, 299] on icon at bounding box center [879, 307] width 12 height 16
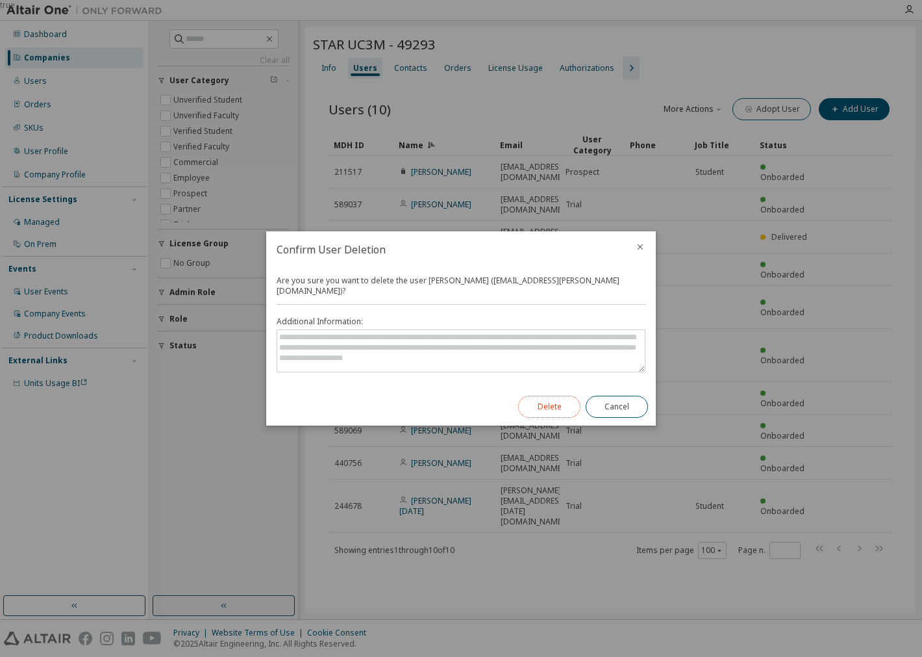
click at [557, 401] on button "Delete" at bounding box center [549, 406] width 62 height 22
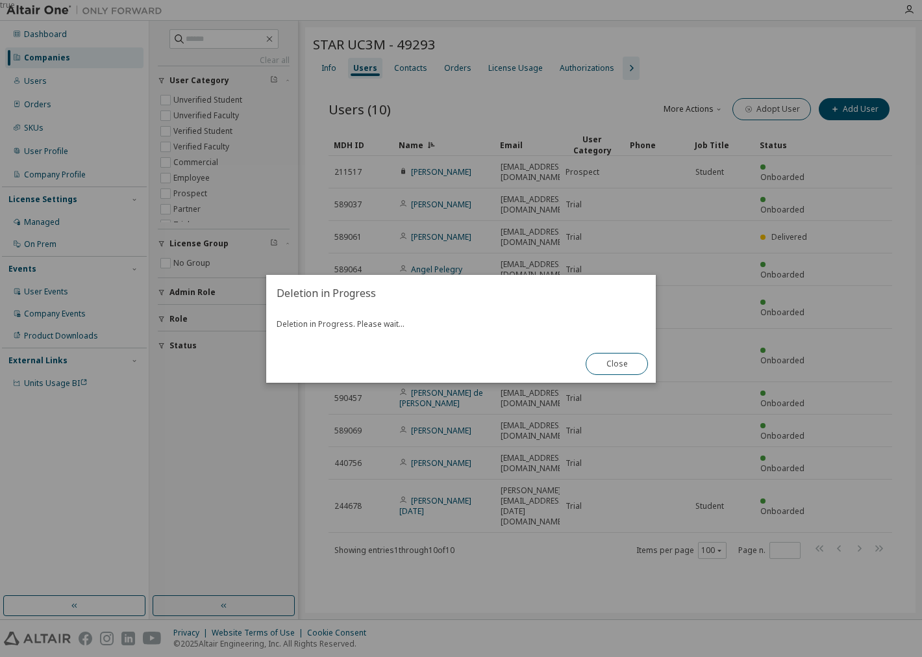
drag, startPoint x: 620, startPoint y: 367, endPoint x: 703, endPoint y: 339, distance: 87.7
click at [620, 366] on button "Close" at bounding box center [617, 364] width 62 height 22
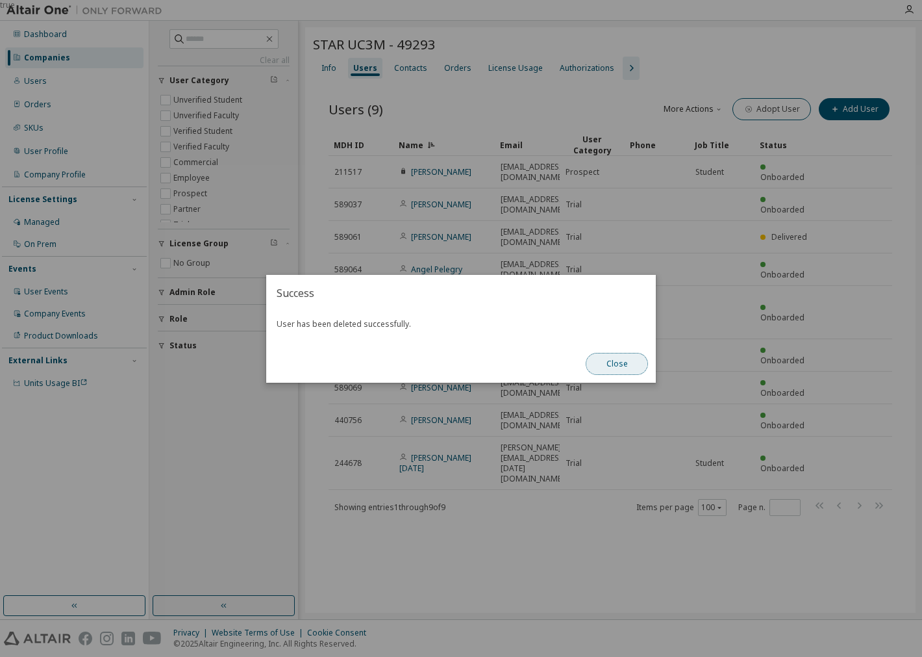
click at [639, 367] on button "Close" at bounding box center [617, 364] width 62 height 22
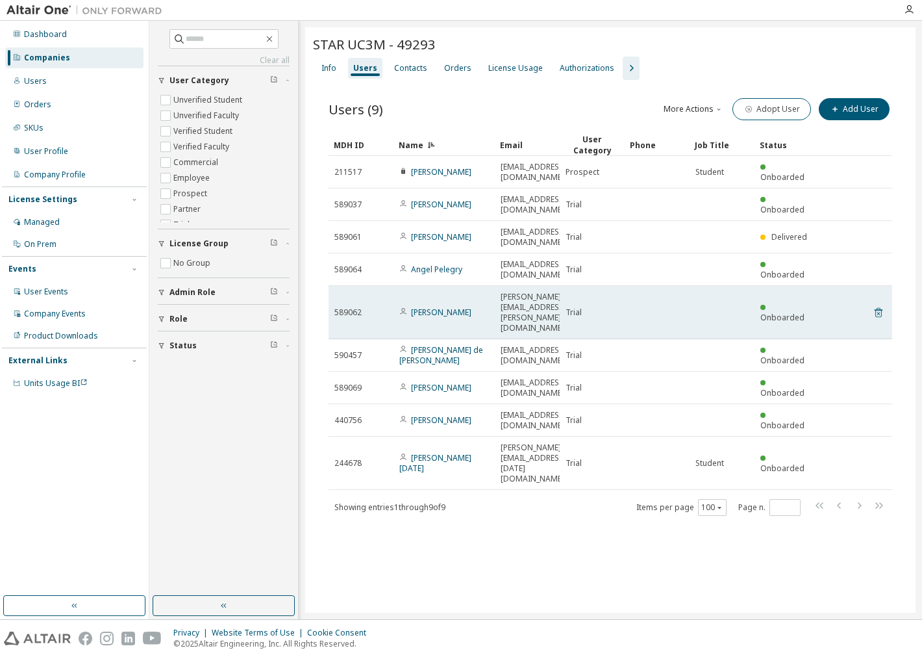
click at [877, 305] on icon at bounding box center [879, 313] width 12 height 16
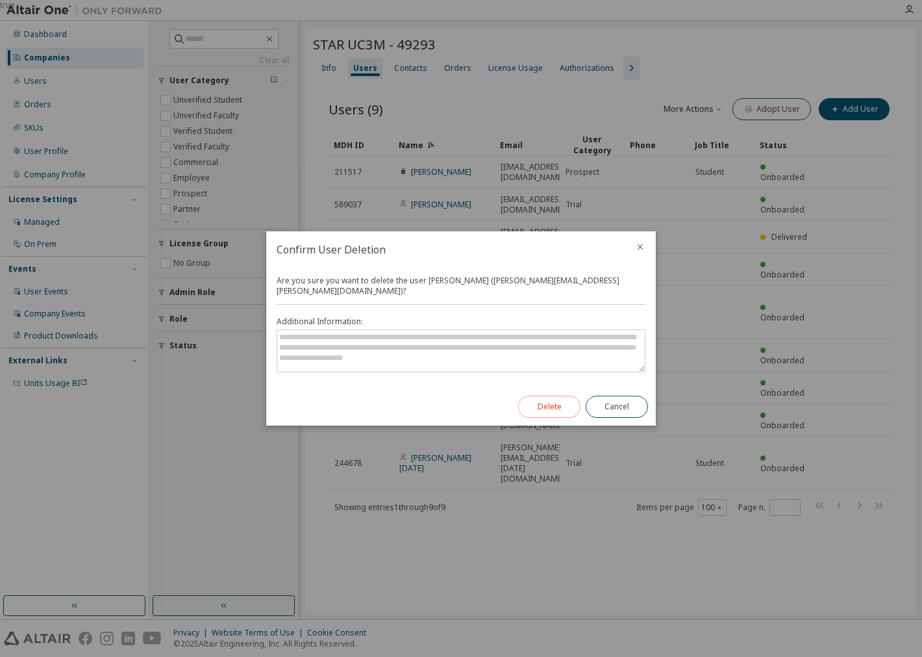
click at [566, 397] on button "Delete" at bounding box center [549, 406] width 62 height 22
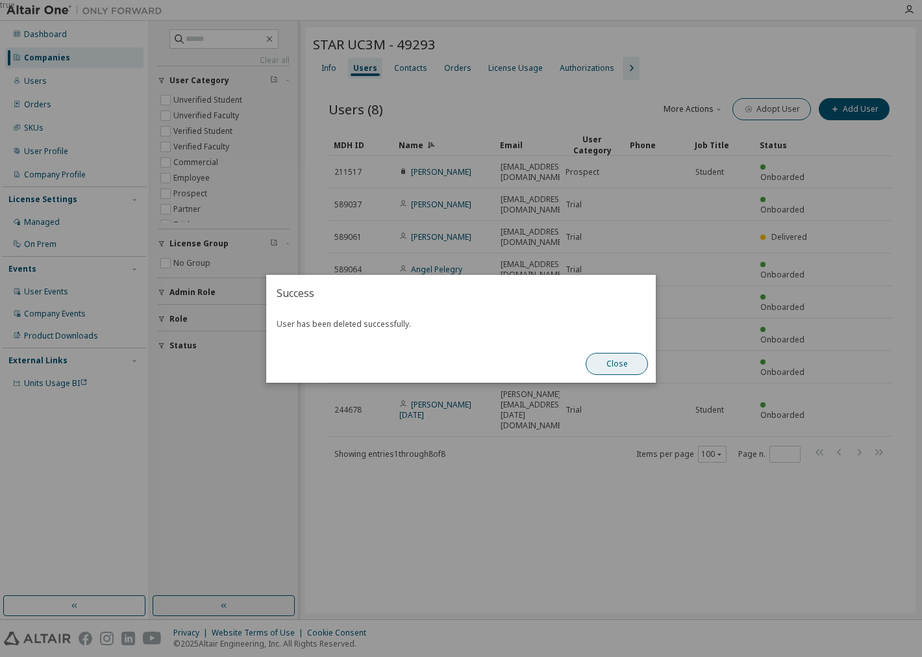
click at [614, 373] on button "Close" at bounding box center [617, 364] width 62 height 22
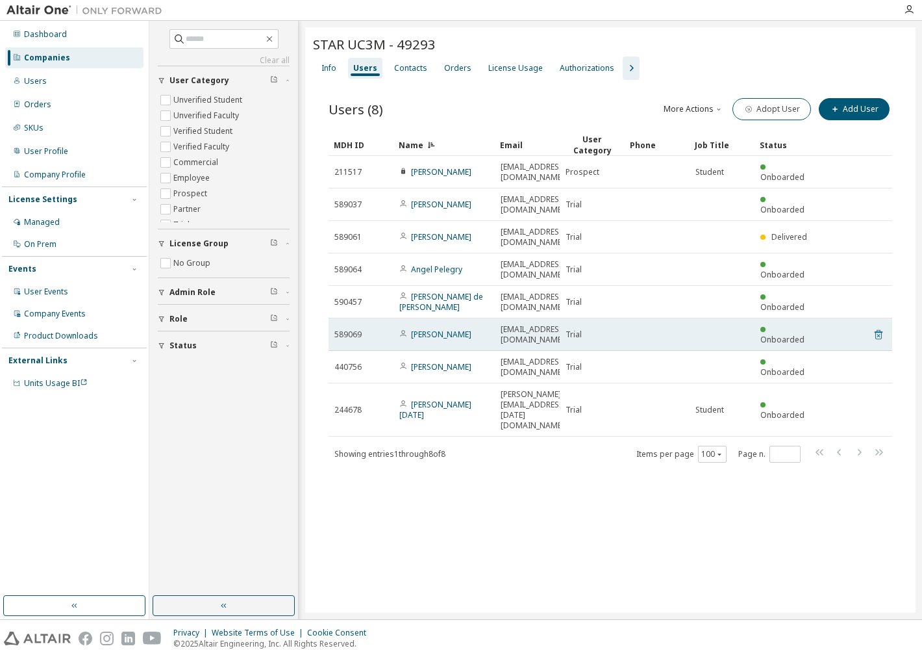
click at [877, 327] on icon at bounding box center [879, 335] width 12 height 16
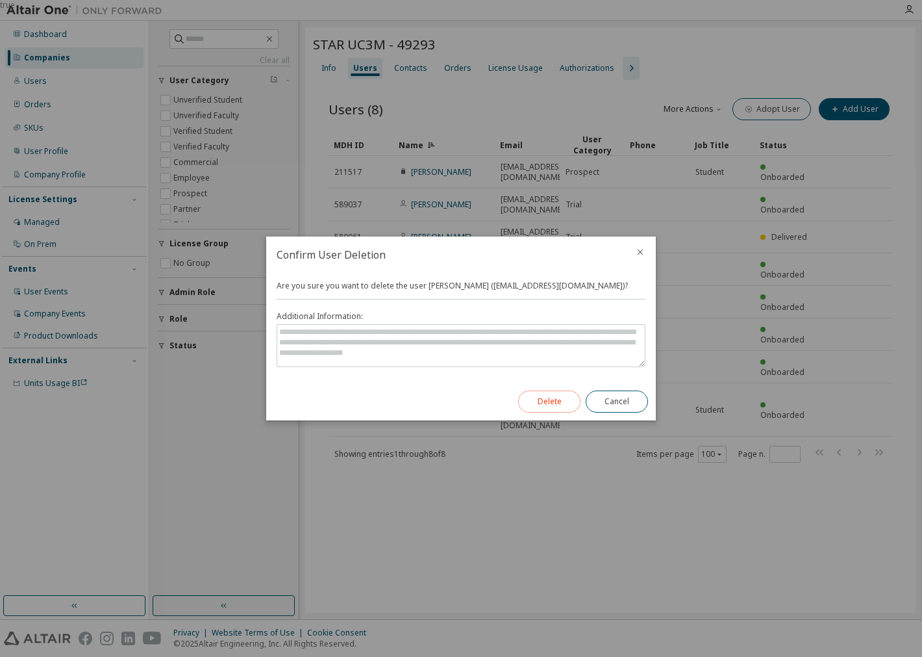
click at [541, 403] on button "Delete" at bounding box center [549, 401] width 62 height 22
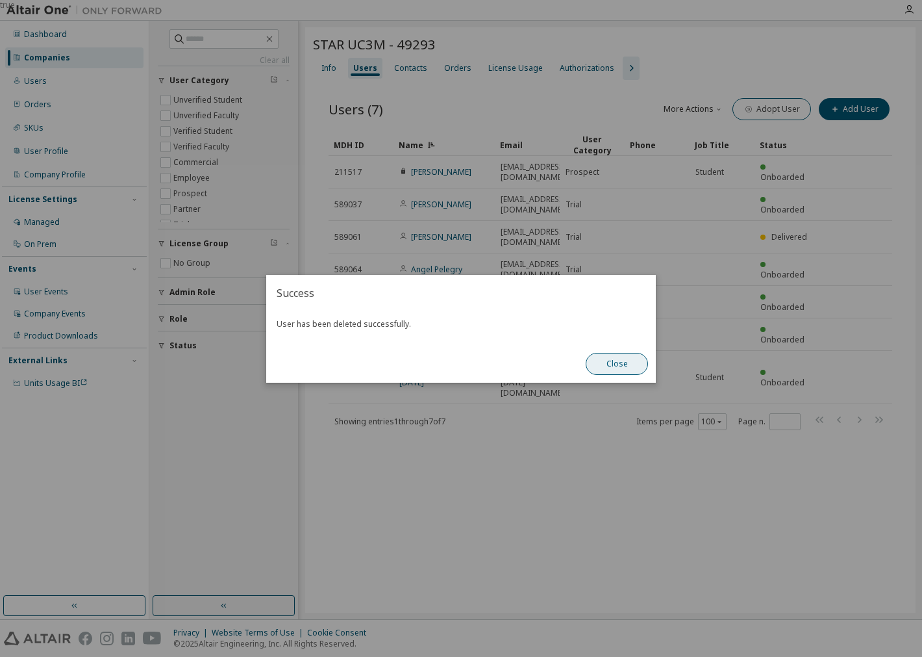
click at [625, 364] on button "Close" at bounding box center [617, 364] width 62 height 22
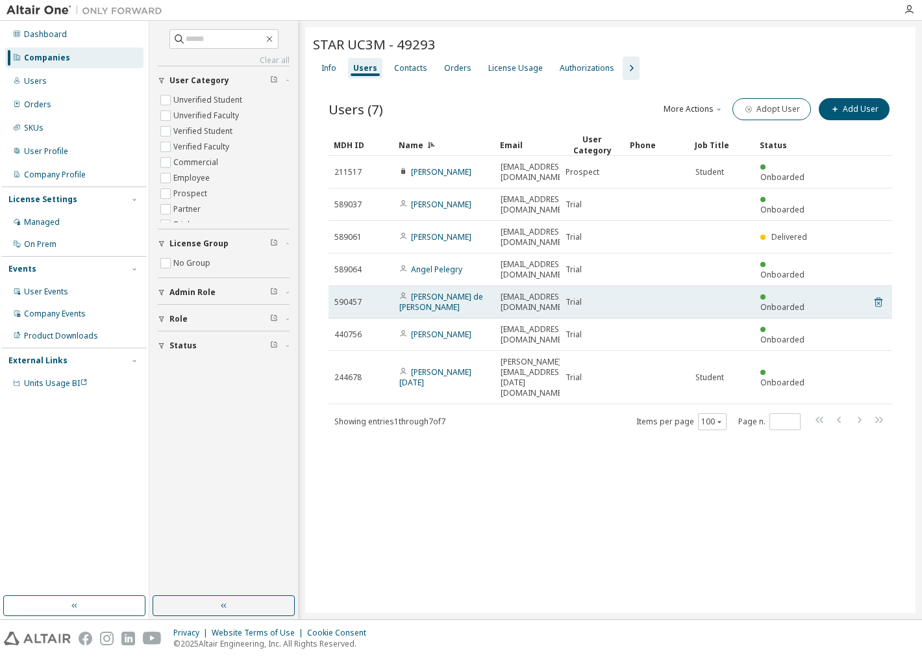
click at [879, 294] on icon at bounding box center [879, 302] width 12 height 16
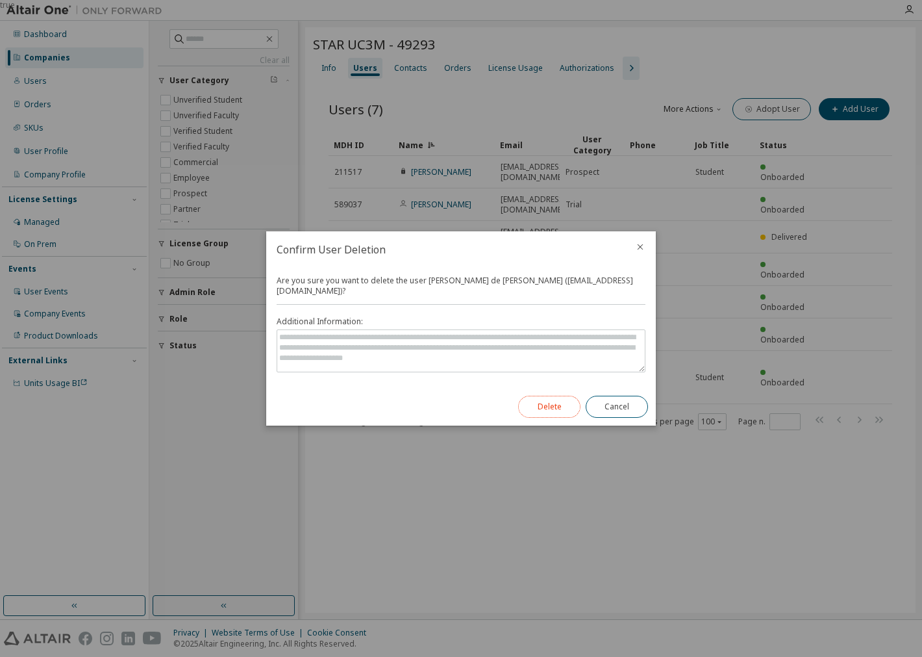
click at [560, 401] on button "Delete" at bounding box center [549, 406] width 62 height 22
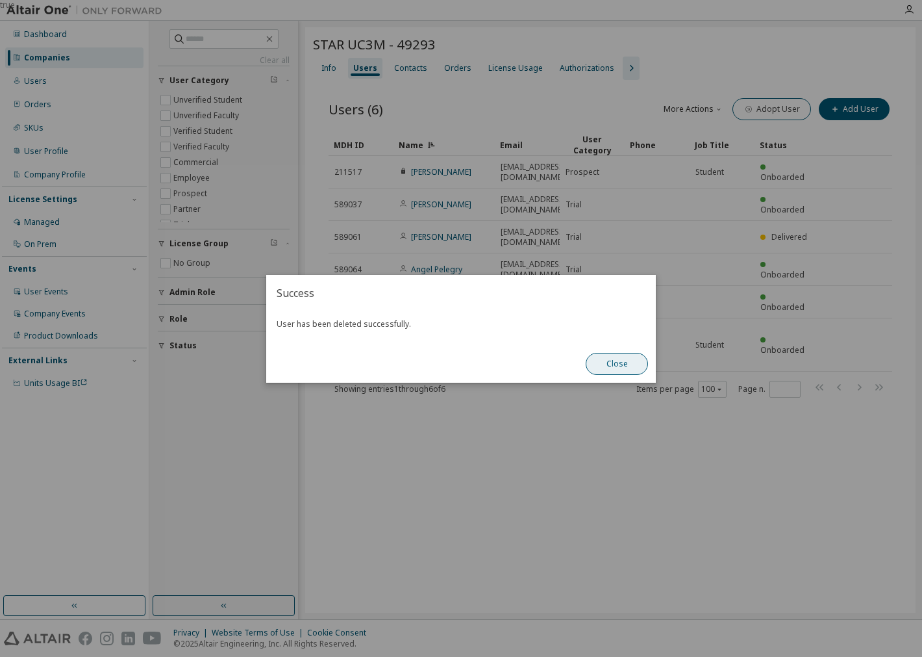
click at [630, 360] on button "Close" at bounding box center [617, 364] width 62 height 22
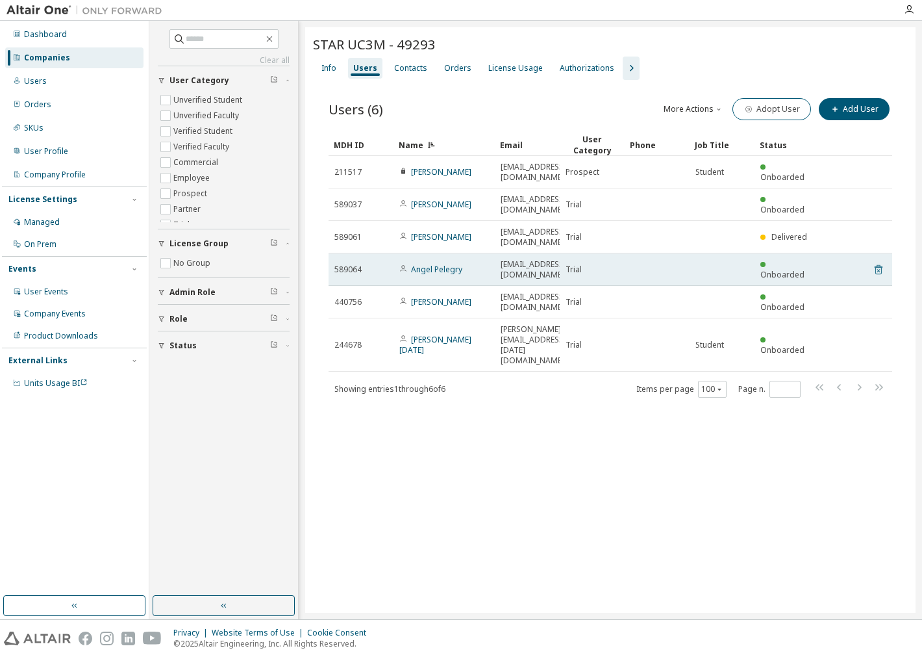
click at [879, 262] on icon at bounding box center [879, 270] width 12 height 16
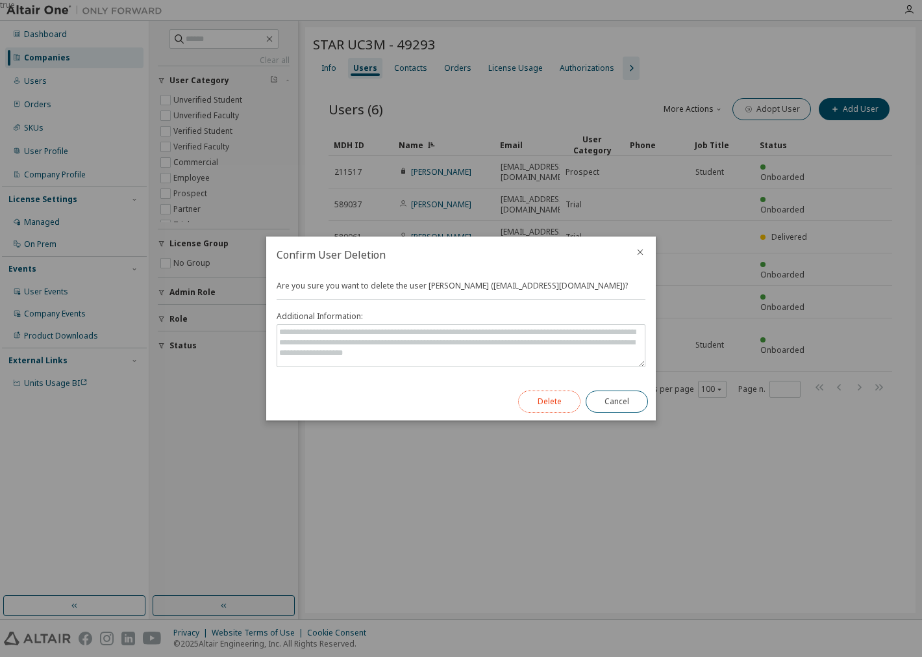
click at [562, 395] on button "Delete" at bounding box center [549, 401] width 62 height 22
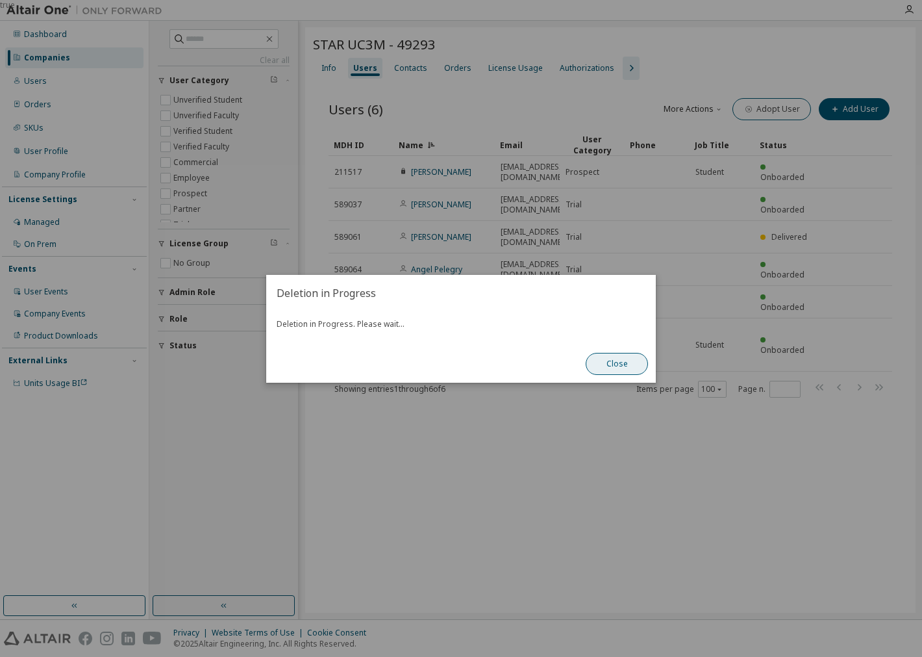
click at [638, 366] on button "Close" at bounding box center [617, 364] width 62 height 22
click at [635, 366] on button "Close" at bounding box center [617, 364] width 62 height 22
click at [862, 192] on div "true" at bounding box center [461, 328] width 922 height 657
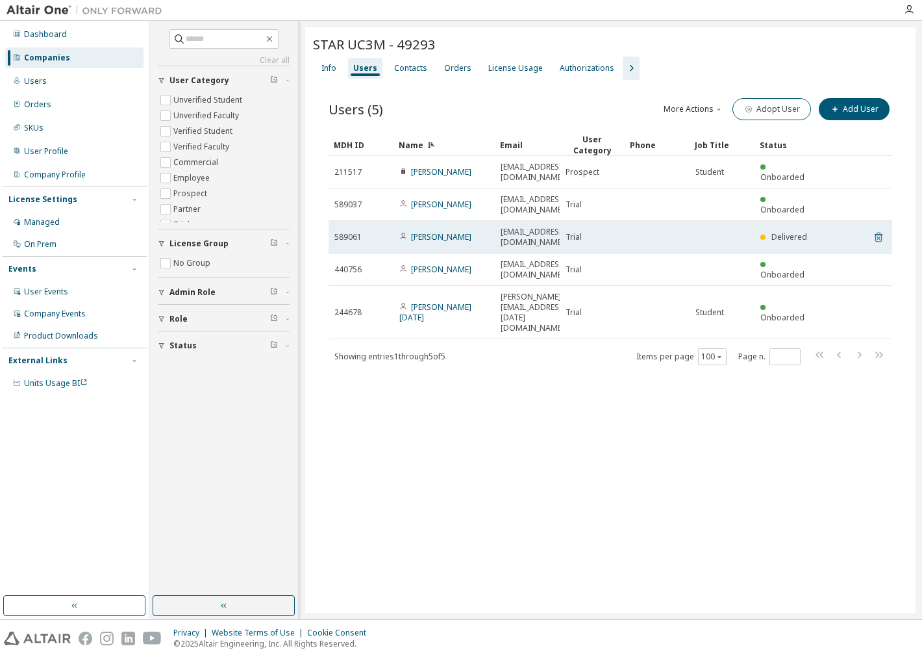
click at [878, 229] on icon at bounding box center [879, 237] width 12 height 16
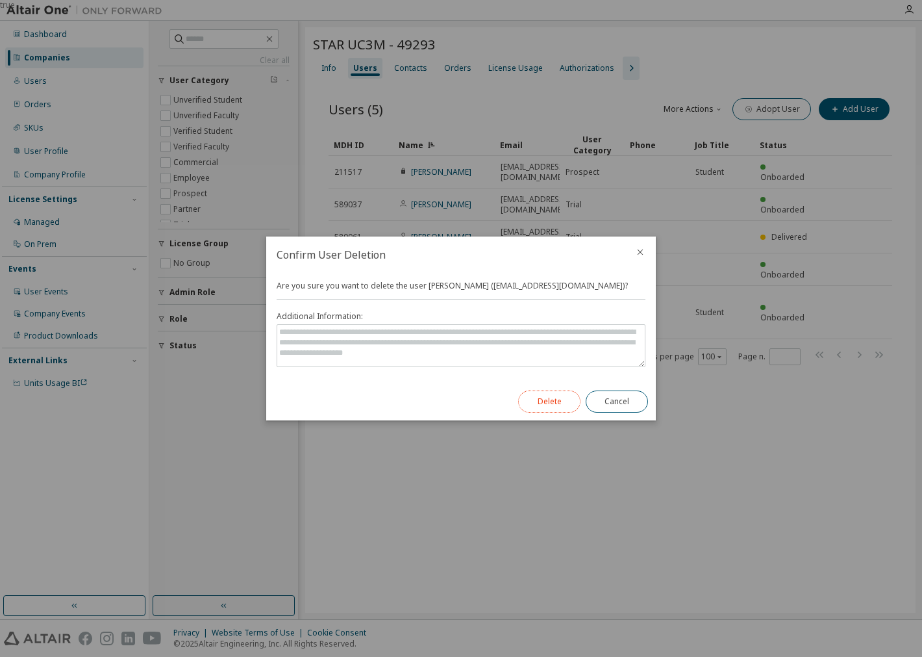
click at [546, 405] on button "Delete" at bounding box center [549, 401] width 62 height 22
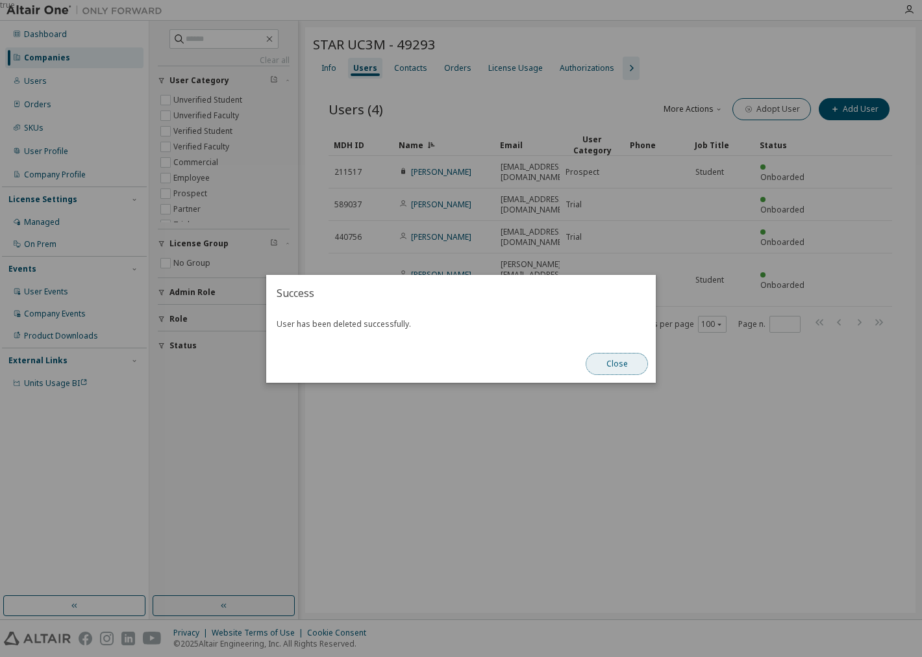
click at [605, 360] on button "Close" at bounding box center [617, 364] width 62 height 22
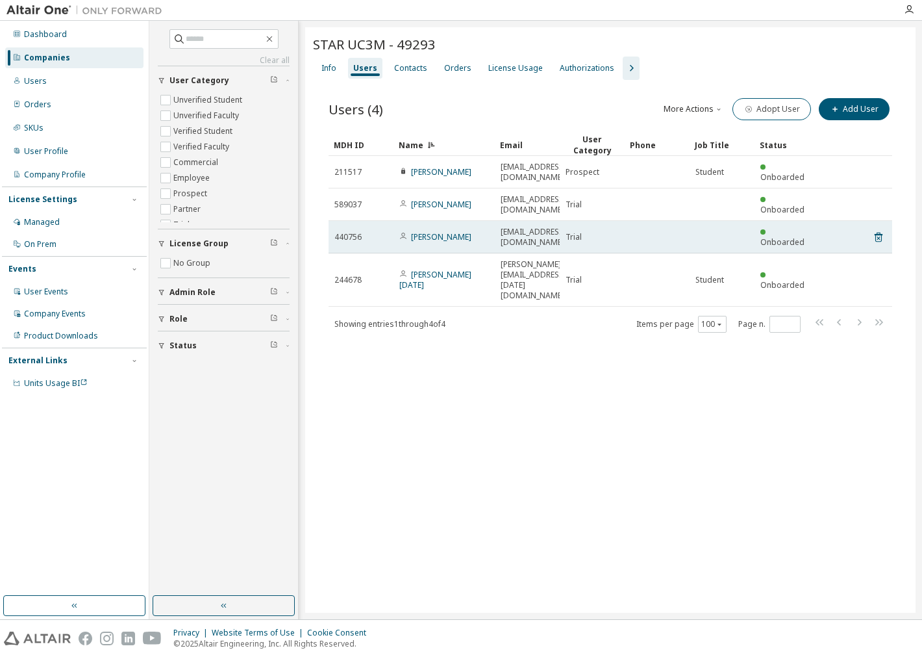
click at [886, 221] on tr "440756 Pablo Sastre pablo.sastref@alumnos.uc3m.es Trial Onboarded" at bounding box center [611, 237] width 564 height 32
click at [880, 232] on icon at bounding box center [879, 237] width 8 height 10
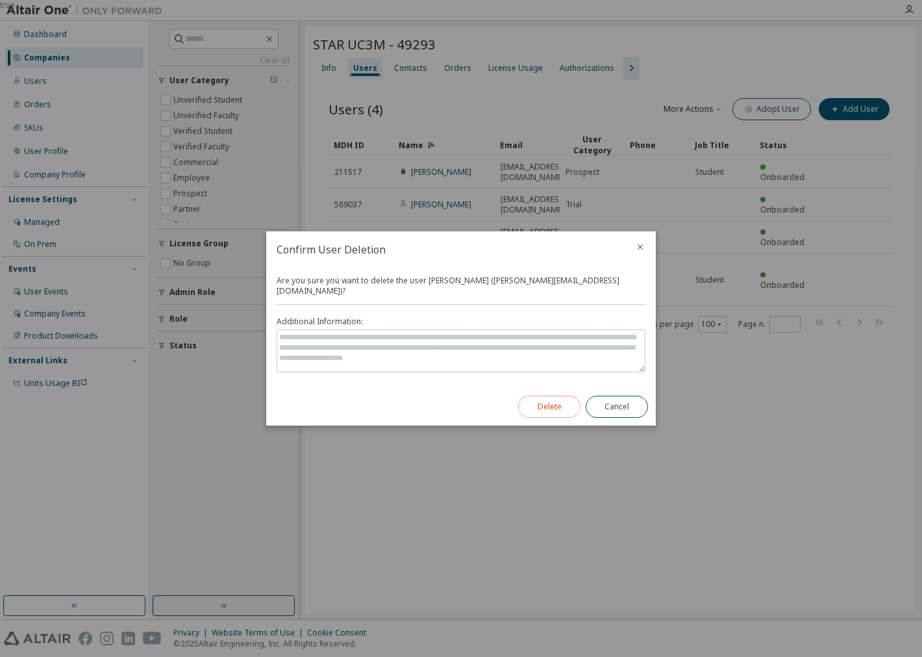
click at [539, 405] on button "Delete" at bounding box center [549, 406] width 62 height 22
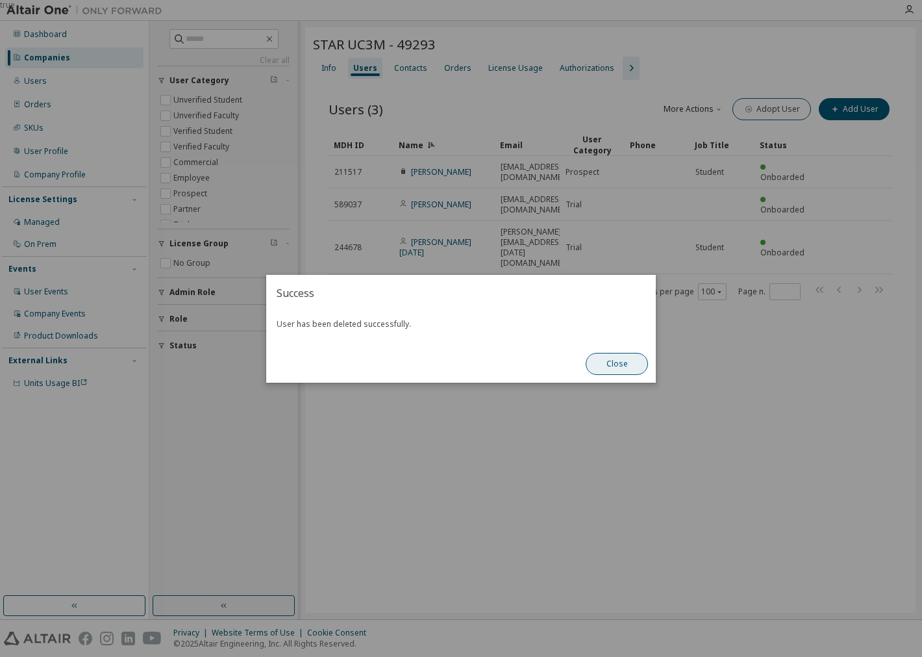
click at [613, 371] on button "Close" at bounding box center [617, 364] width 62 height 22
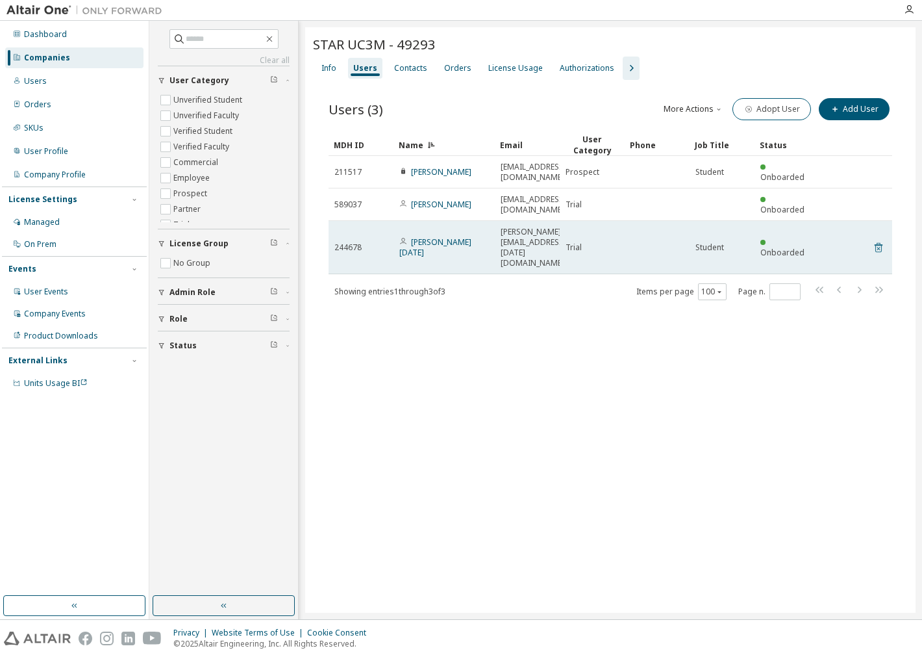
click at [877, 221] on td at bounding box center [879, 247] width 12 height 53
click at [881, 240] on icon at bounding box center [879, 248] width 12 height 16
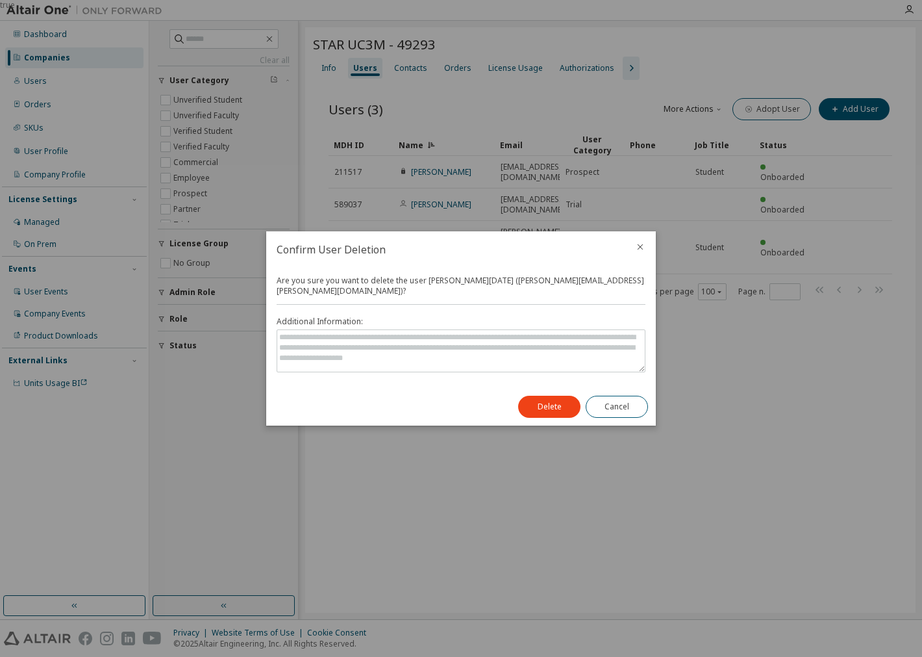
click at [573, 388] on div "Delete Cancel" at bounding box center [582, 407] width 145 height 38
click at [556, 399] on button "Delete" at bounding box center [549, 406] width 62 height 22
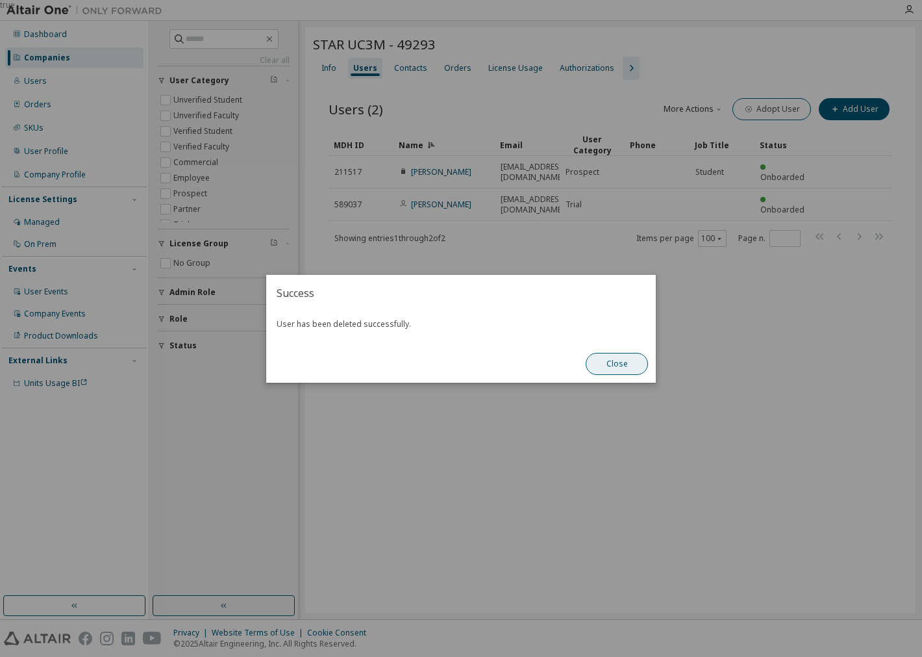
click at [609, 354] on button "Close" at bounding box center [617, 364] width 62 height 22
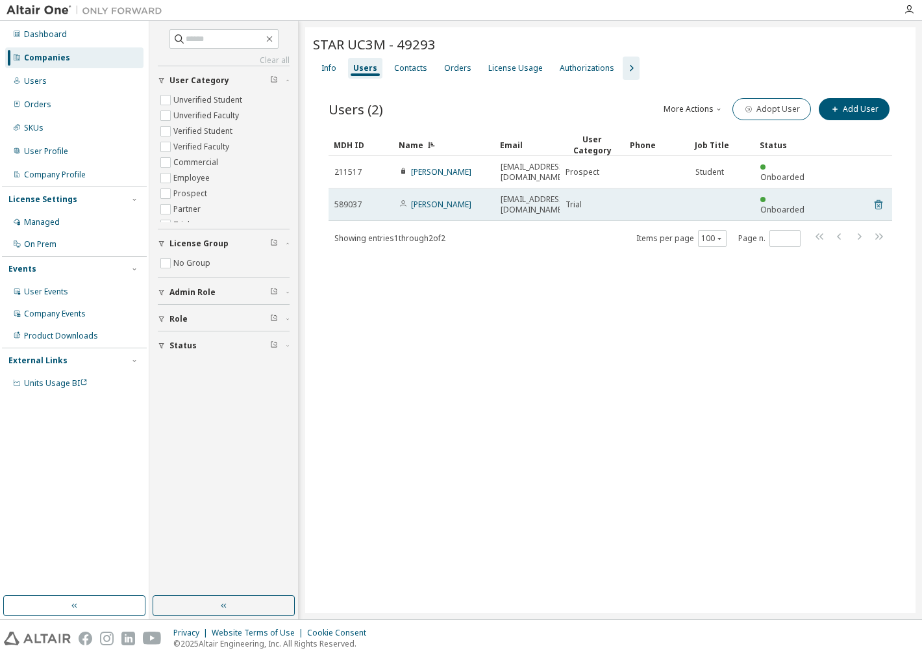
click at [877, 197] on icon at bounding box center [879, 205] width 12 height 16
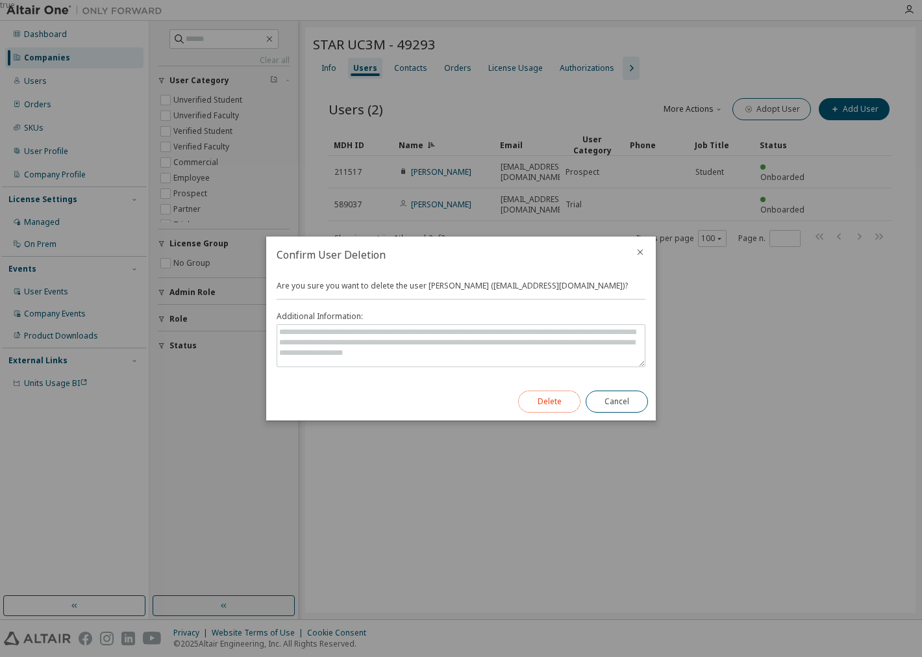
click at [533, 398] on button "Delete" at bounding box center [549, 401] width 62 height 22
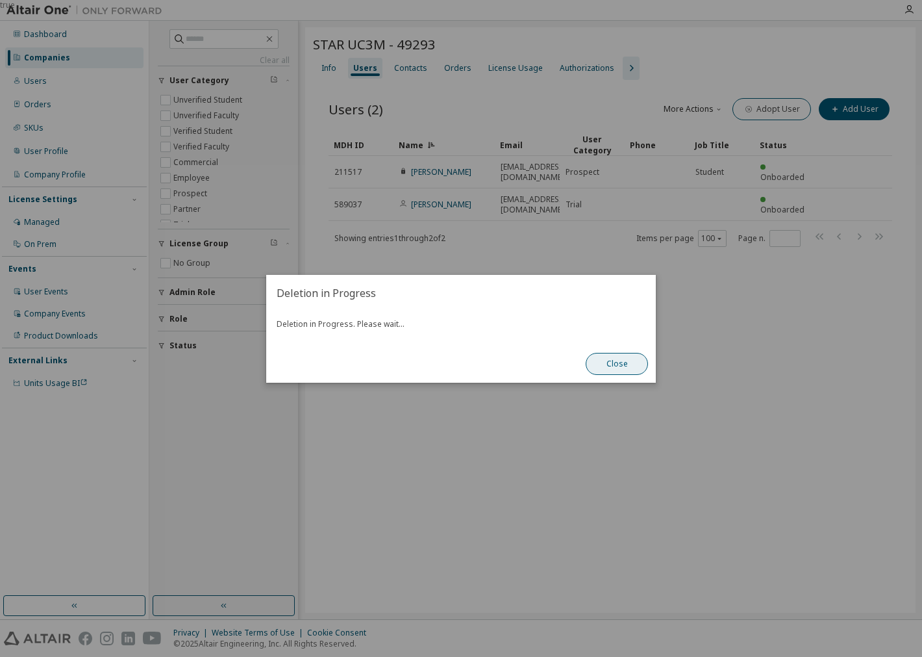
click at [629, 362] on button "Close" at bounding box center [617, 364] width 62 height 22
click at [610, 364] on button "Close" at bounding box center [617, 364] width 62 height 22
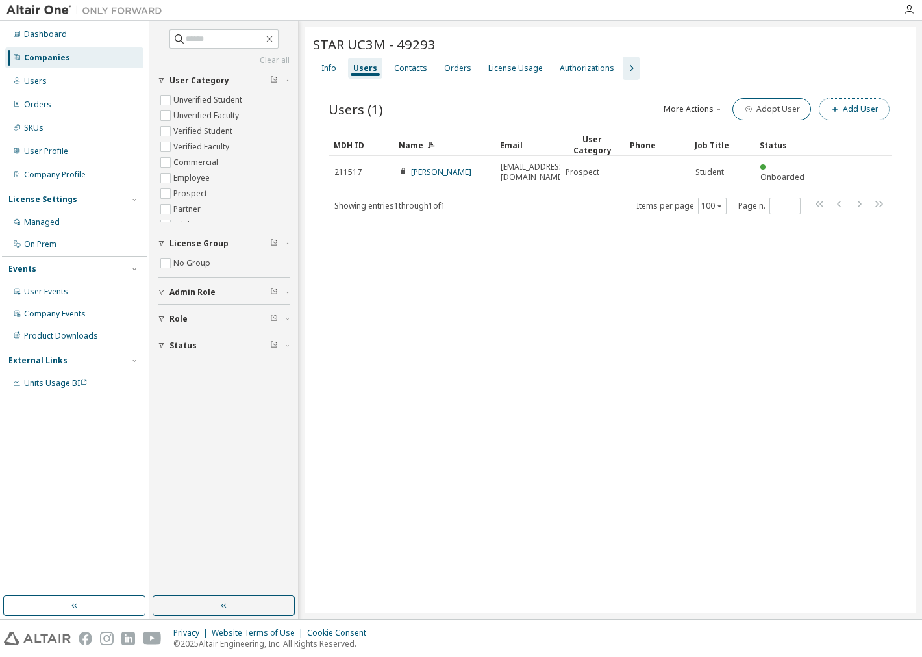
click at [842, 111] on button "Add User" at bounding box center [854, 109] width 71 height 22
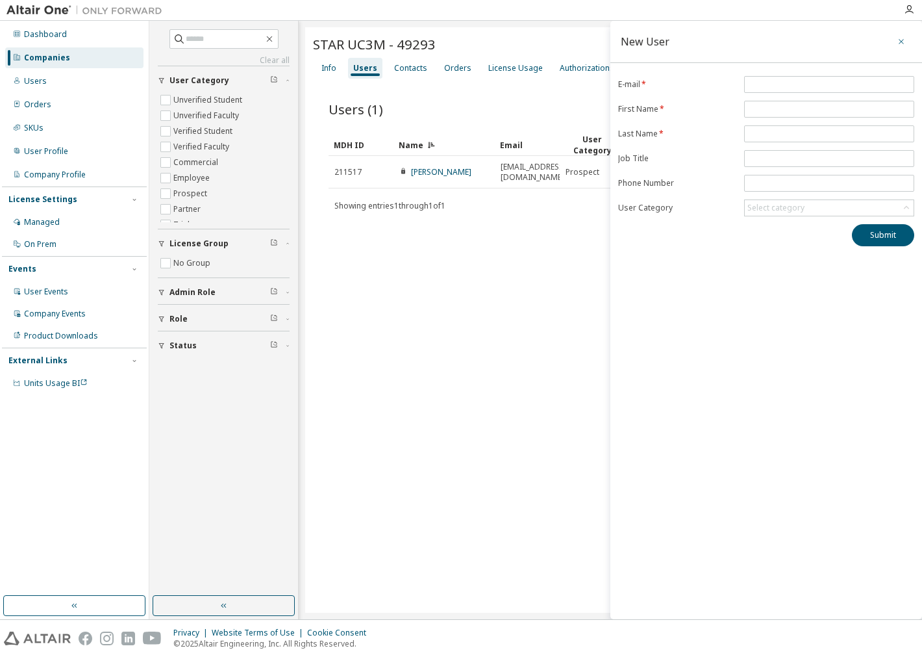
click at [900, 31] on button "button" at bounding box center [901, 41] width 21 height 21
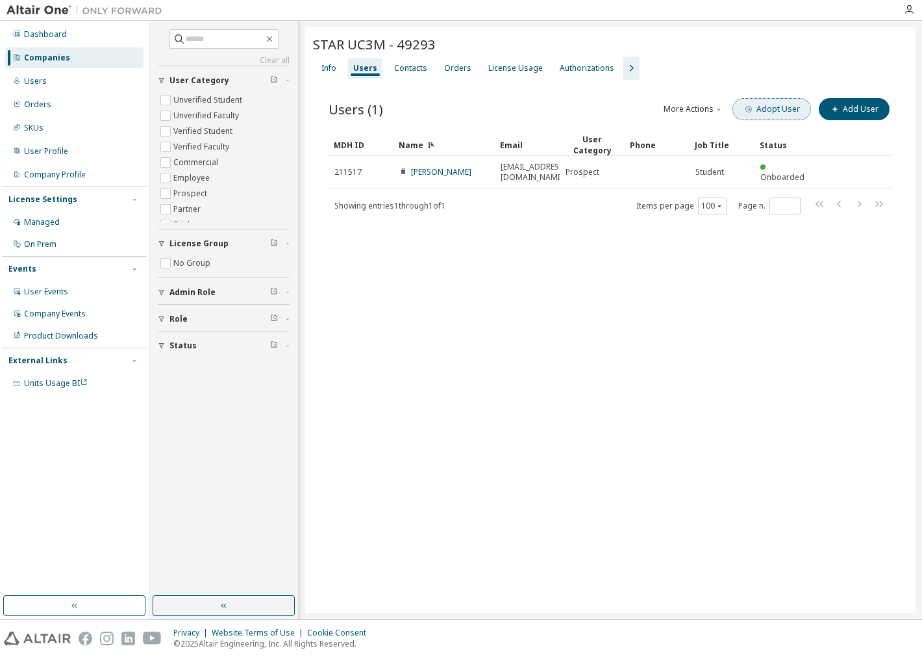
click at [780, 108] on button "Adopt User" at bounding box center [772, 109] width 79 height 22
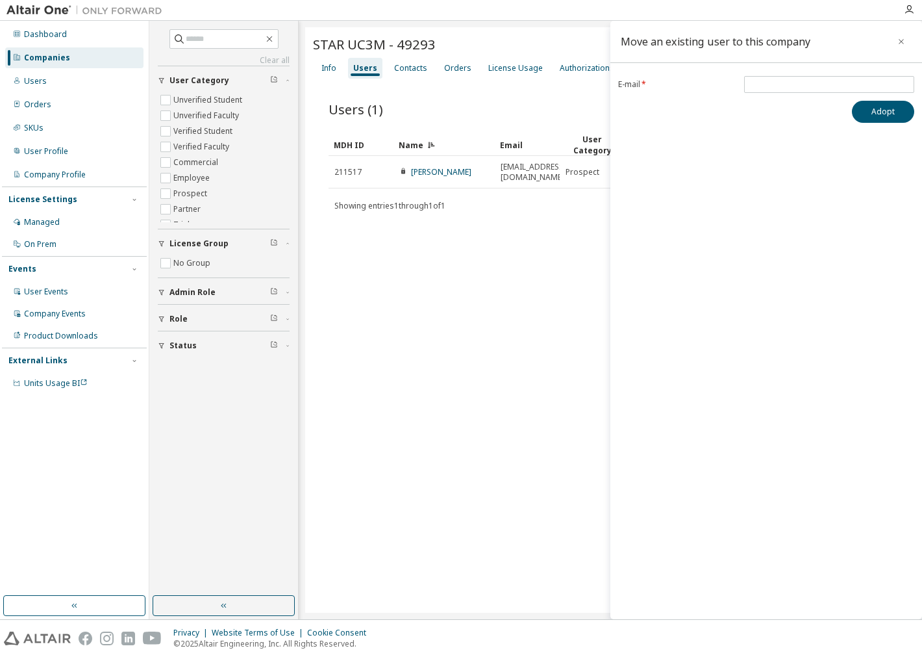
drag, startPoint x: 900, startPoint y: 39, endPoint x: 899, endPoint y: 47, distance: 7.8
click at [900, 38] on icon "button" at bounding box center [901, 41] width 9 height 10
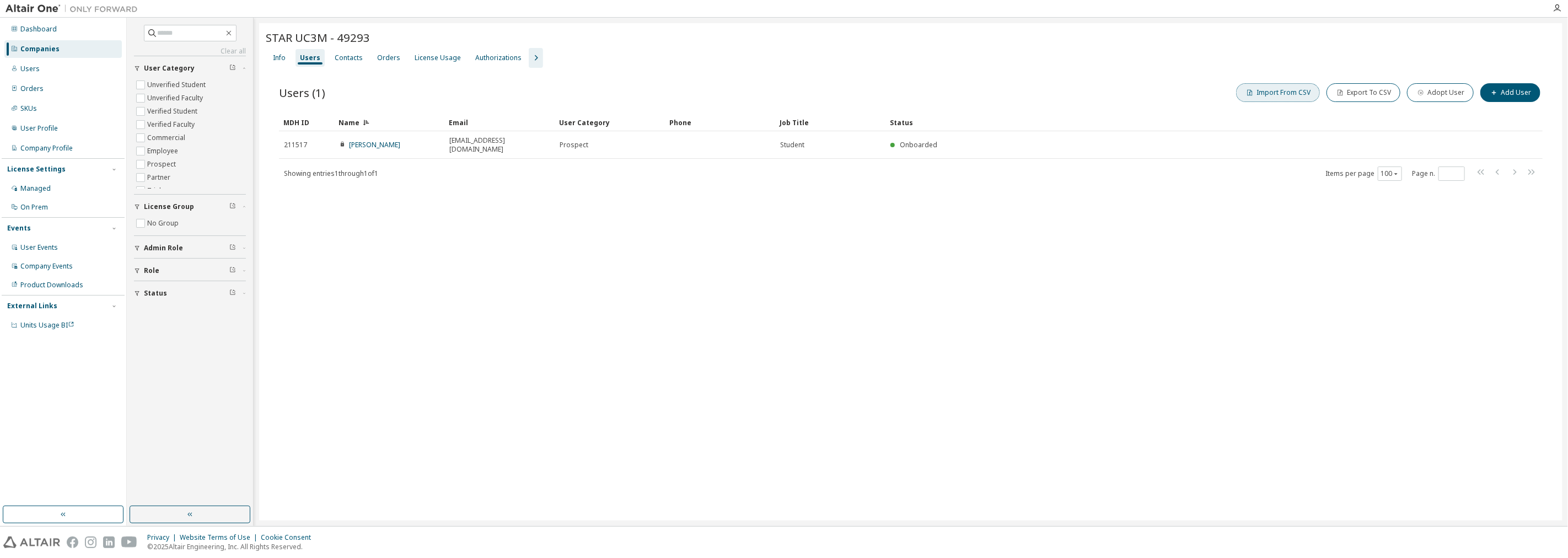
click at [782, 91] on button "Import From CSV" at bounding box center [1278, 93] width 84 height 19
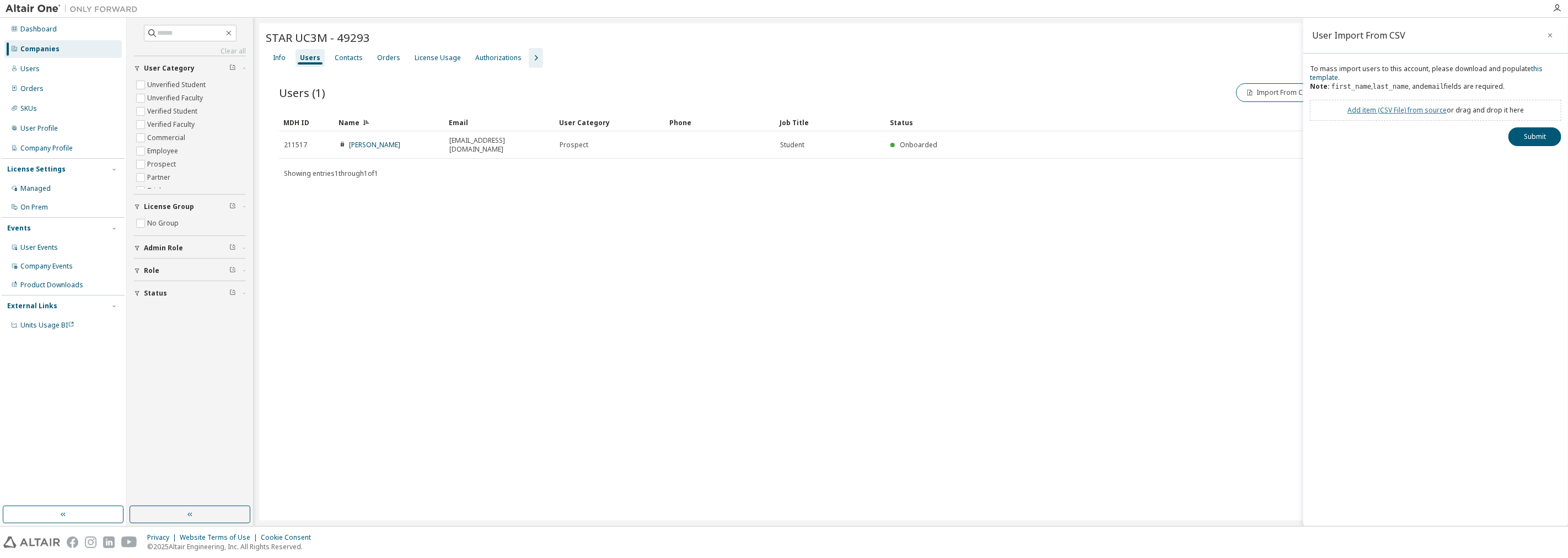
click at [782, 112] on link "Add item ( CSV File ) from source" at bounding box center [1397, 110] width 99 height 9
click at [782, 145] on div "To mass import users to this account, please download and populate this templat…" at bounding box center [1436, 115] width 265 height 101
click at [782, 156] on button "Submit" at bounding box center [1535, 156] width 53 height 19
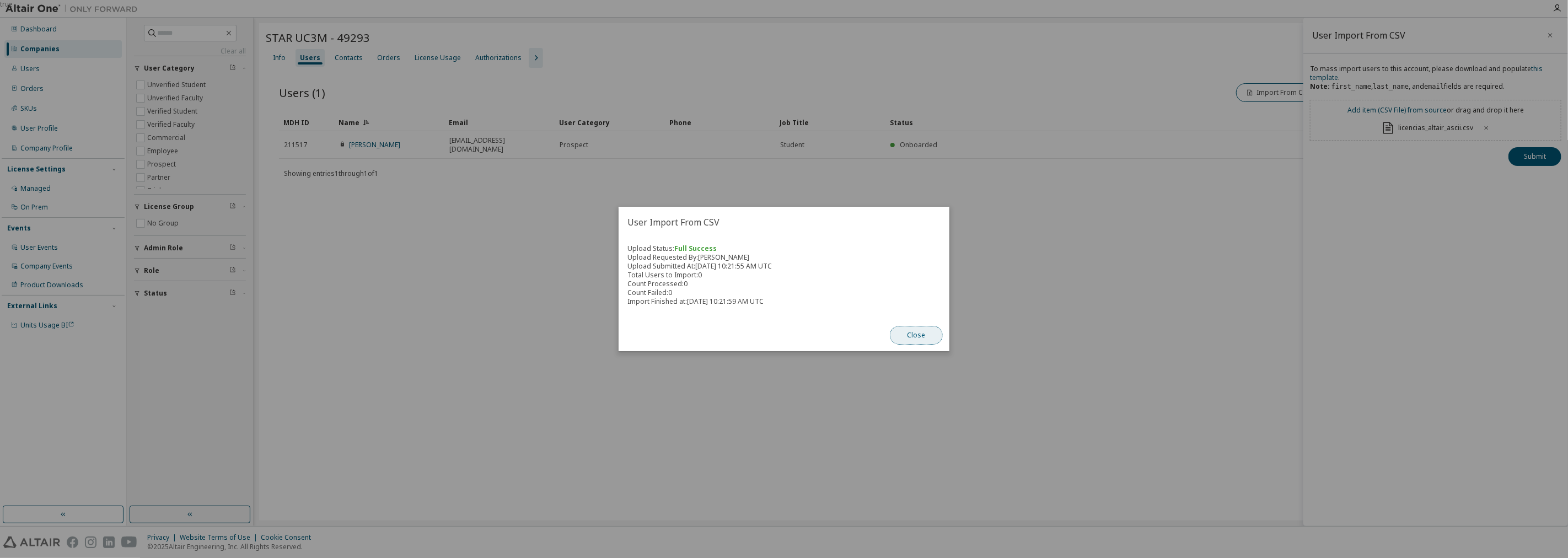
click at [782, 335] on button "Close" at bounding box center [916, 335] width 53 height 19
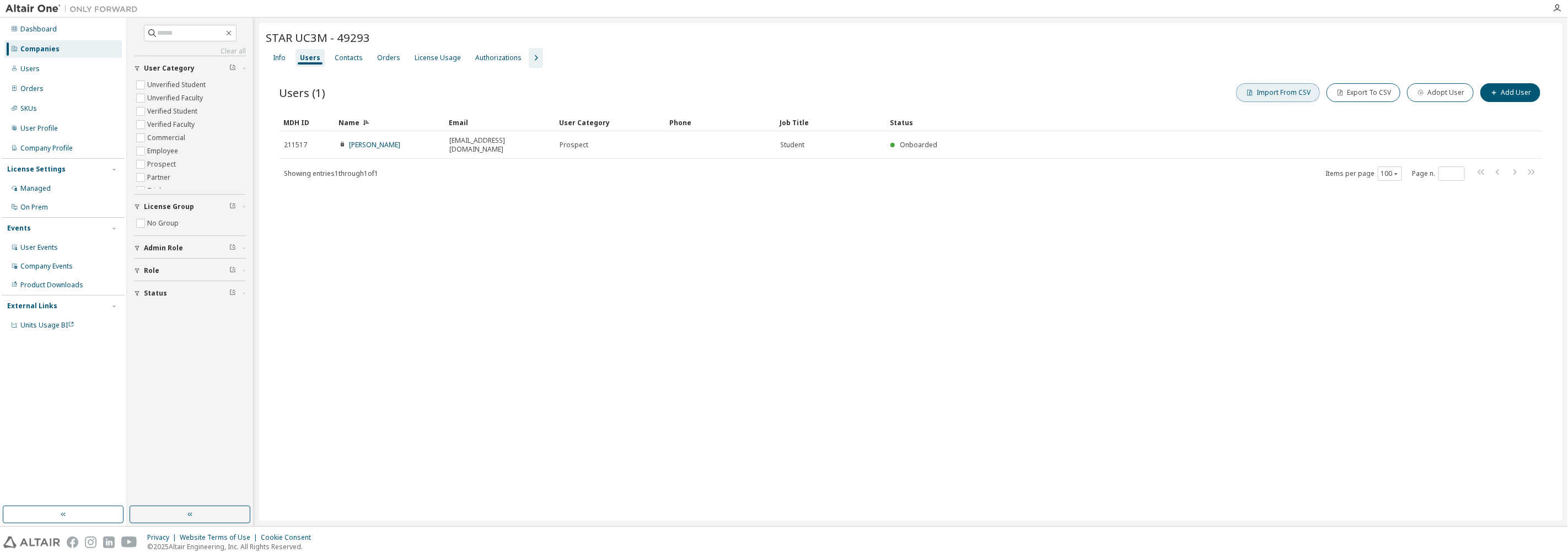
click at [782, 95] on button "Import From CSV" at bounding box center [1278, 93] width 84 height 19
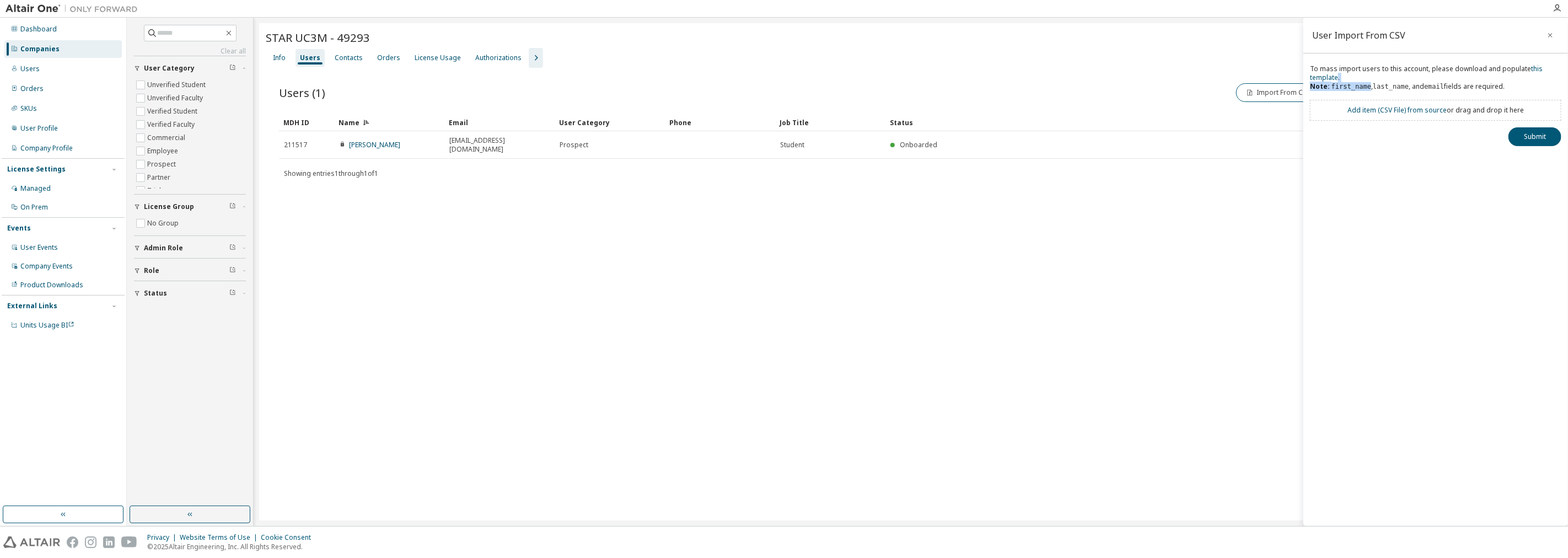
drag, startPoint x: 1516, startPoint y: 80, endPoint x: 1374, endPoint y: 92, distance: 142.5
click at [782, 88] on div "To mass import users to this account, please download and populate this templat…" at bounding box center [1436, 82] width 251 height 36
click at [782, 82] on div "To mass import users to this account, please download and populate this templat…" at bounding box center [1436, 82] width 251 height 36
click at [782, 88] on div "To mass import users to this account, please download and populate this templat…" at bounding box center [1436, 82] width 251 height 36
drag, startPoint x: 1330, startPoint y: 84, endPoint x: 1453, endPoint y: 89, distance: 123.1
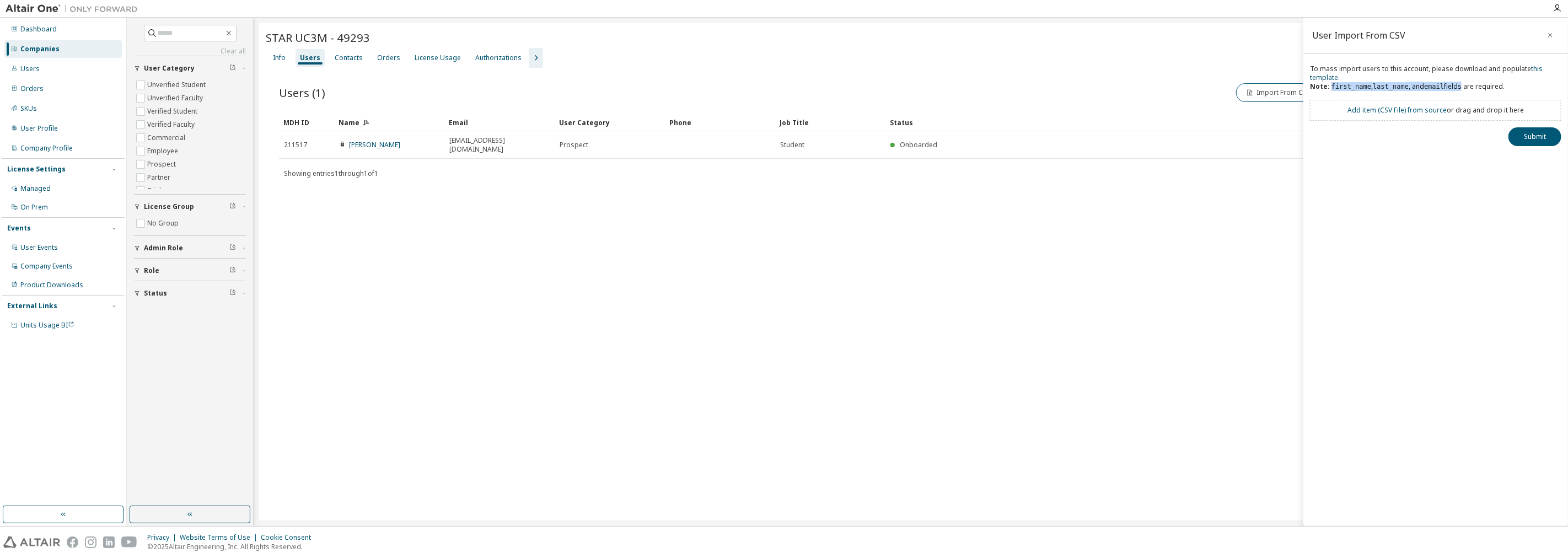
click at [782, 89] on div "To mass import users to this account, please download and populate this templat…" at bounding box center [1436, 82] width 251 height 36
click at [782, 85] on div "To mass import users to this account, please download and populate this templat…" at bounding box center [1436, 82] width 251 height 36
click at [782, 78] on link "this template" at bounding box center [1426, 72] width 233 height 18
drag, startPoint x: 1253, startPoint y: 91, endPoint x: 1262, endPoint y: 97, distance: 10.8
click at [782, 91] on icon "button" at bounding box center [1250, 93] width 7 height 7
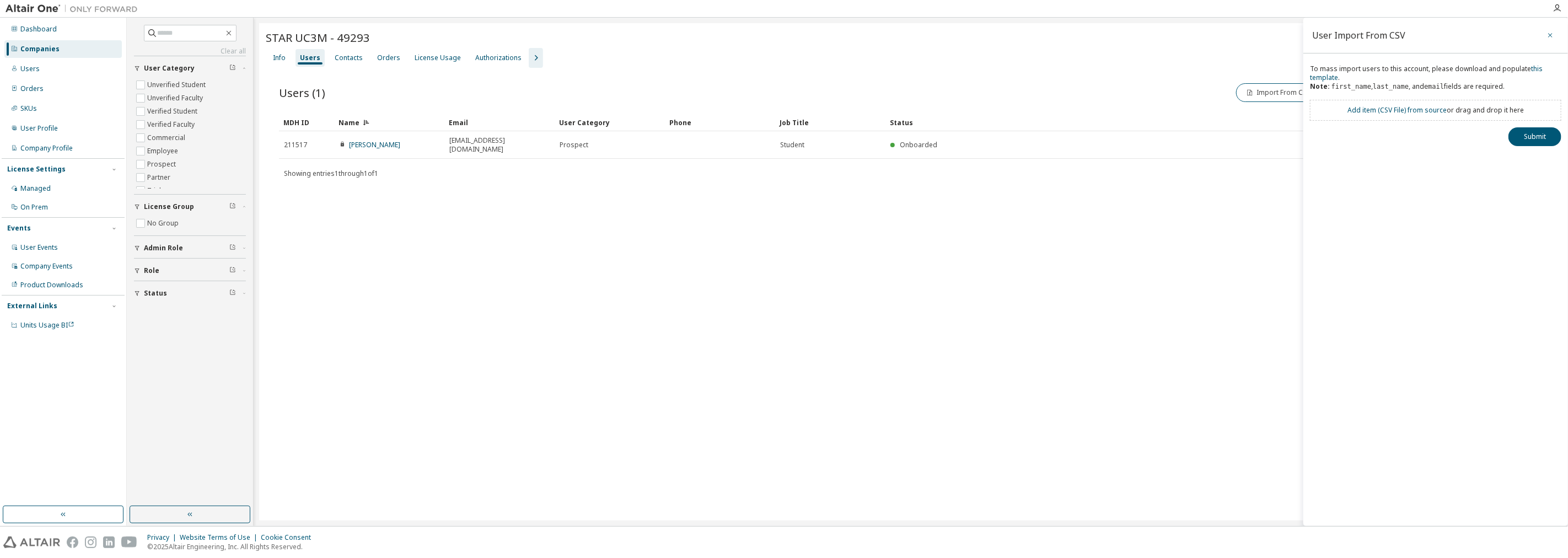
click at [782, 38] on icon "button" at bounding box center [1550, 35] width 8 height 8
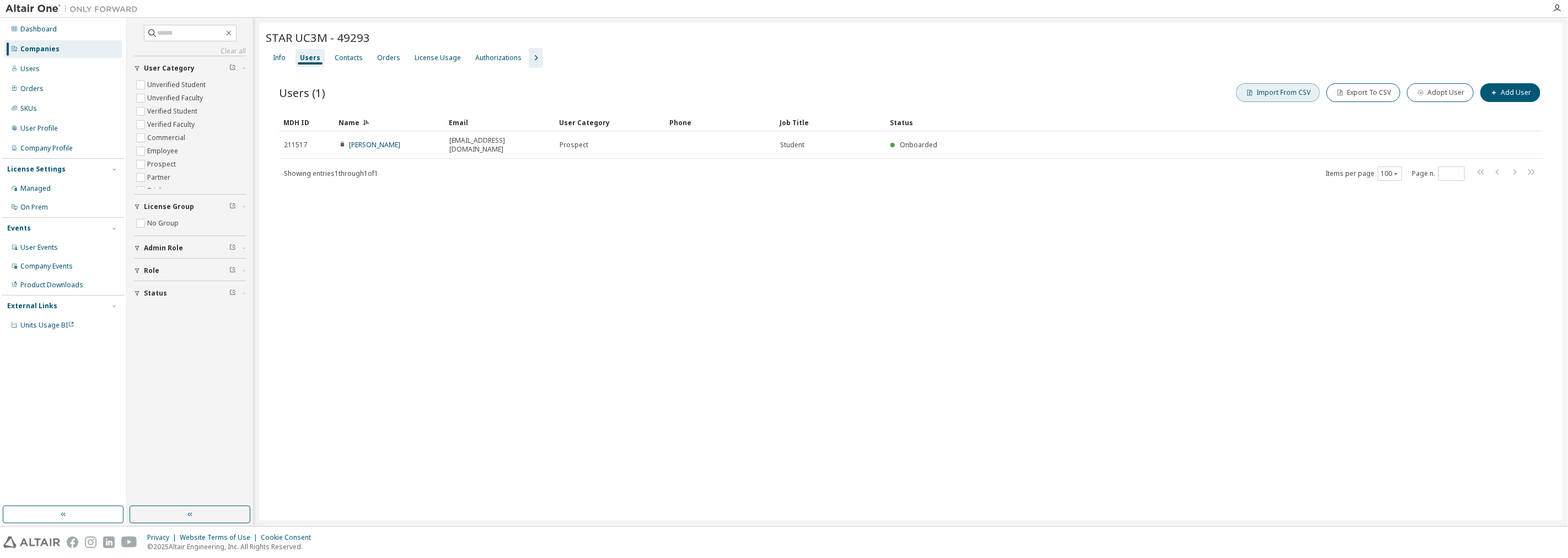
click at [782, 97] on button "Import From CSV" at bounding box center [1278, 93] width 84 height 19
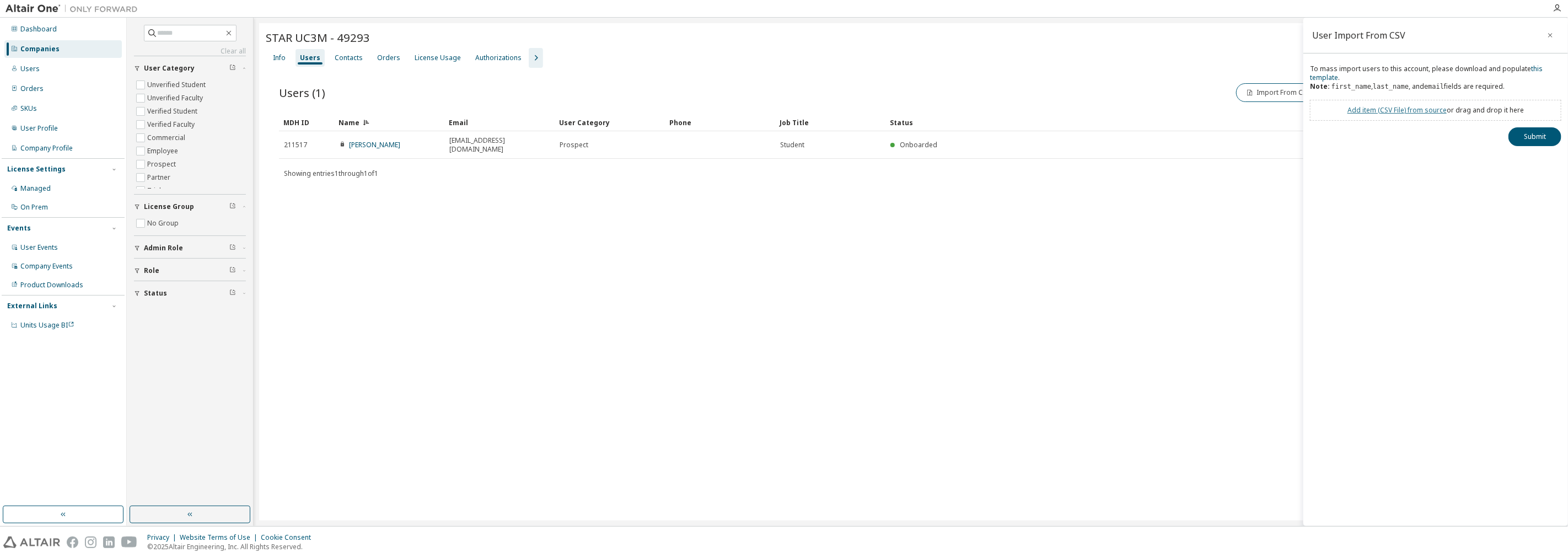
drag, startPoint x: 1378, startPoint y: 117, endPoint x: 1372, endPoint y: 110, distance: 9.2
click at [782, 117] on div "Add item ( CSV File ) from source or drag and drop it here" at bounding box center [1436, 110] width 251 height 21
click at [782, 108] on link "Add item ( CSV File ) from source" at bounding box center [1397, 110] width 99 height 9
click at [782, 160] on button "Submit" at bounding box center [1535, 156] width 53 height 19
